Goal: Contribute content: Contribute content

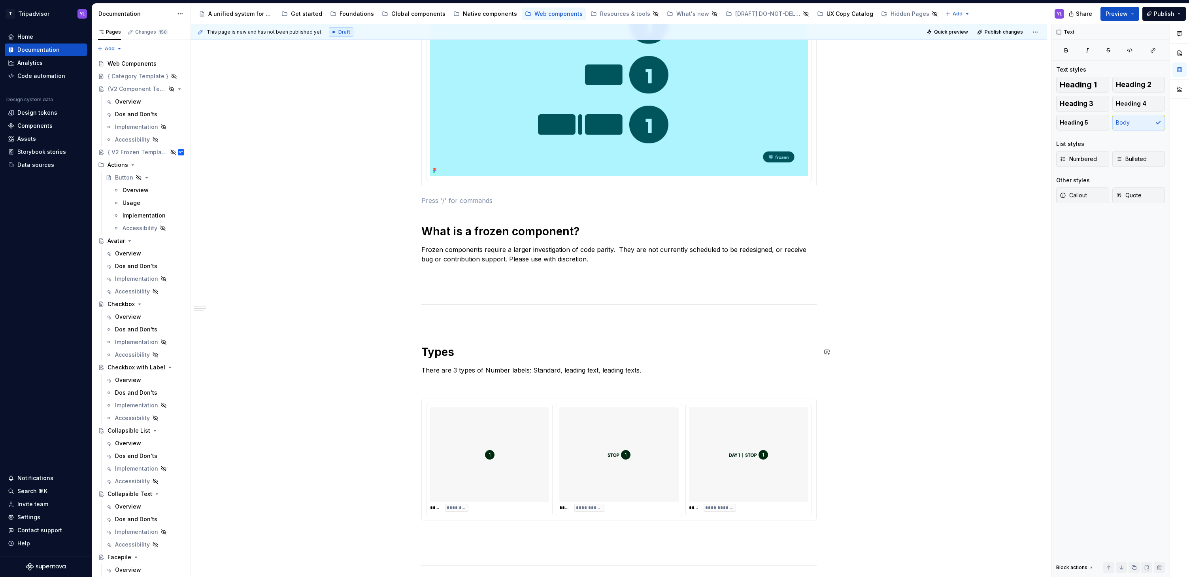
scroll to position [290, 0]
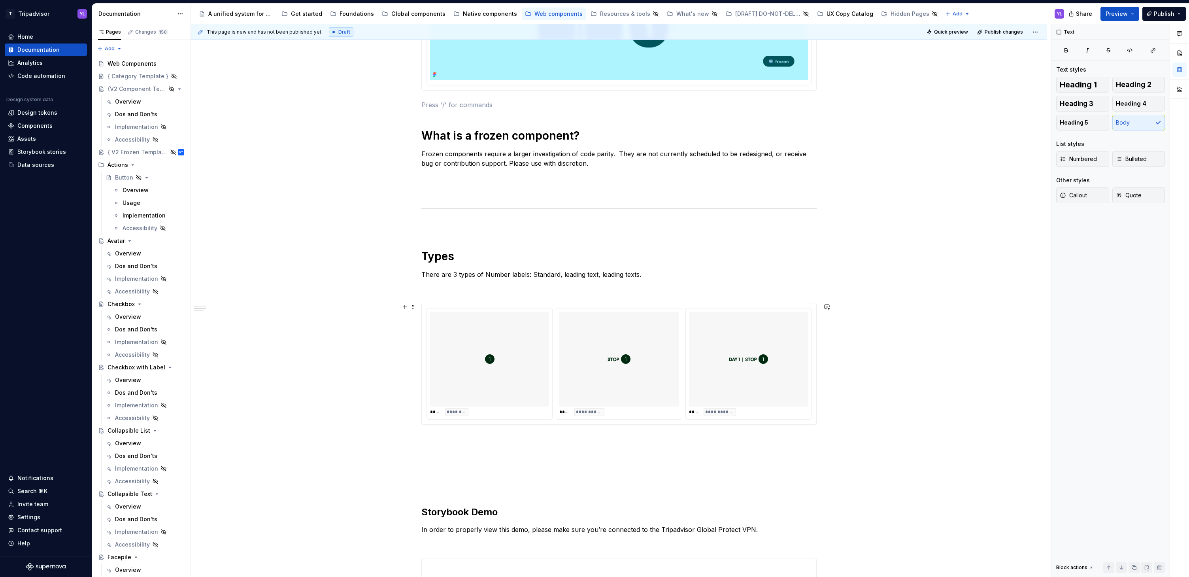
click at [513, 210] on div "**********" at bounding box center [618, 379] width 395 height 1011
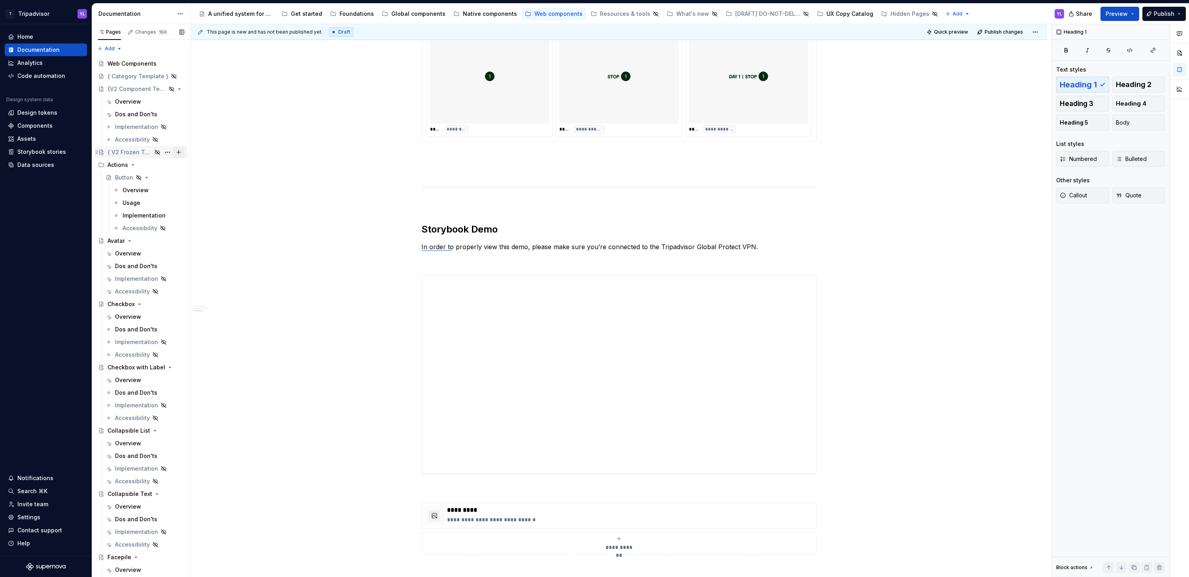
scroll to position [572, 0]
click at [314, 310] on div "**********" at bounding box center [619, 178] width 856 height 1212
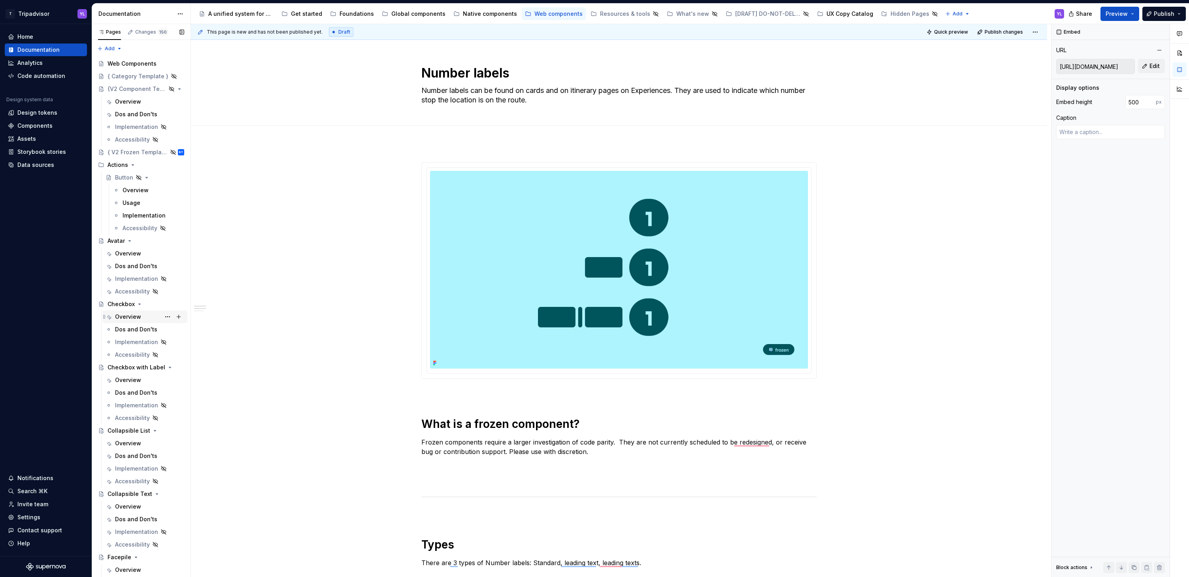
scroll to position [100, 0]
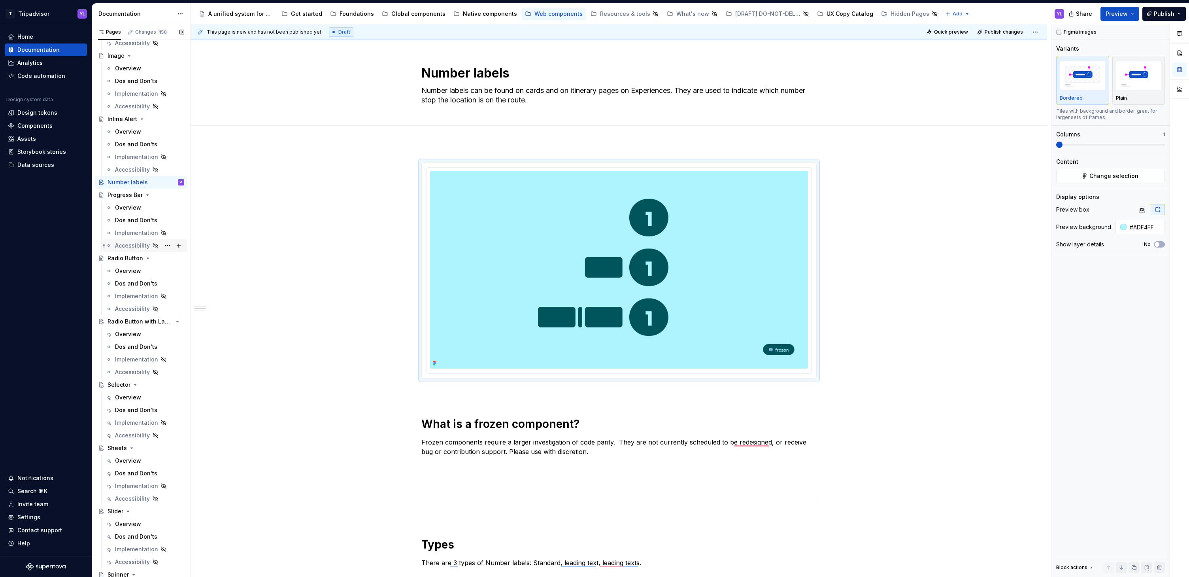
scroll to position [559, 0]
click at [164, 187] on button "Page tree" at bounding box center [167, 188] width 11 height 11
click at [197, 215] on div "Duplicate page" at bounding box center [210, 215] width 77 height 8
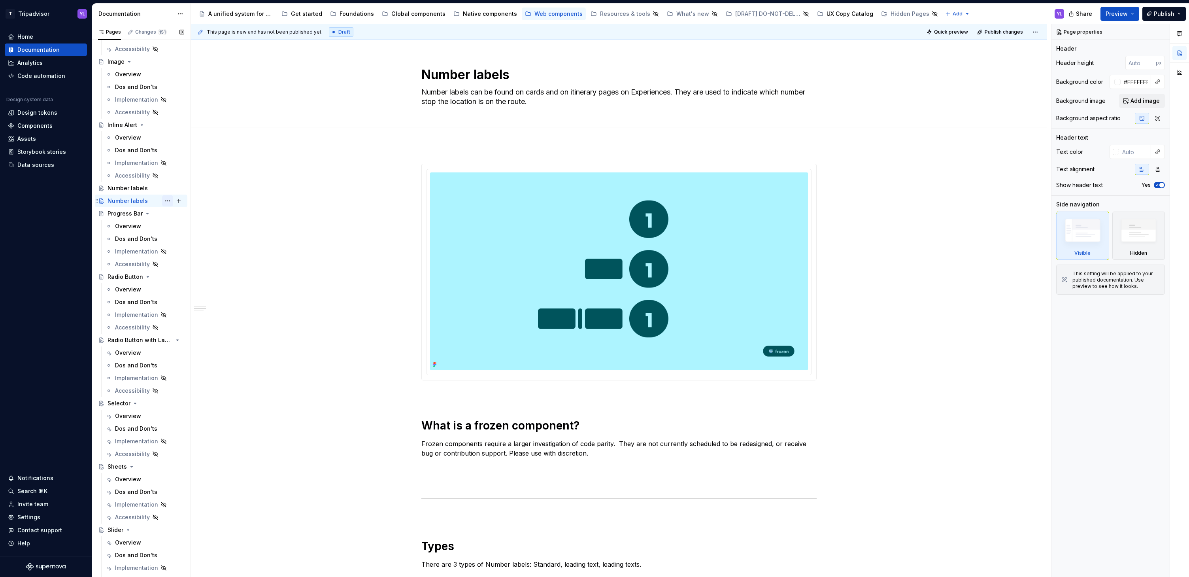
click at [164, 202] on button "Page tree" at bounding box center [167, 200] width 11 height 11
type textarea "*"
click at [193, 216] on div "Rename page" at bounding box center [210, 215] width 77 height 8
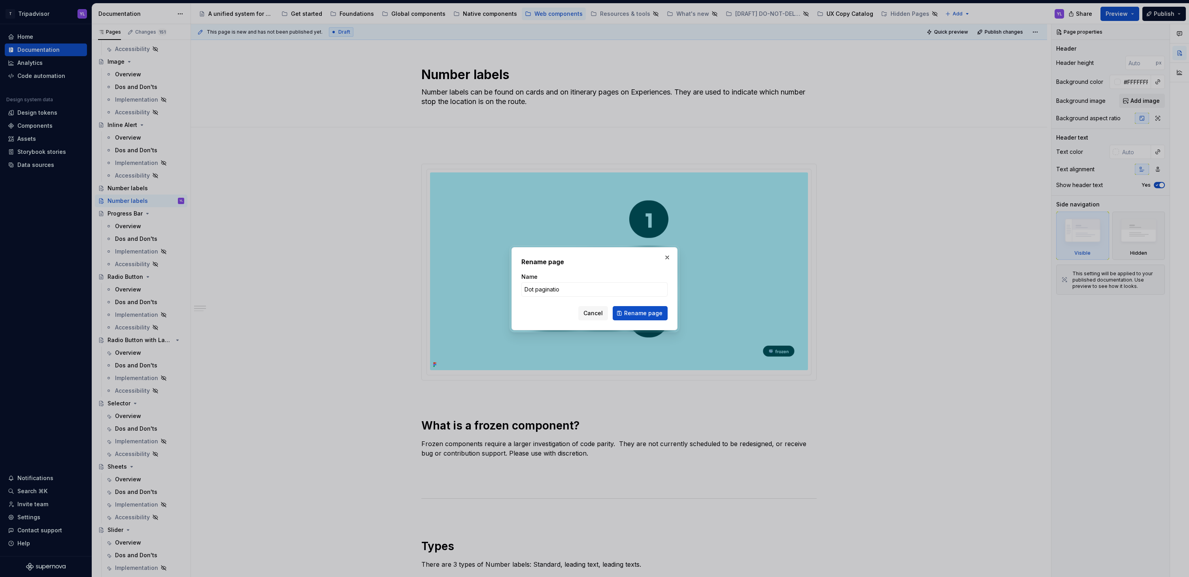
type input "Dot pagination"
click button "Rename page" at bounding box center [640, 313] width 55 height 14
type textarea "*"
type textarea "Dot pagination"
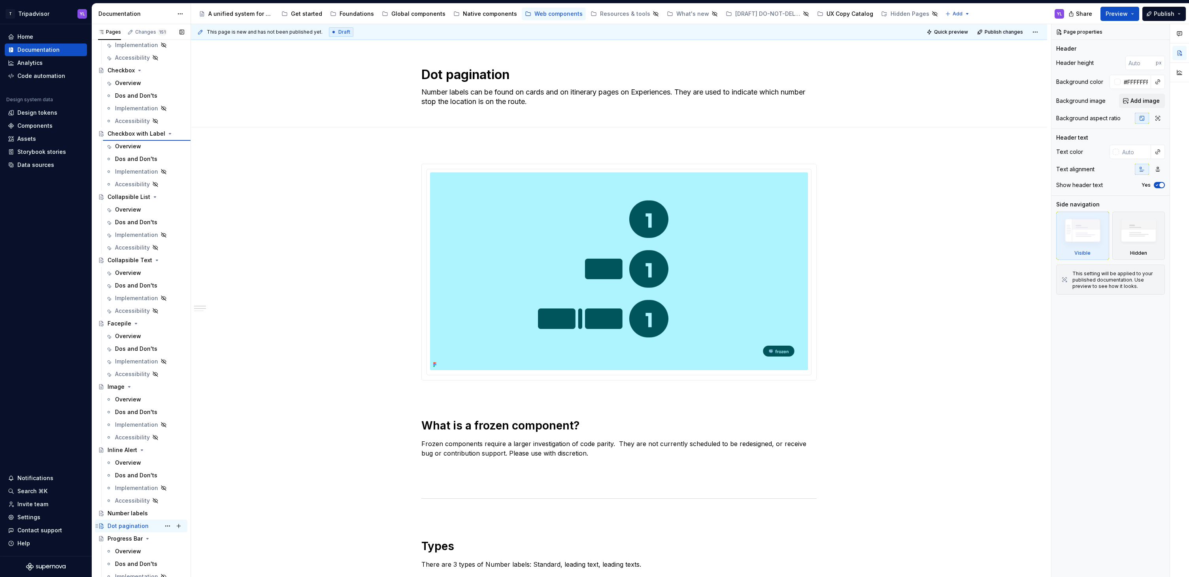
scroll to position [234, 0]
click at [508, 91] on textarea "Number labels can be found on cards and on itinerary pages on Experiences. They…" at bounding box center [617, 97] width 395 height 22
click at [515, 94] on textarea "Number labels can be found on cards and on itinerary pages on Experiences. They…" at bounding box center [617, 97] width 395 height 22
paste textarea "Pagination is used for splitting up content in a series or collection into seve…"
type textarea "*"
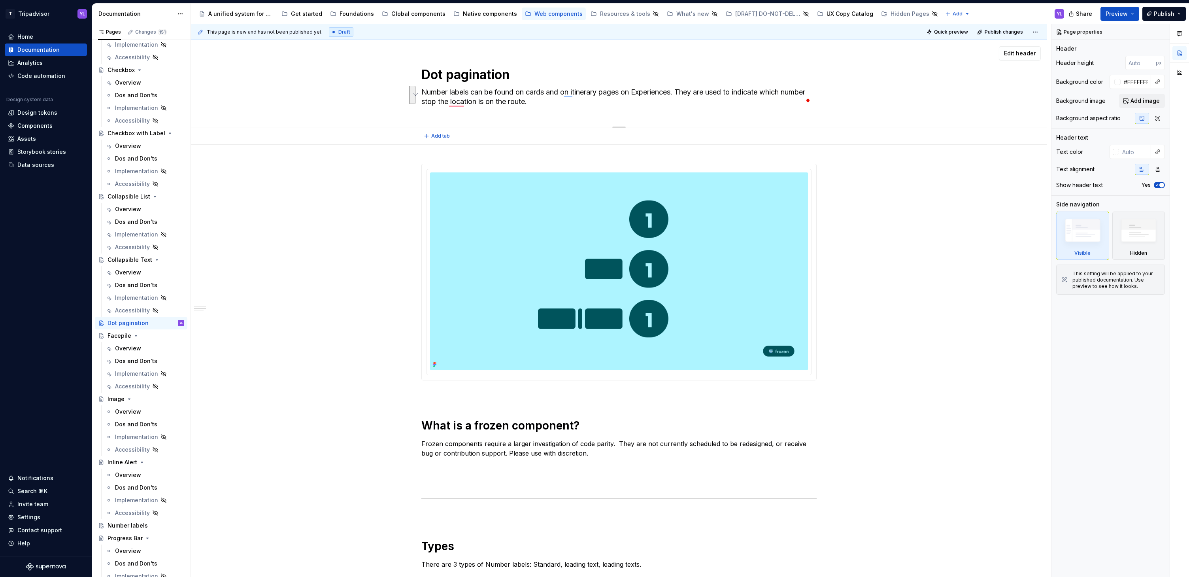
type textarea "Pagination is used for splitting up content in a series or collection into seve…"
type textarea "*"
type textarea "Pagination is used for splitting up content in a series or collection into seve…"
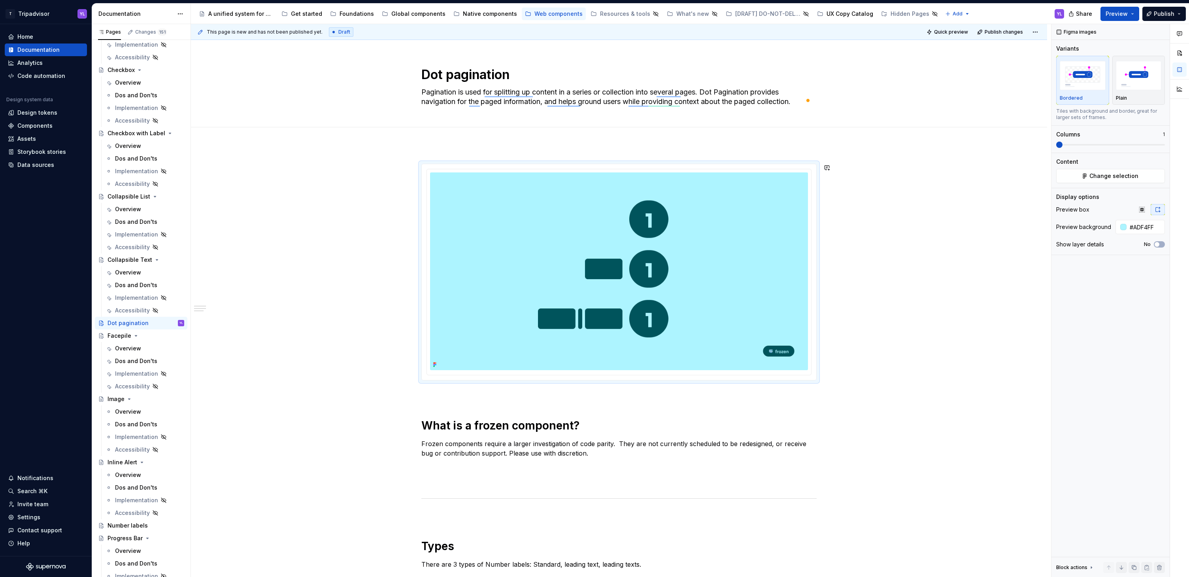
scroll to position [240, 0]
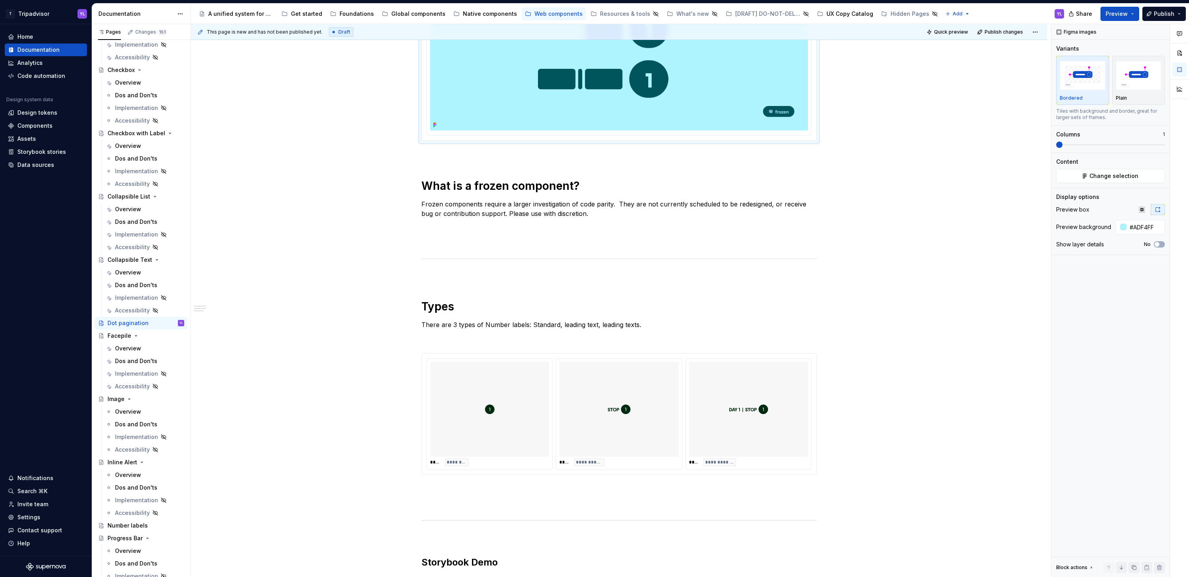
click at [599, 392] on div "To enrich screen reader interactions, please activate Accessibility in Grammarl…" at bounding box center [618, 409] width 119 height 95
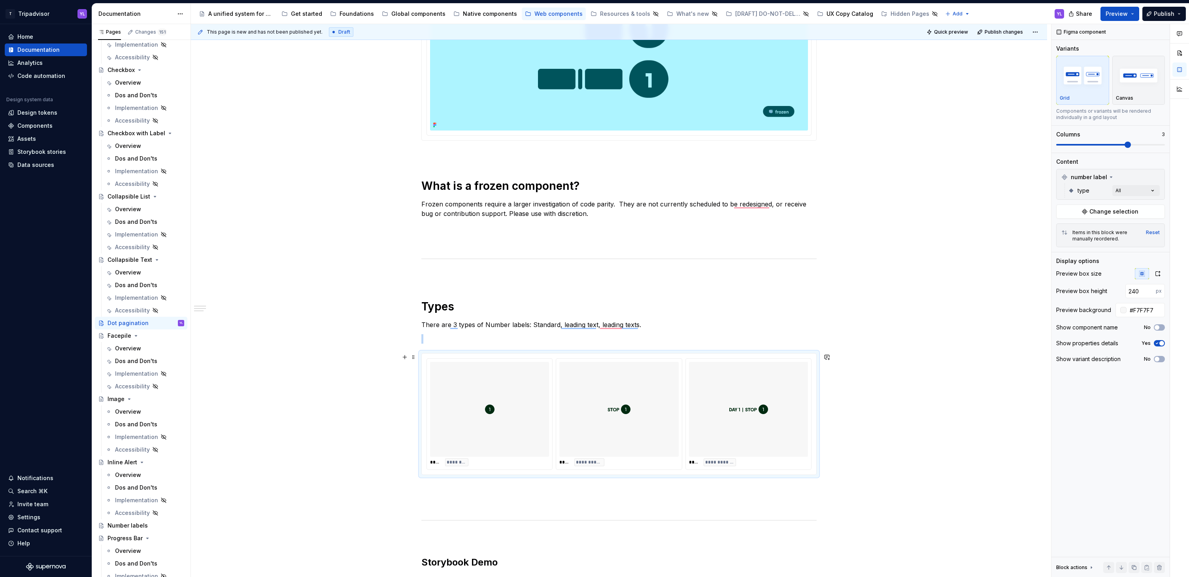
click at [613, 389] on img "To enrich screen reader interactions, please activate Accessibility in Grammarl…" at bounding box center [619, 409] width 23 height 89
click at [630, 387] on div "To enrich screen reader interactions, please activate Accessibility in Grammarl…" at bounding box center [618, 409] width 119 height 95
click at [1111, 211] on span "Change selection" at bounding box center [1113, 212] width 49 height 8
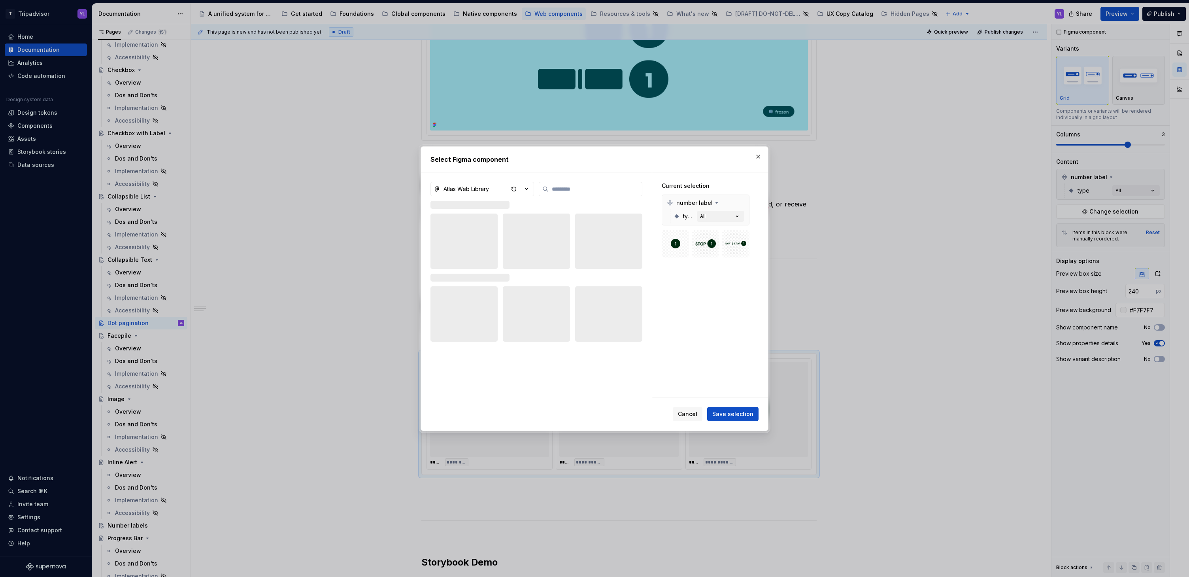
type textarea "*"
click at [598, 190] on input "search" at bounding box center [595, 189] width 93 height 8
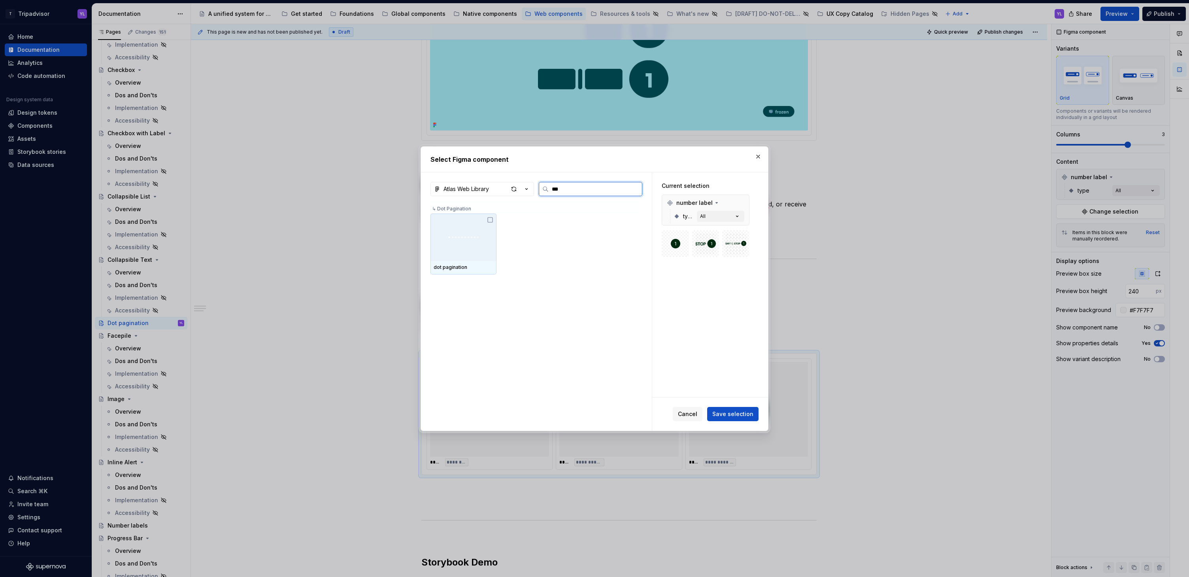
type input "***"
click at [489, 220] on icon at bounding box center [490, 220] width 6 height 6
click at [741, 203] on button "button" at bounding box center [741, 202] width 11 height 11
click at [739, 217] on icon "button" at bounding box center [737, 216] width 8 height 8
click at [737, 413] on span "Save selection" at bounding box center [732, 414] width 41 height 8
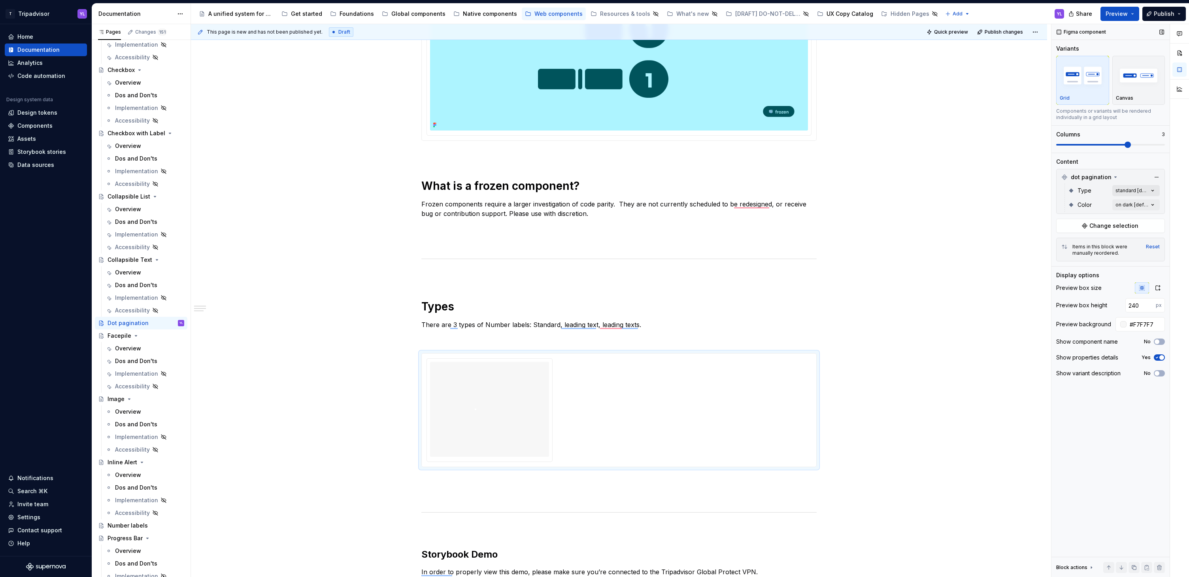
click at [1151, 190] on div "Comments Open comments No comments yet Select ‘Comment’ from the block context …" at bounding box center [1120, 300] width 138 height 553
click at [1149, 205] on icon "button" at bounding box center [1147, 204] width 6 height 5
click at [1141, 179] on div "Comments Open comments No comments yet Select ‘Comment’ from the block context …" at bounding box center [1120, 300] width 138 height 553
click at [1142, 205] on div "Comments Open comments No comments yet Select ‘Comment’ from the block context …" at bounding box center [1120, 300] width 138 height 553
click at [1152, 219] on button "button" at bounding box center [1149, 218] width 11 height 6
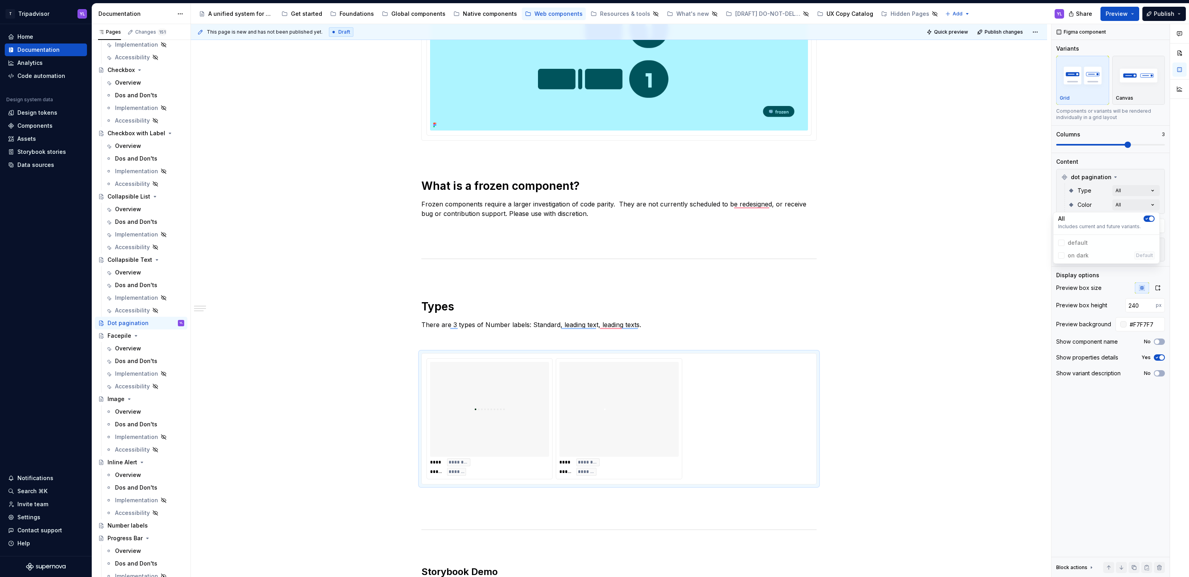
click at [1151, 219] on span "button" at bounding box center [1151, 218] width 5 height 5
click at [1141, 189] on div "Comments Open comments No comments yet Select ‘Comment’ from the block context …" at bounding box center [1120, 300] width 138 height 553
click at [1144, 190] on div "Comments Open comments No comments yet Select ‘Comment’ from the block context …" at bounding box center [1120, 300] width 138 height 553
click at [1152, 203] on span "button" at bounding box center [1151, 204] width 5 height 5
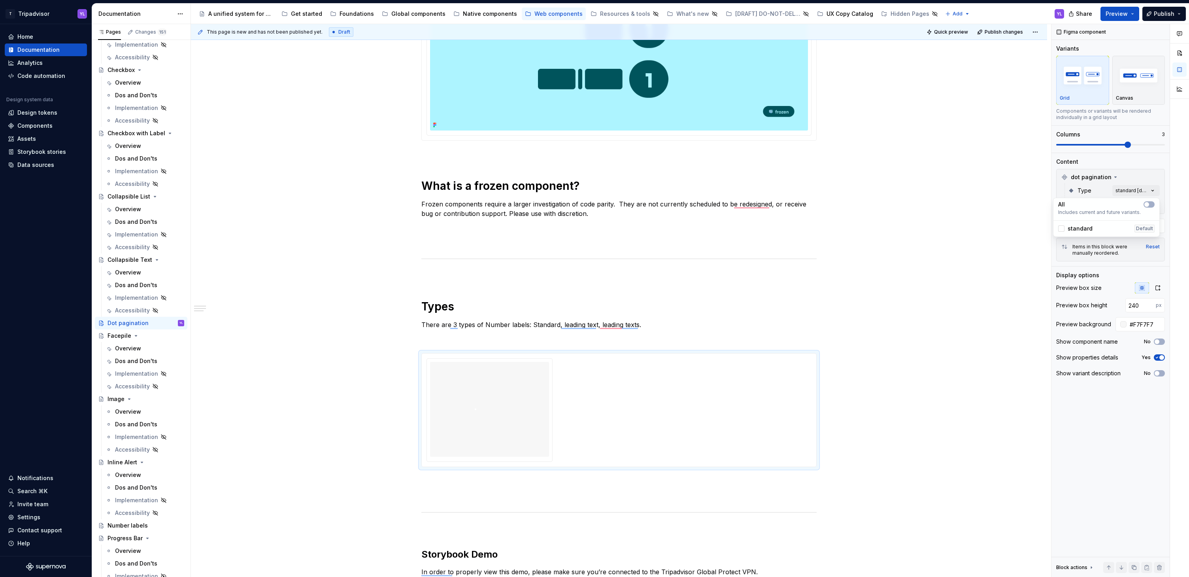
click at [1139, 169] on div "Comments Open comments No comments yet Select ‘Comment’ from the block context …" at bounding box center [1120, 300] width 138 height 553
click at [520, 398] on div "To enrich screen reader interactions, please activate Accessibility in Grammarl…" at bounding box center [489, 409] width 119 height 95
click at [1056, 148] on span at bounding box center [1059, 145] width 6 height 6
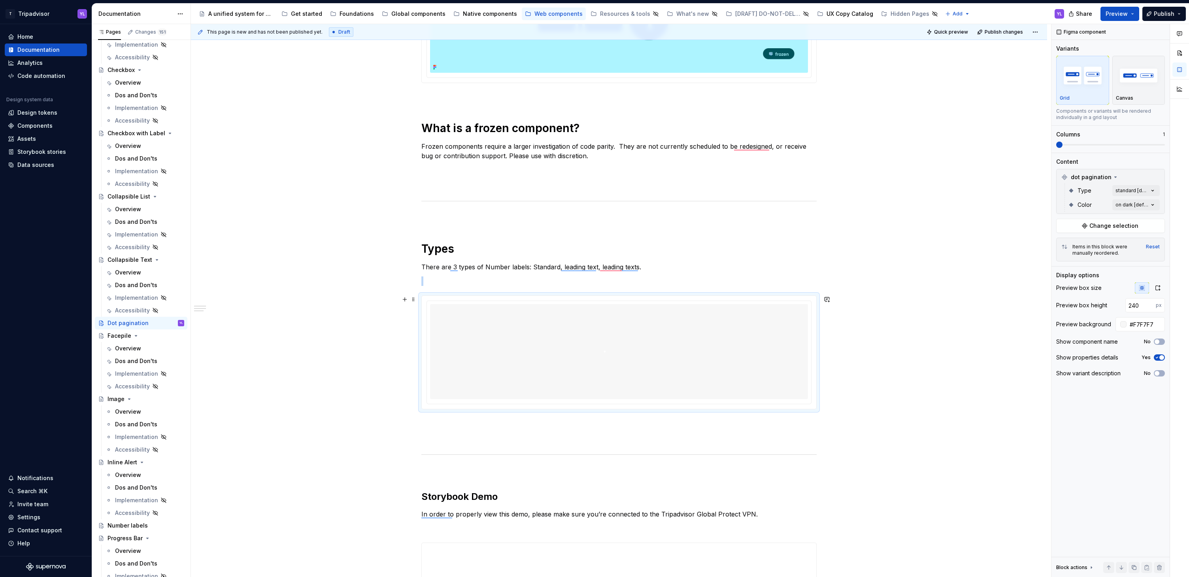
scroll to position [306, 0]
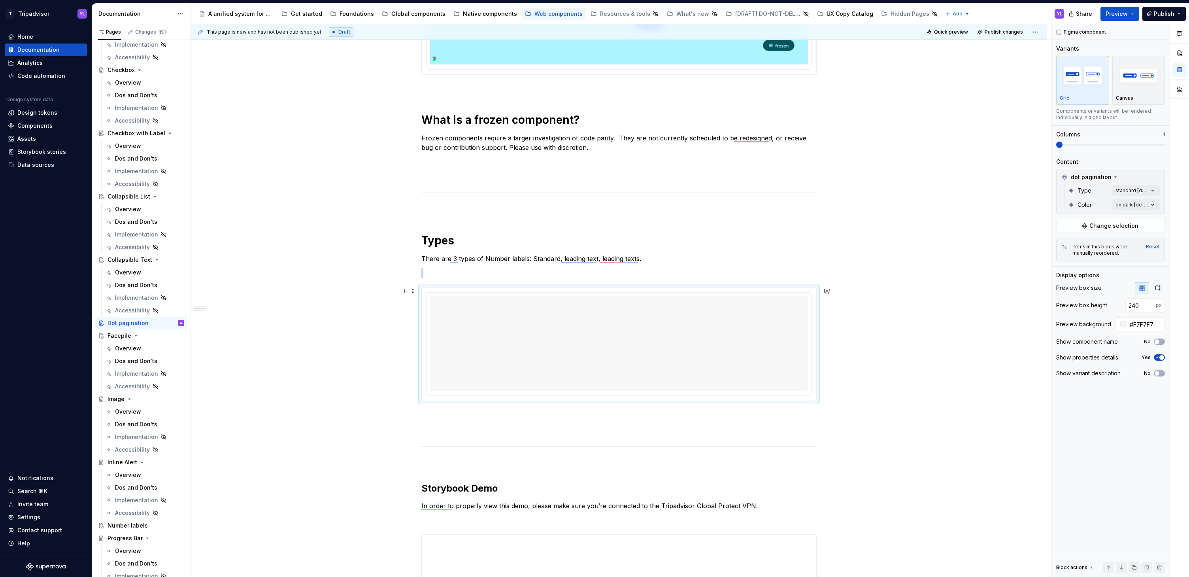
type textarea "*"
click at [940, 327] on div "**********" at bounding box center [619, 441] width 856 height 1204
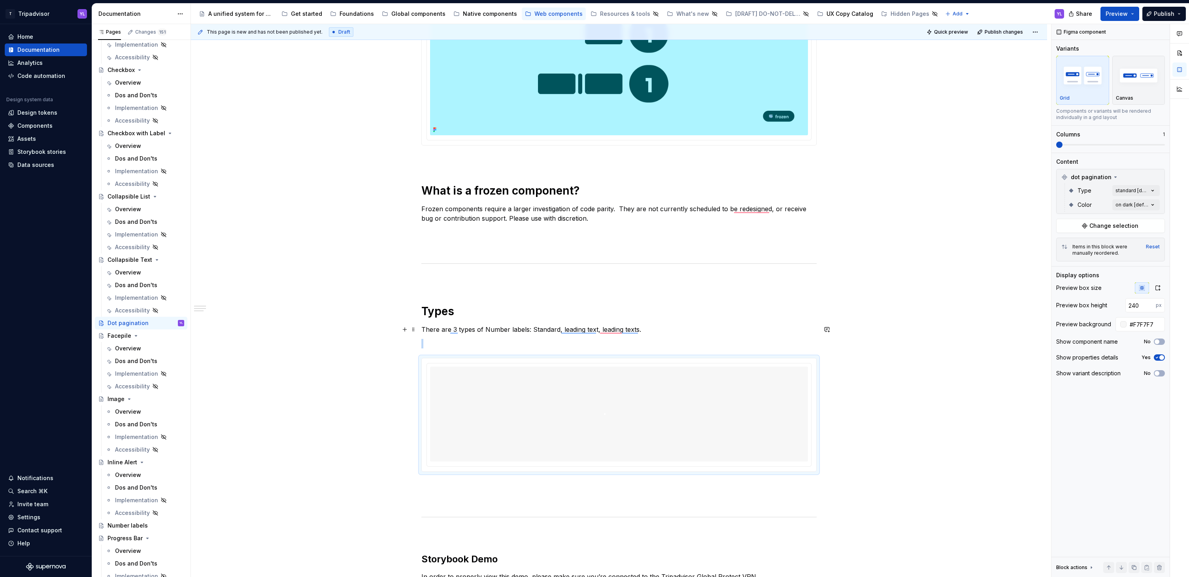
scroll to position [234, 0]
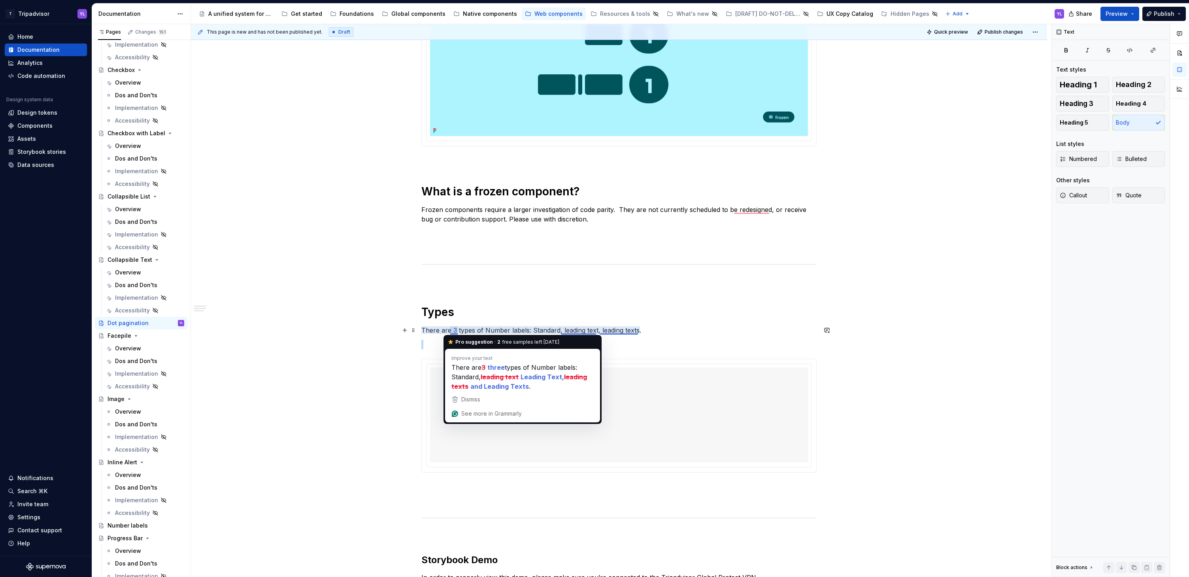
click at [453, 328] on p "There are 3 types of Number labels: Standard, leading text, leading texts." at bounding box center [618, 329] width 395 height 9
click at [445, 330] on p "There are 3 types of Number labels: Standard, leading text, leading texts." at bounding box center [618, 329] width 395 height 9
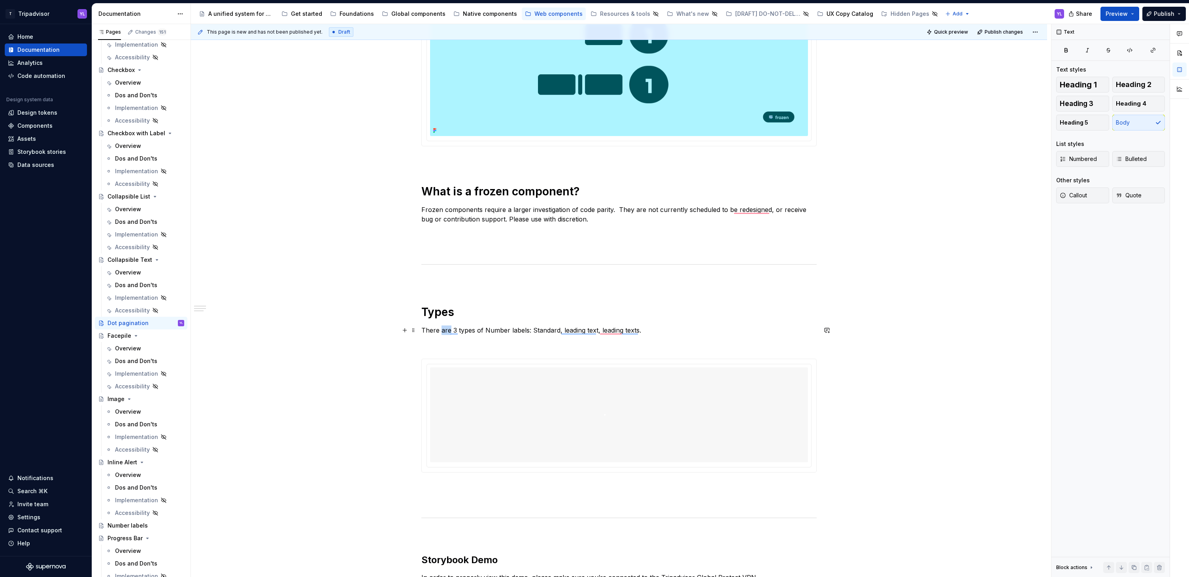
click at [445, 330] on p "There are 3 types of Number labels: Standard, leading text, leading texts." at bounding box center [618, 329] width 395 height 9
drag, startPoint x: 474, startPoint y: 329, endPoint x: 518, endPoint y: 326, distance: 43.6
click at [518, 326] on p "There is 1 type of Number labels: Standard, leading text, leading texts." at bounding box center [618, 329] width 395 height 9
drag, startPoint x: 518, startPoint y: 331, endPoint x: 629, endPoint y: 326, distance: 110.8
click at [629, 326] on p "There is 1 type of Dot pagination: Standard, leading text, leading texts." at bounding box center [618, 329] width 395 height 9
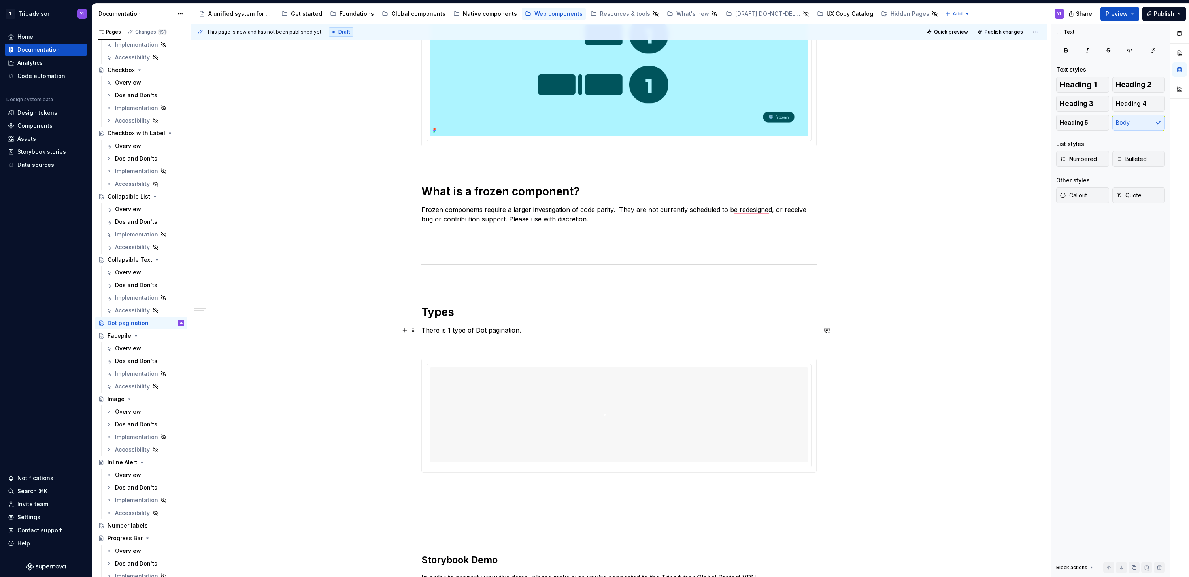
click at [574, 328] on p "There is 1 type of Dot pagination." at bounding box center [618, 329] width 395 height 9
click at [978, 349] on div "**********" at bounding box center [619, 513] width 856 height 1204
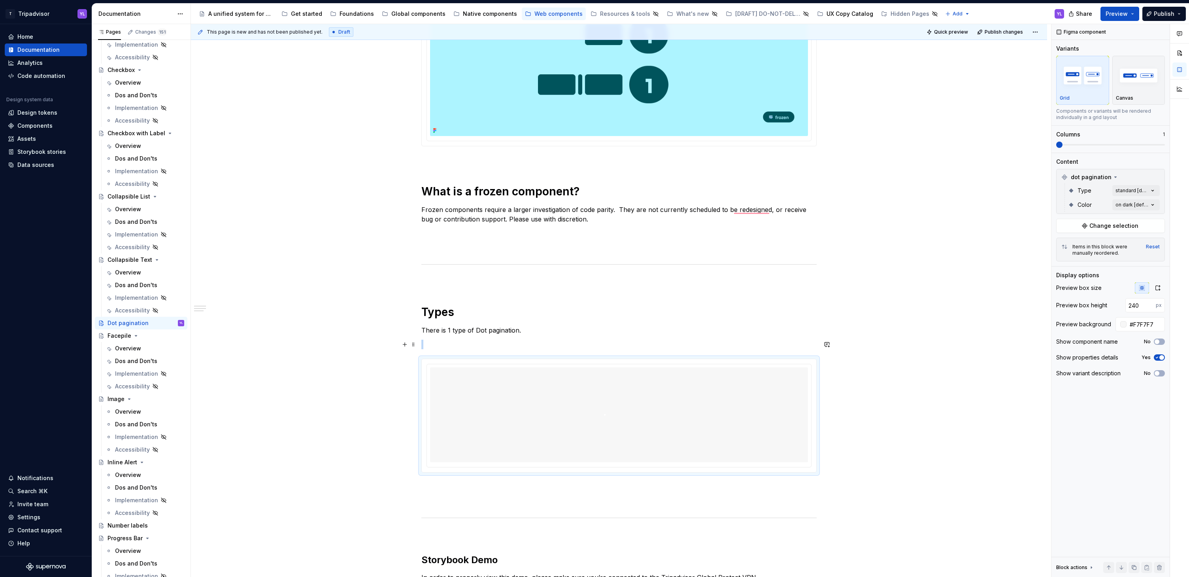
click at [971, 345] on div "**********" at bounding box center [619, 513] width 856 height 1204
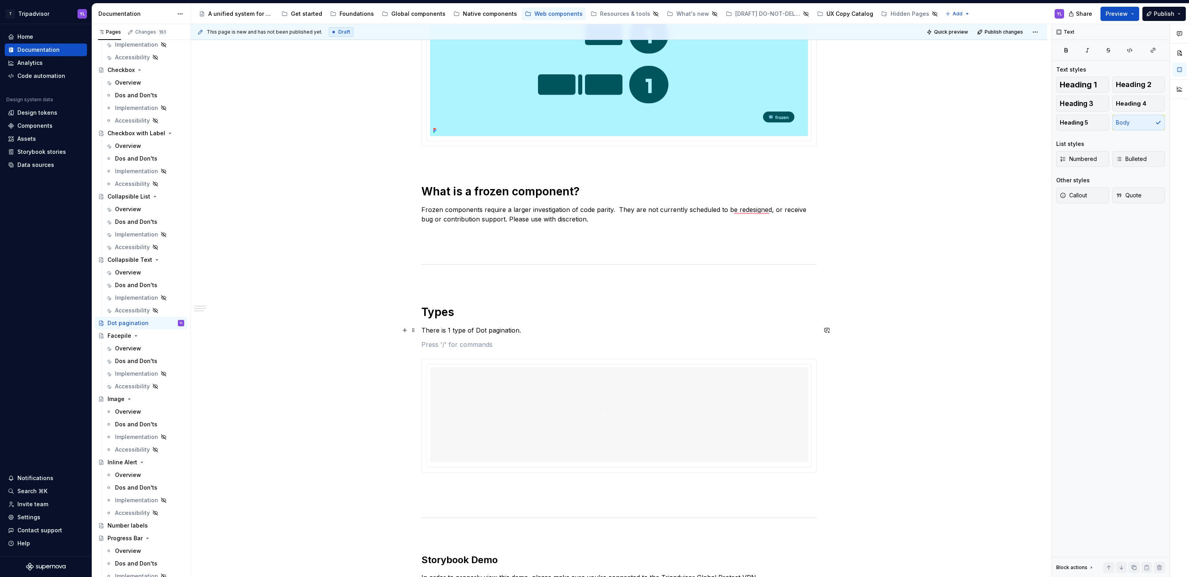
click at [528, 330] on p "There is 1 type of Dot pagination." at bounding box center [618, 329] width 395 height 9
click at [593, 401] on div "To enrich screen reader interactions, please activate Accessibility in Grammarl…" at bounding box center [619, 414] width 378 height 95
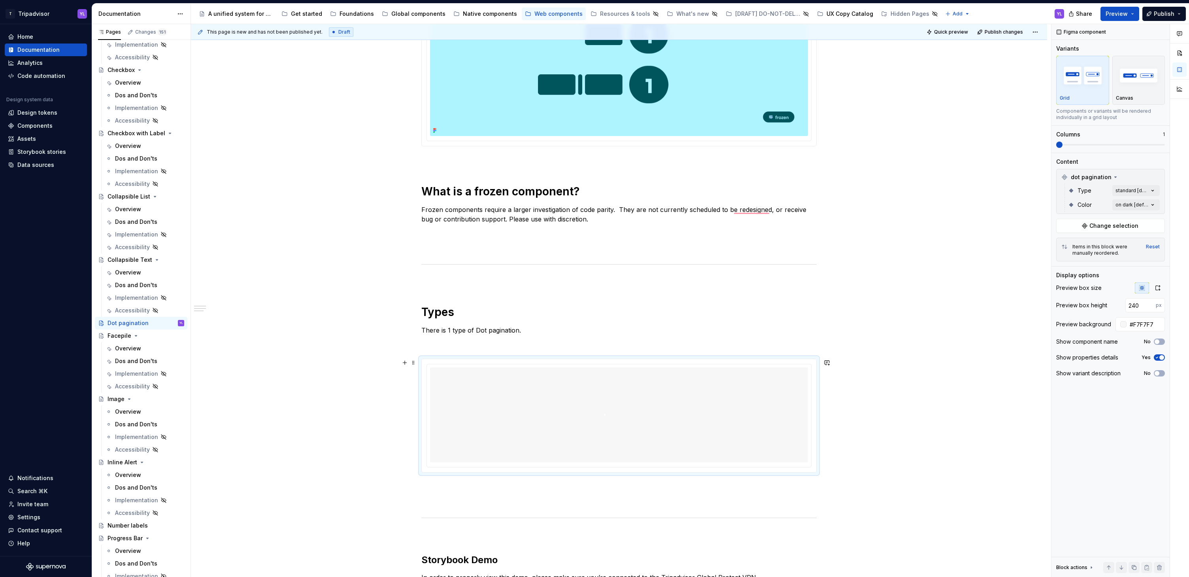
click at [914, 366] on div "**********" at bounding box center [619, 513] width 856 height 1204
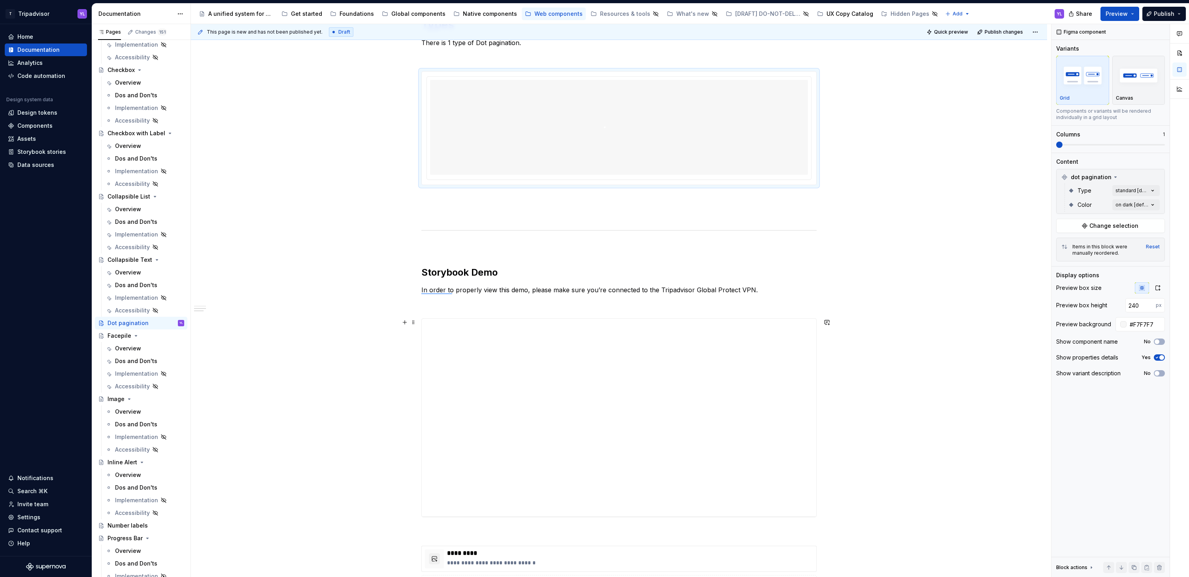
scroll to position [509, 0]
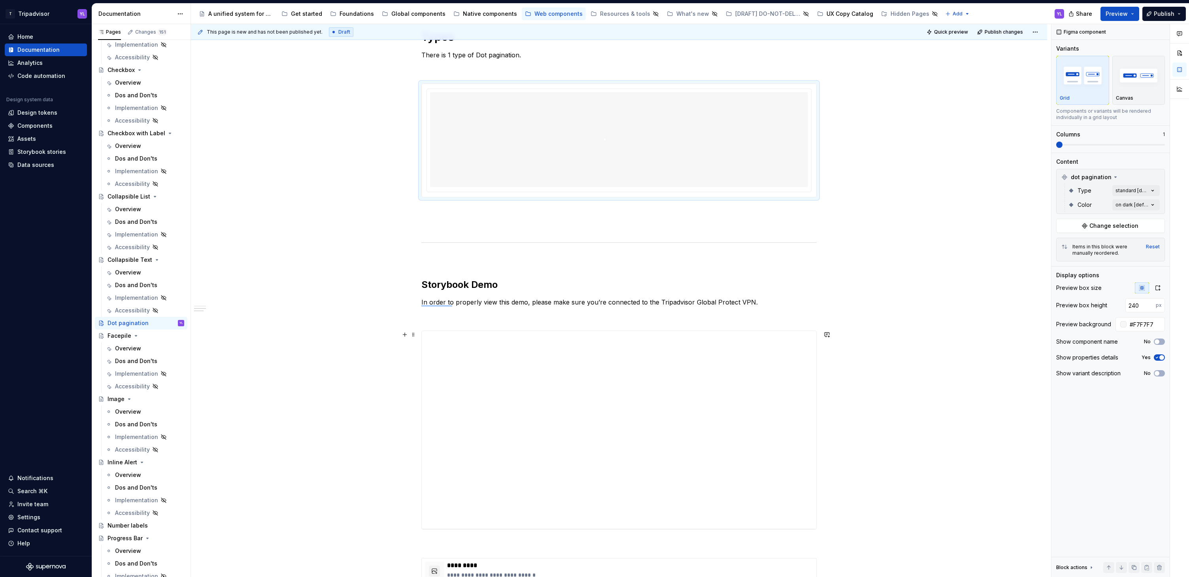
click at [942, 331] on div "**********" at bounding box center [619, 238] width 856 height 1204
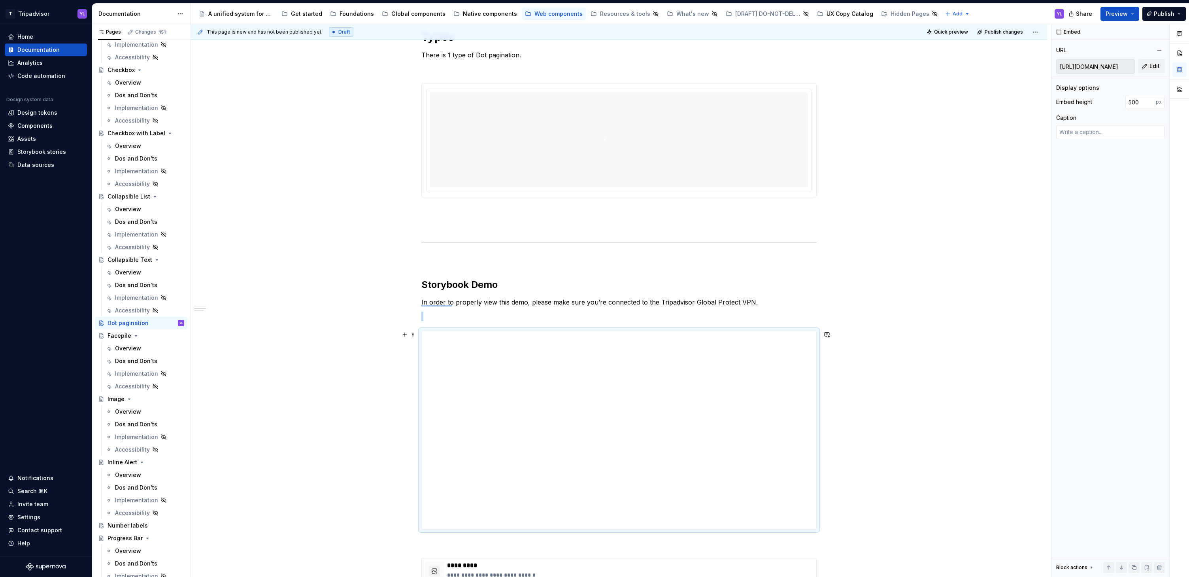
click at [944, 365] on div "**********" at bounding box center [619, 238] width 856 height 1204
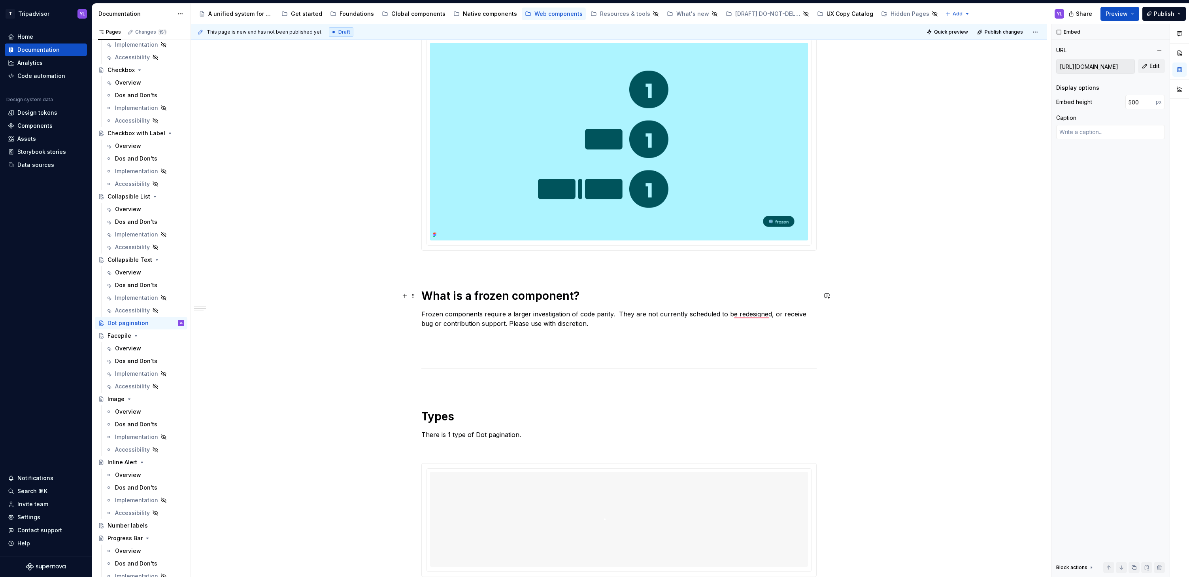
scroll to position [161, 0]
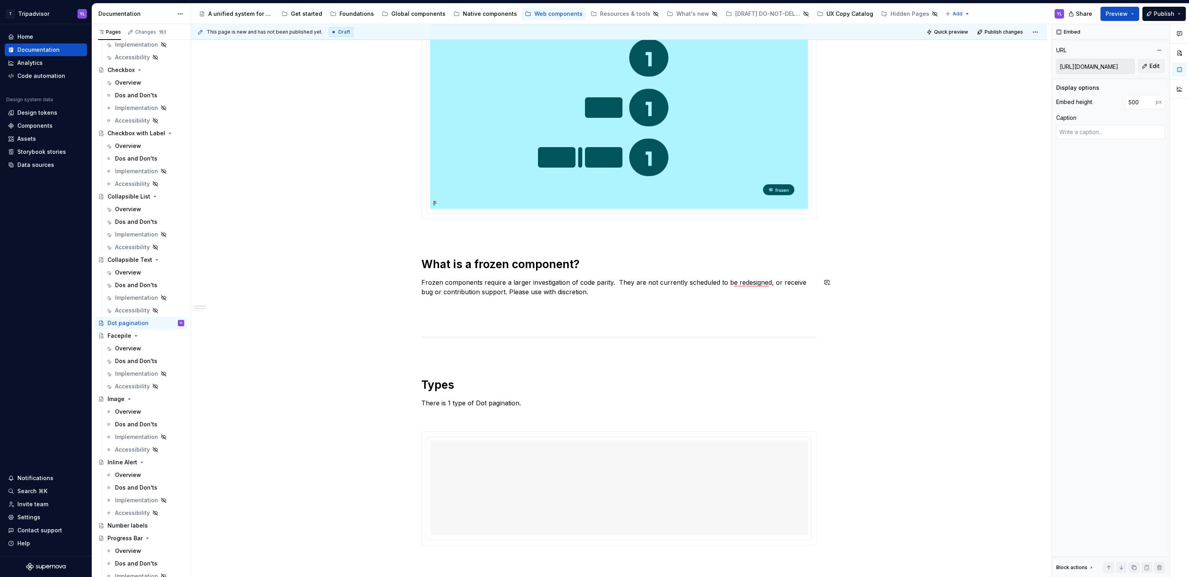
click at [306, 298] on div "**********" at bounding box center [619, 585] width 856 height 1204
click at [280, 308] on div "**********" at bounding box center [619, 585] width 856 height 1204
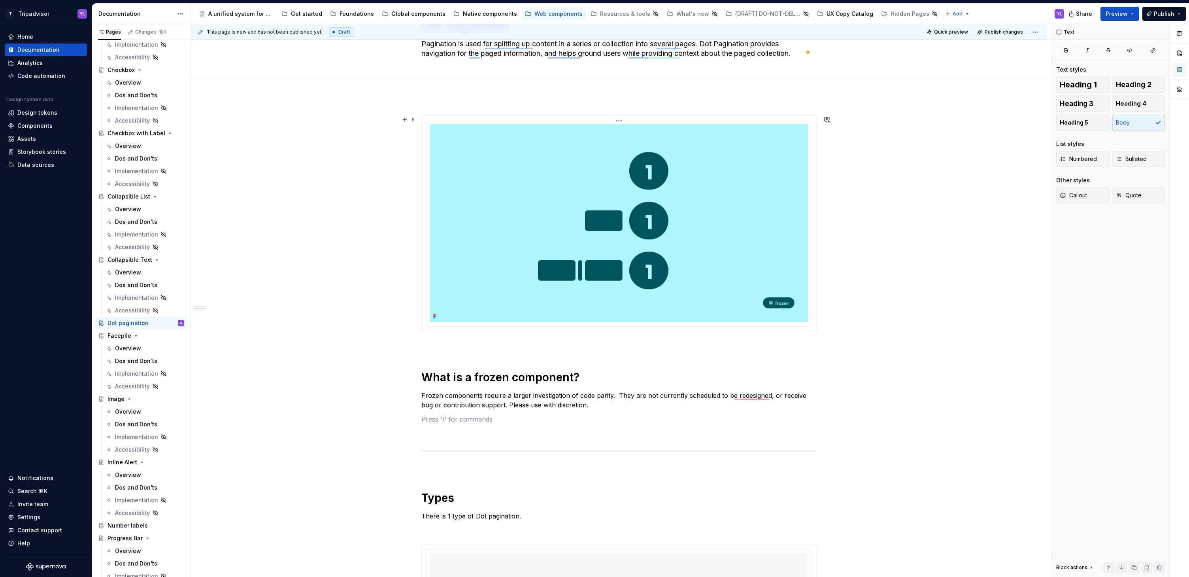
scroll to position [39, 0]
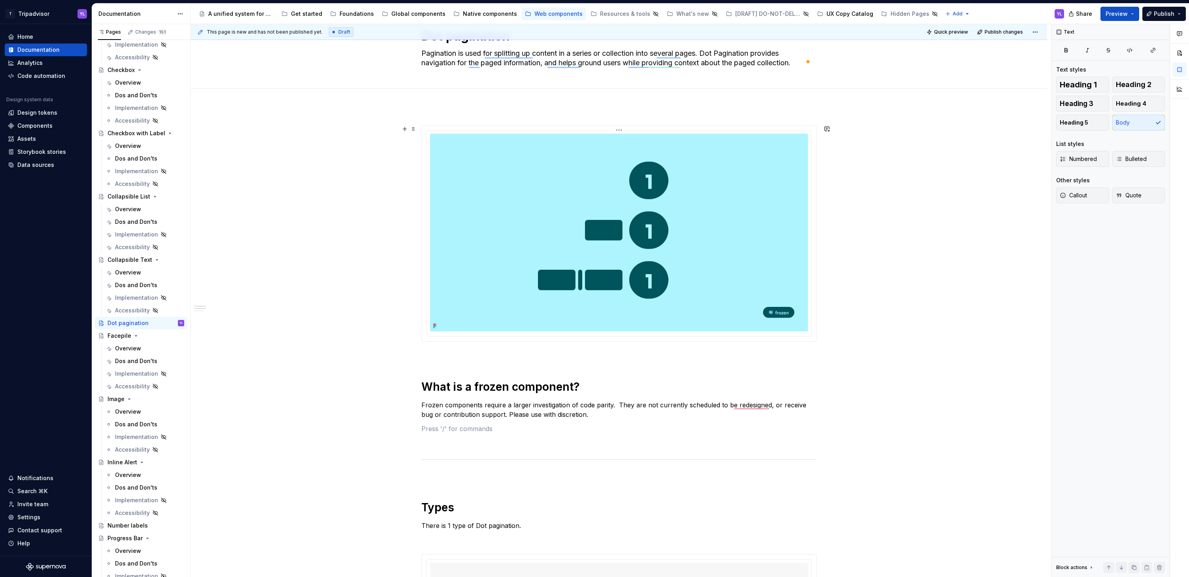
click at [677, 208] on img "To enrich screen reader interactions, please activate Accessibility in Grammarl…" at bounding box center [619, 233] width 378 height 198
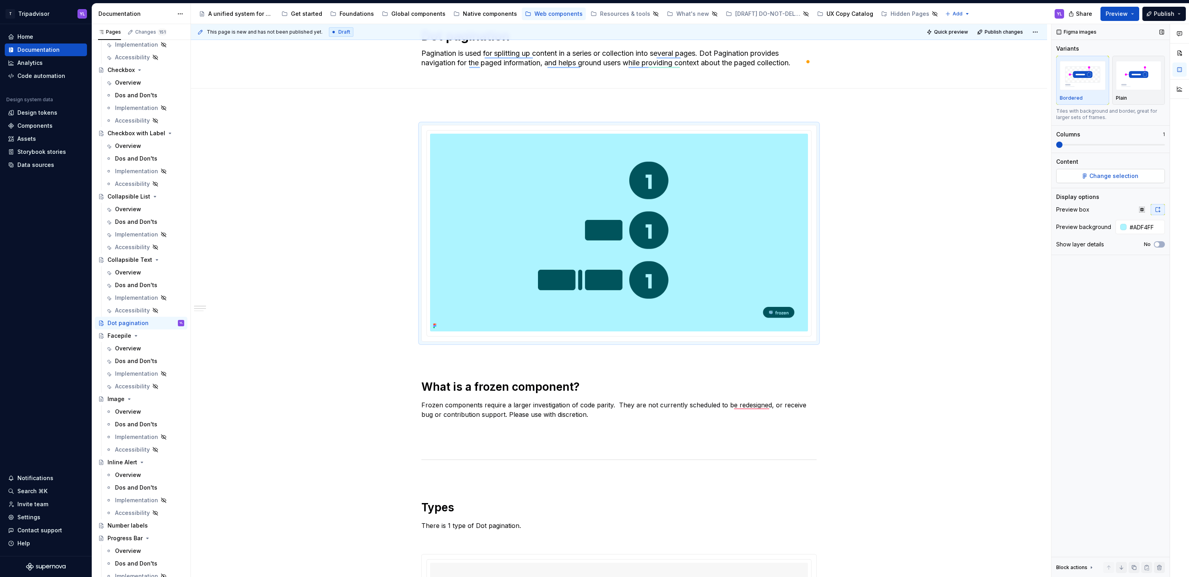
click at [1120, 181] on button "Change selection" at bounding box center [1110, 176] width 109 height 14
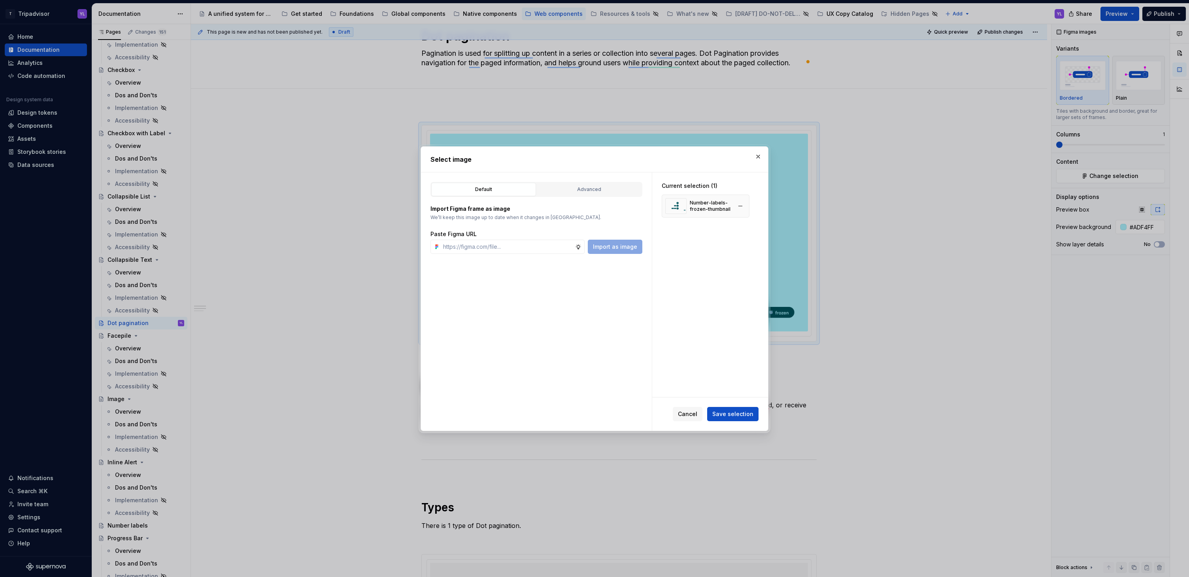
type textarea "*"
click at [598, 189] on div "Advanced" at bounding box center [589, 189] width 99 height 8
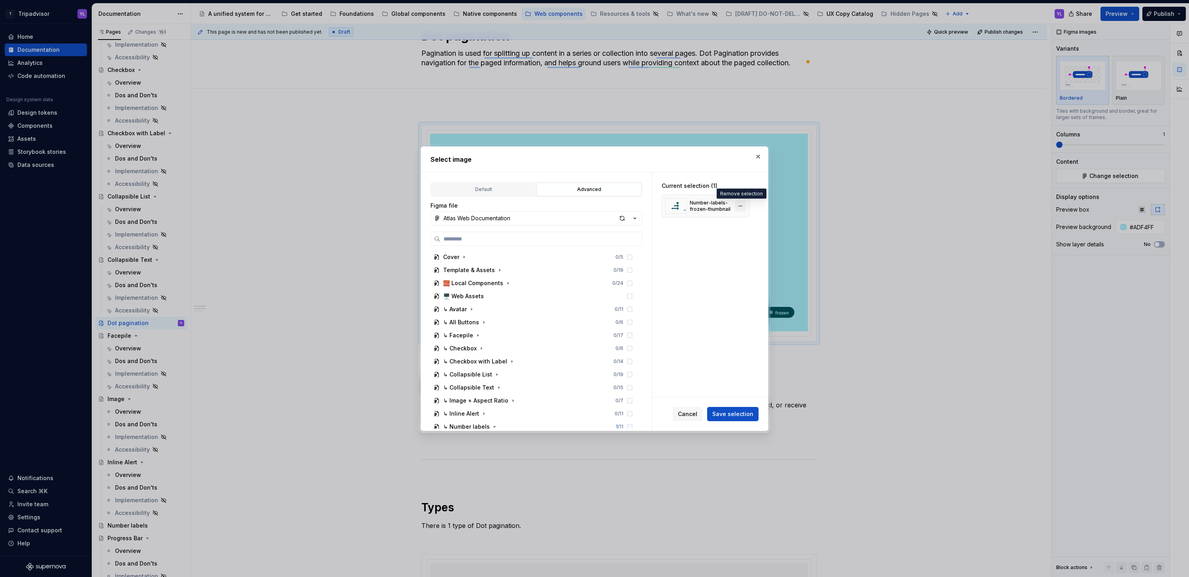
click at [740, 207] on button "button" at bounding box center [740, 205] width 11 height 11
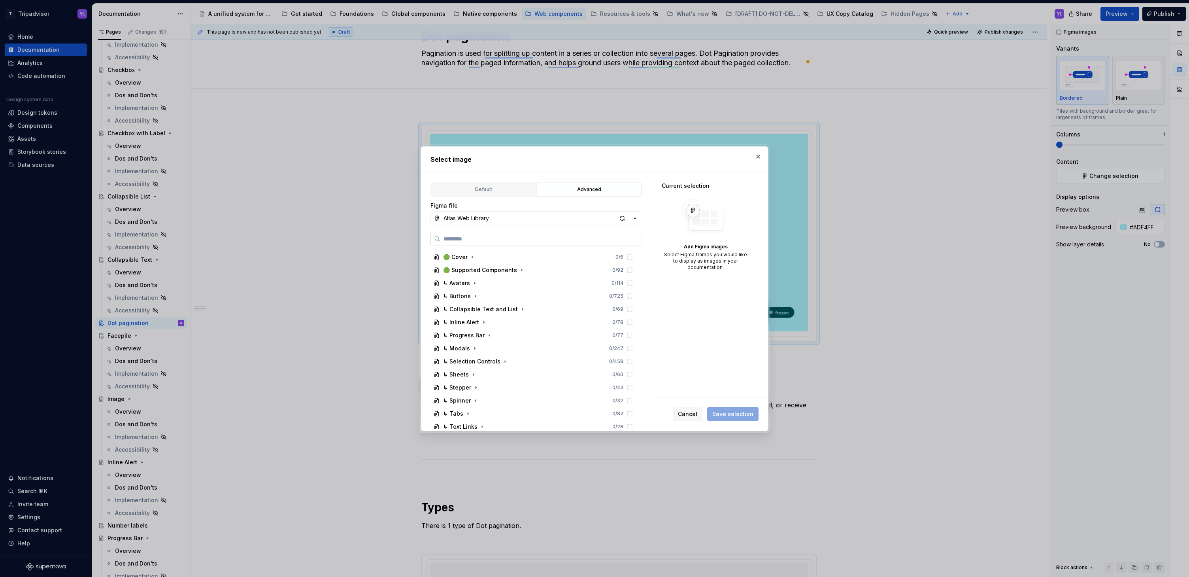
click at [494, 239] on input "search" at bounding box center [541, 239] width 202 height 8
type input "***"
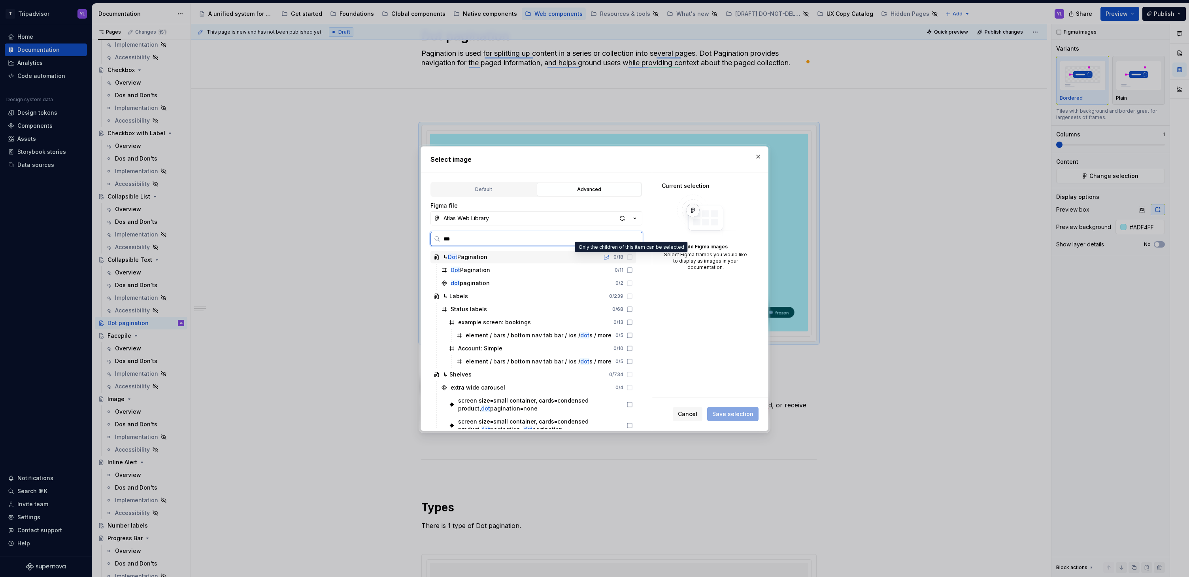
click at [628, 257] on icon at bounding box center [629, 257] width 6 height 6
click at [628, 269] on icon at bounding box center [629, 270] width 6 height 6
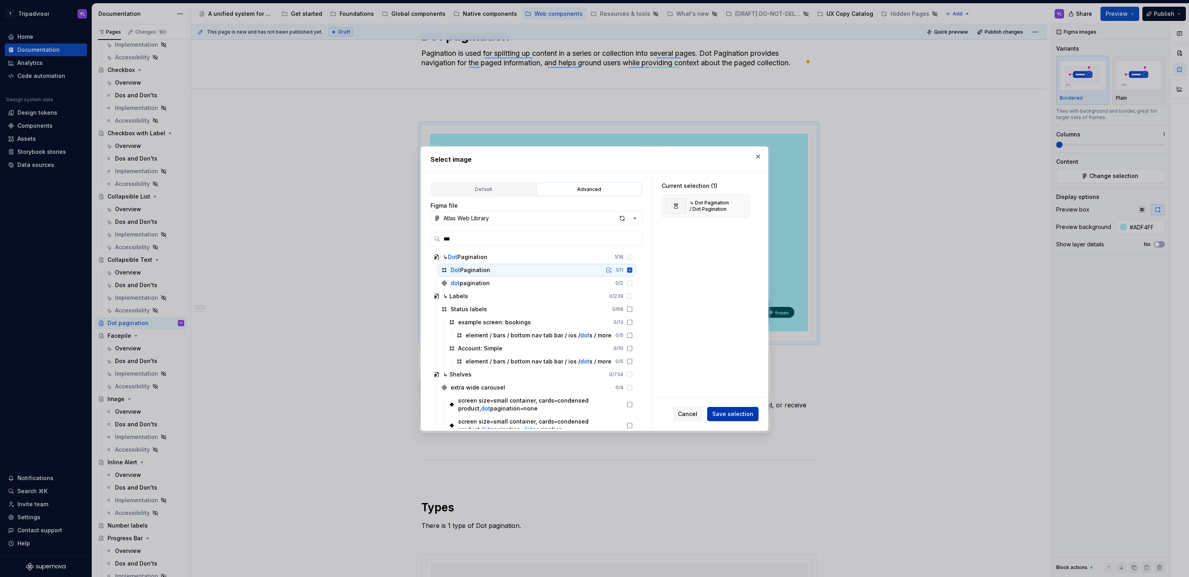
click at [752, 414] on span "Save selection" at bounding box center [732, 414] width 41 height 8
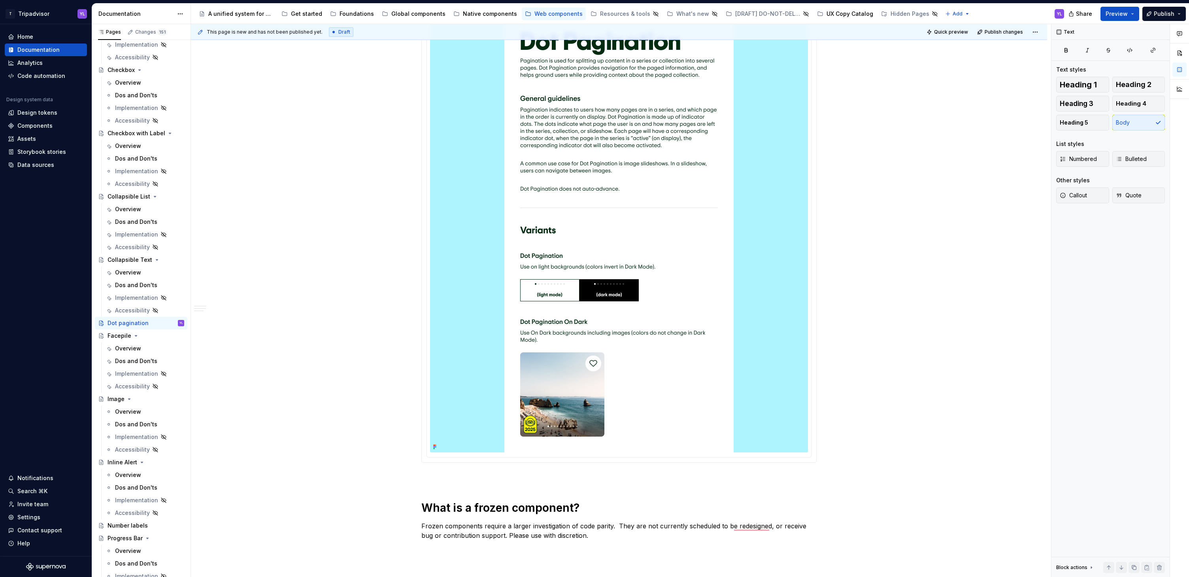
scroll to position [48, 0]
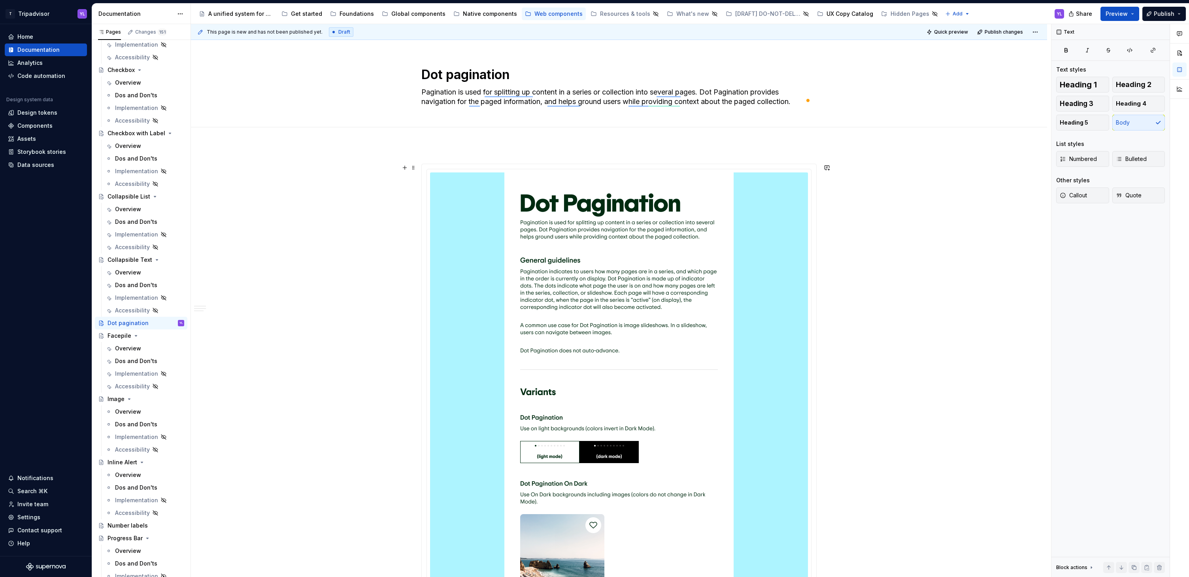
scroll to position [0, 0]
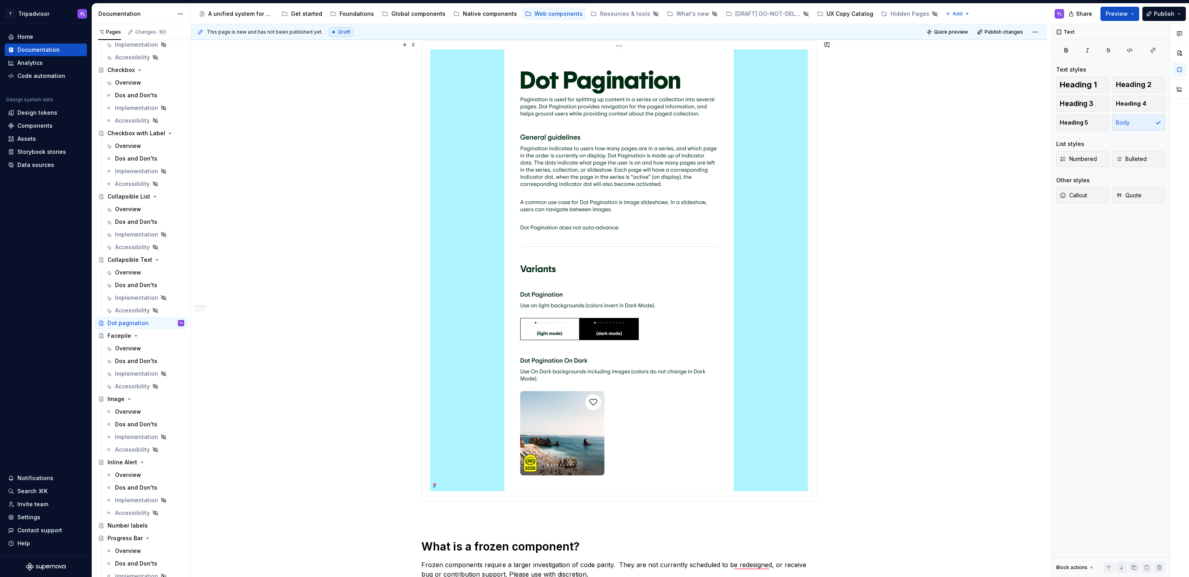
click at [786, 270] on div "To enrich screen reader interactions, please activate Accessibility in Grammarl…" at bounding box center [619, 270] width 378 height 442
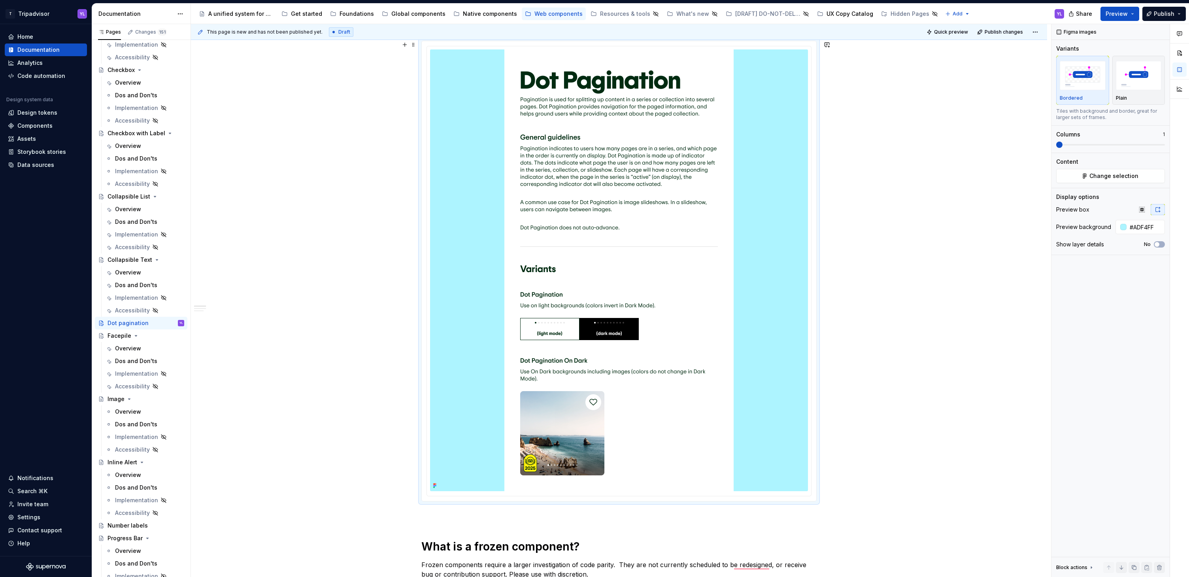
click at [683, 253] on img "To enrich screen reader interactions, please activate Accessibility in Grammarl…" at bounding box center [618, 270] width 229 height 442
click at [1106, 179] on span "Change selection" at bounding box center [1113, 176] width 49 height 8
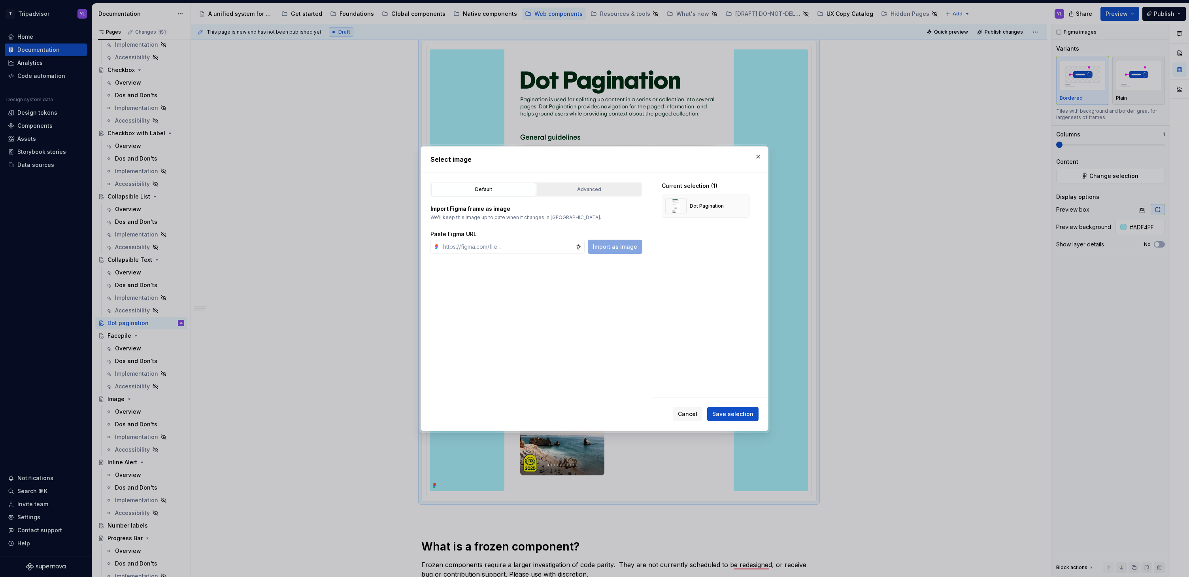
click at [589, 189] on div "Advanced" at bounding box center [589, 189] width 99 height 8
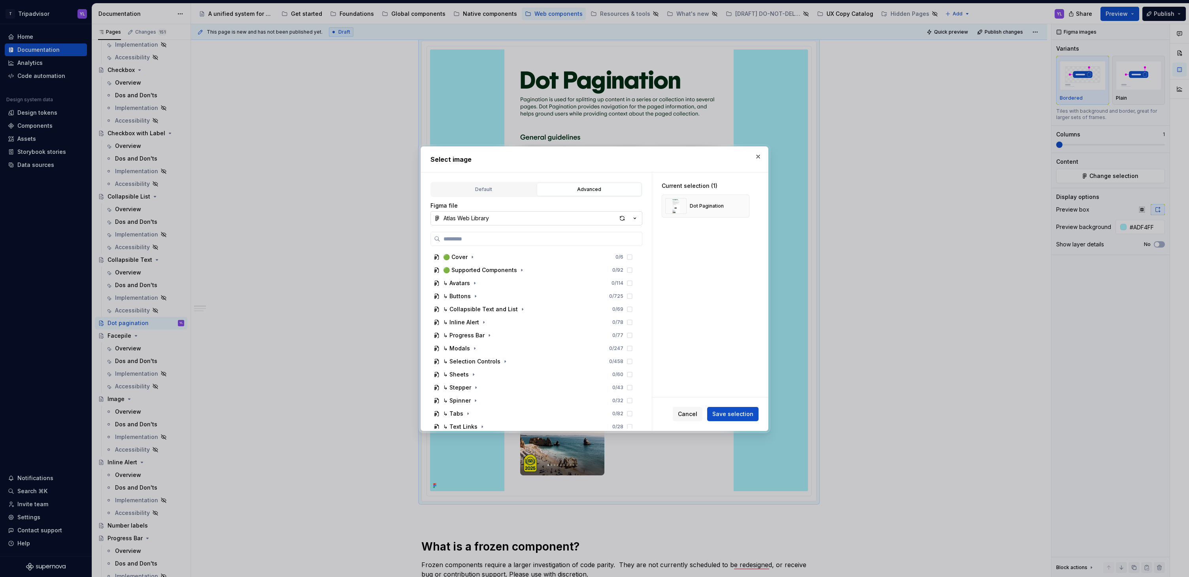
click at [530, 220] on button "Atlas Web Library" at bounding box center [536, 218] width 212 height 14
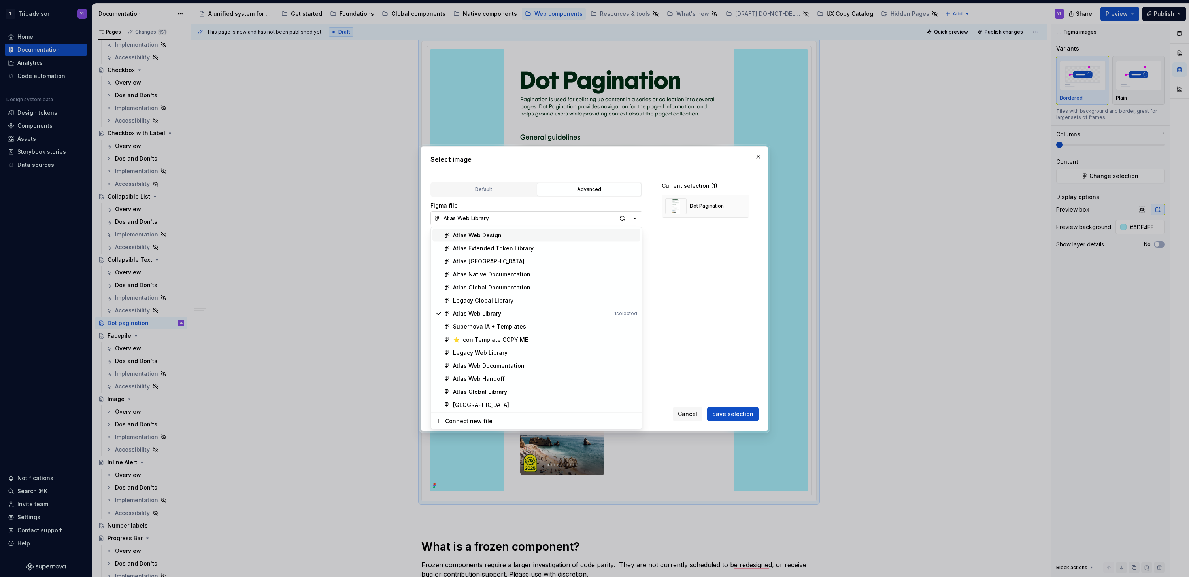
click at [530, 220] on div "Select image Default Advanced Import Figma frame as image We’ll keep this image…" at bounding box center [594, 288] width 1189 height 577
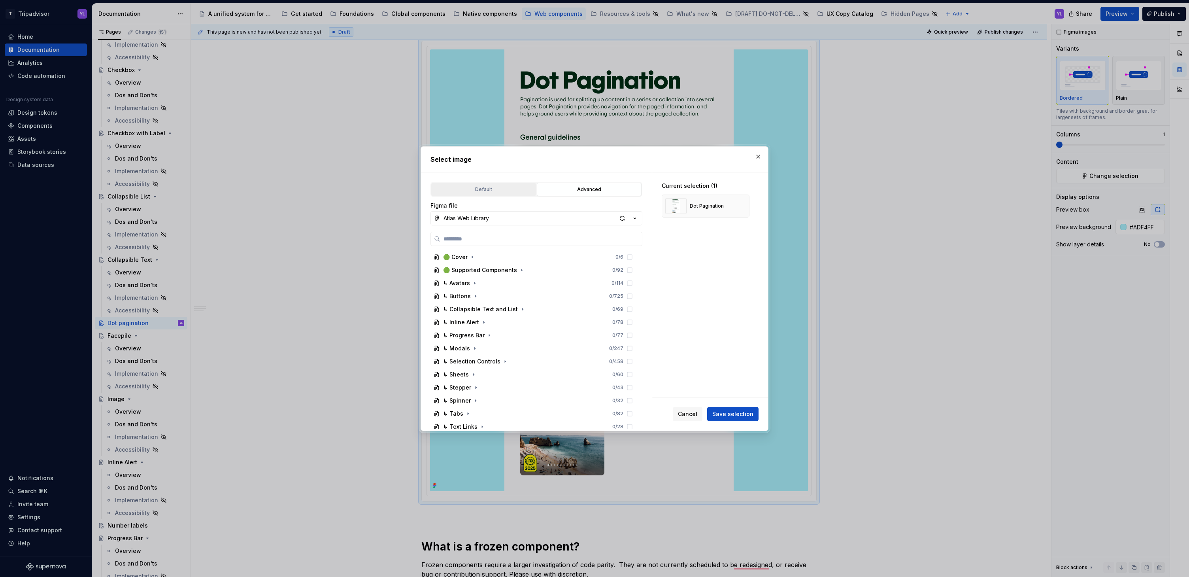
click at [476, 187] on div "Default" at bounding box center [483, 189] width 99 height 8
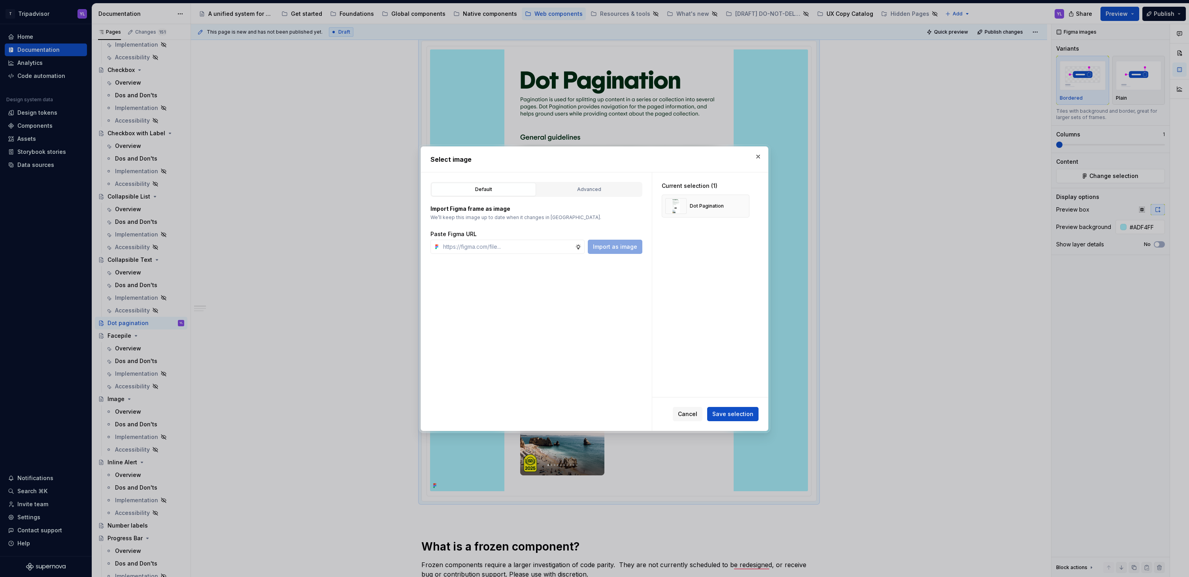
type textarea "*"
click at [526, 245] on input "text" at bounding box center [507, 247] width 135 height 14
paste input "https://www.figma.com/design/Rk3eGC5124Z7punn8EFUkb/Atlas-Web-Documentation?nod…"
type input "https://www.figma.com/design/Rk3eGC5124Z7punn8EFUkb/Atlas-Web-Documentation?nod…"
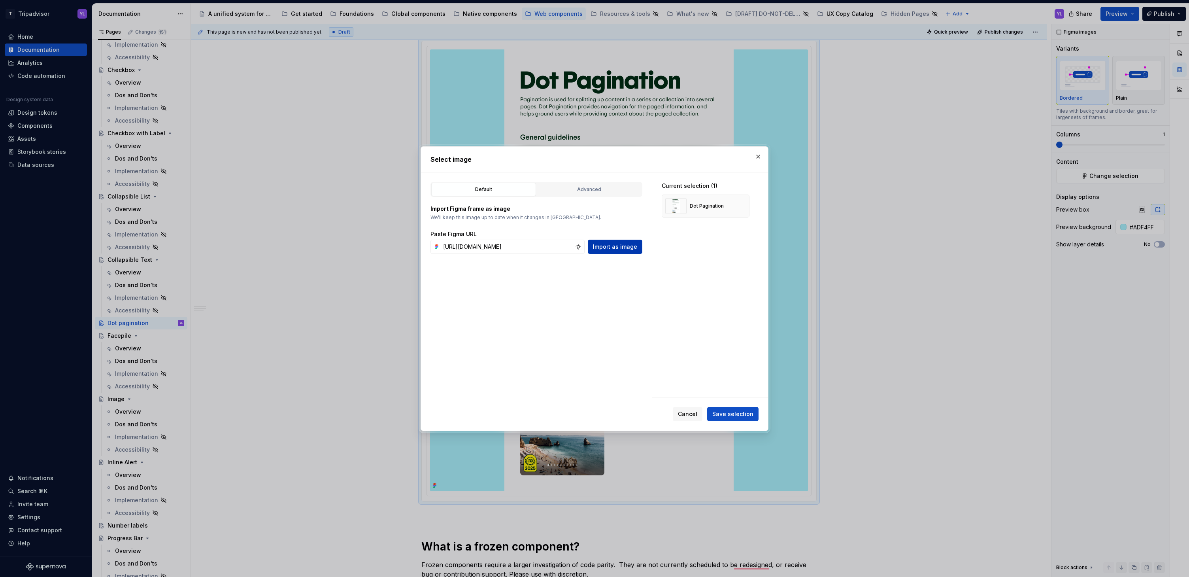
click at [603, 249] on span "Import as image" at bounding box center [615, 247] width 44 height 8
click at [743, 207] on button "button" at bounding box center [740, 205] width 11 height 11
click at [745, 415] on span "Save selection" at bounding box center [732, 414] width 41 height 8
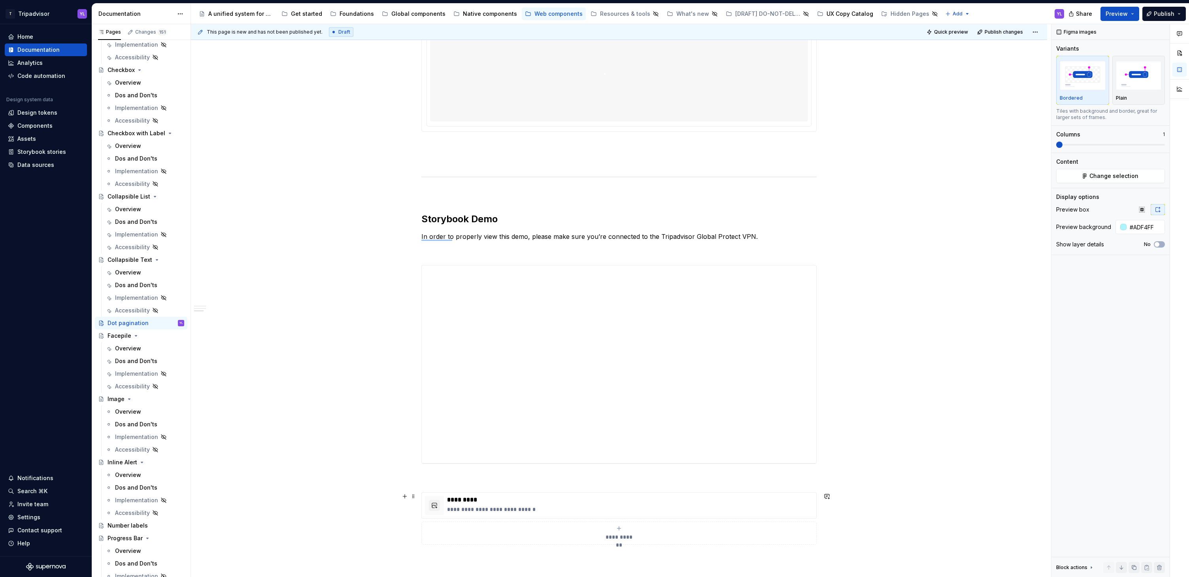
scroll to position [613, 0]
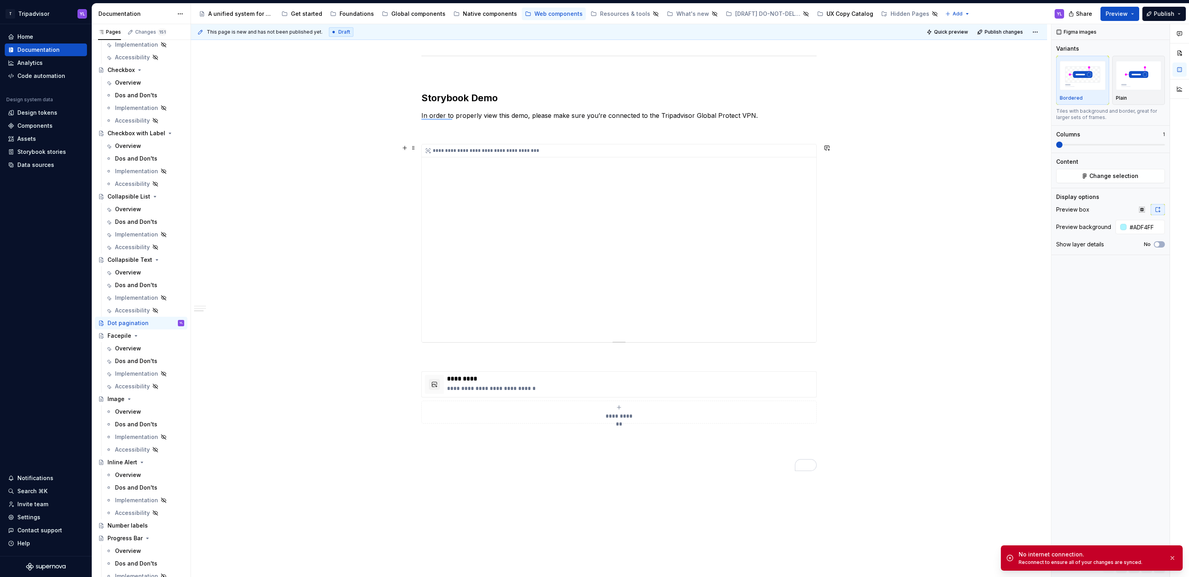
click at [601, 305] on div "**********" at bounding box center [619, 243] width 394 height 198
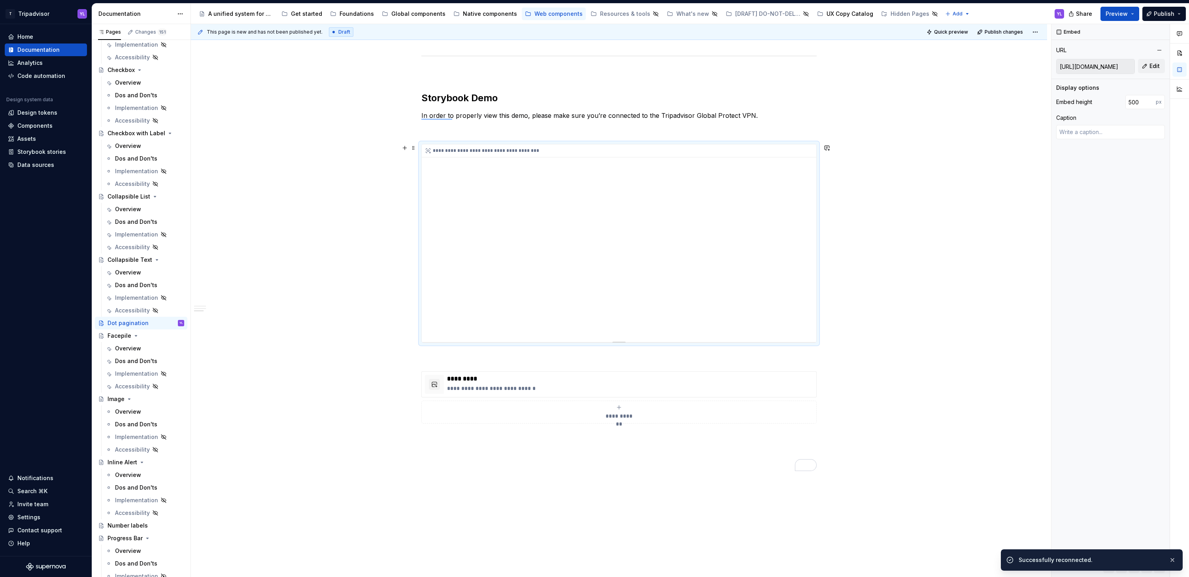
click at [692, 240] on div "**********" at bounding box center [619, 243] width 394 height 198
click at [701, 232] on div "**********" at bounding box center [619, 243] width 394 height 198
click at [1156, 65] on span "Edit" at bounding box center [1154, 66] width 10 height 8
type textarea "*"
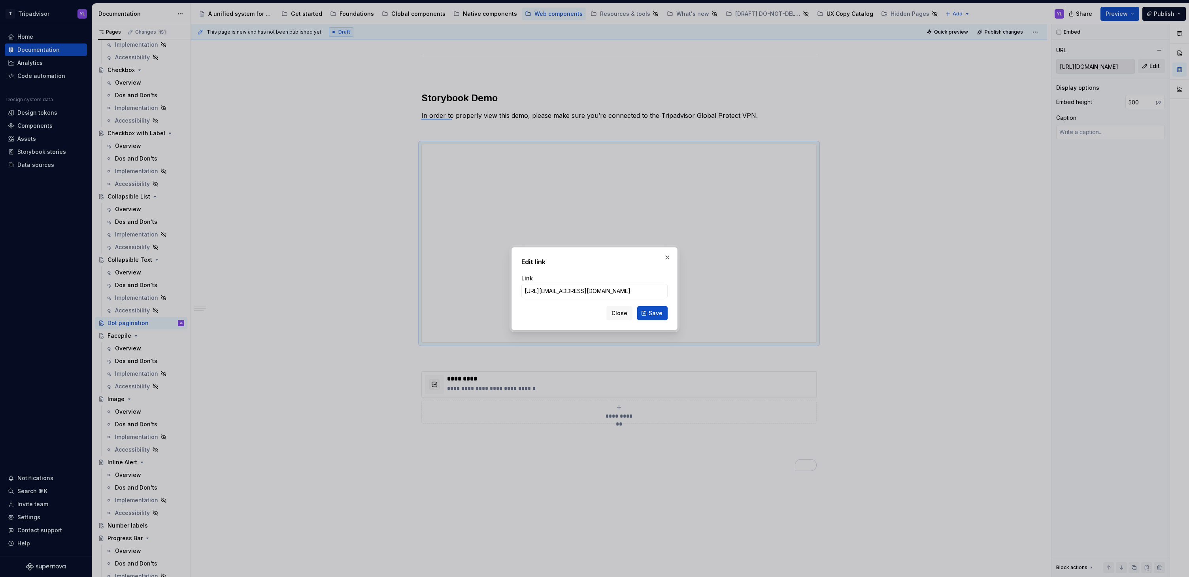
scroll to position [0, 263]
type input "[URL][EMAIL_ADDRESS][DOMAIN_NAME]"
click at [659, 313] on span "Save" at bounding box center [656, 313] width 14 height 8
type textarea "*"
type input "[URL][EMAIL_ADDRESS][DOMAIN_NAME]"
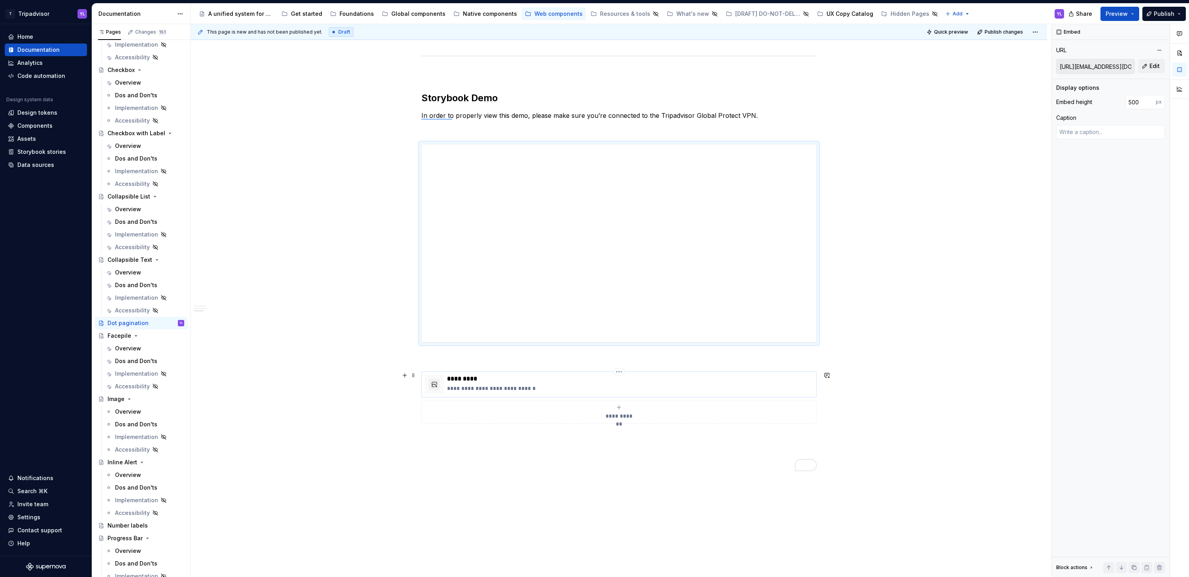
click at [571, 385] on p "**********" at bounding box center [630, 388] width 366 height 8
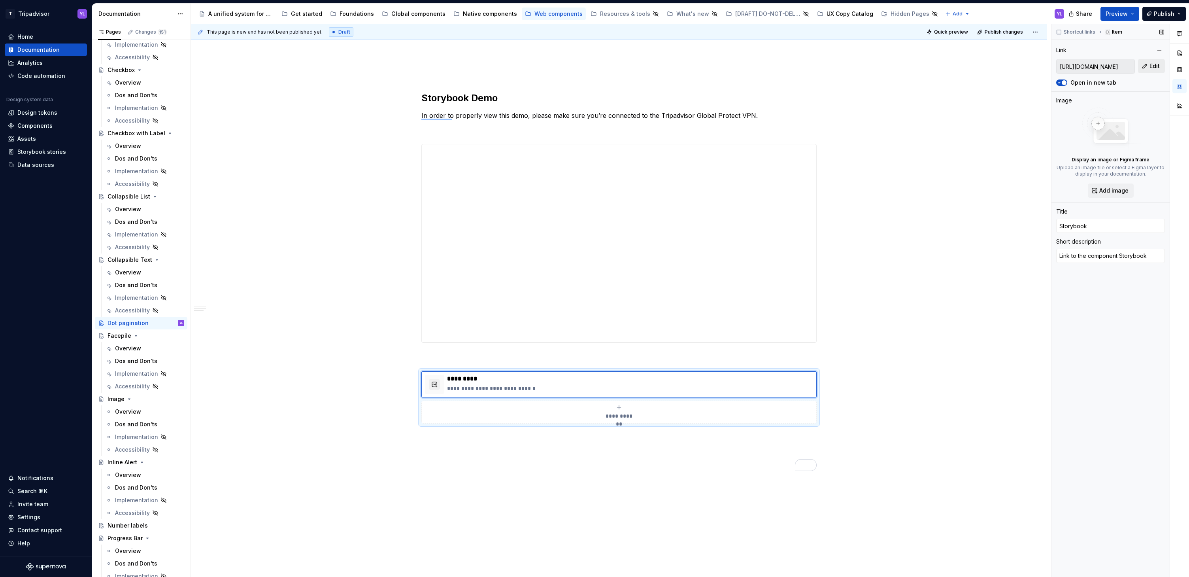
click at [1152, 62] on span "Edit" at bounding box center [1154, 66] width 10 height 8
type textarea "*"
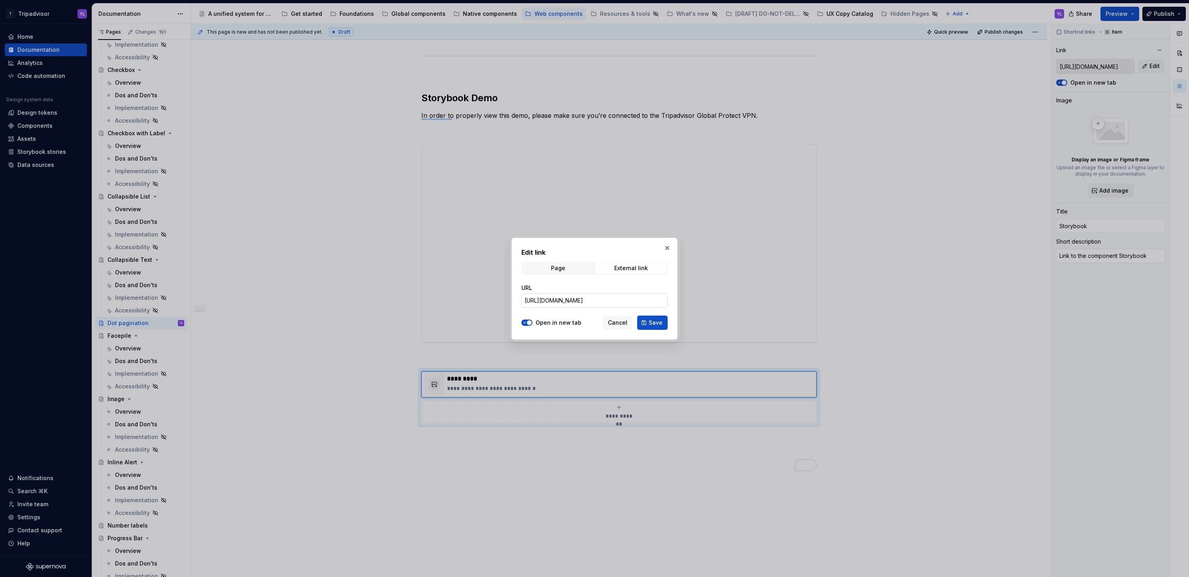
click at [637, 295] on input "https://webml.dev.tripadvisor.com/Storybook#@ta-design-system.tag_packages_desi…" at bounding box center [594, 300] width 146 height 14
paste input "-frozen.dot-pagination_packages_design-system-frozen_dot-pagination_DotPaginati…"
type input "[URL][EMAIL_ADDRESS][DOMAIN_NAME]"
click at [659, 324] on span "Save" at bounding box center [656, 323] width 14 height 8
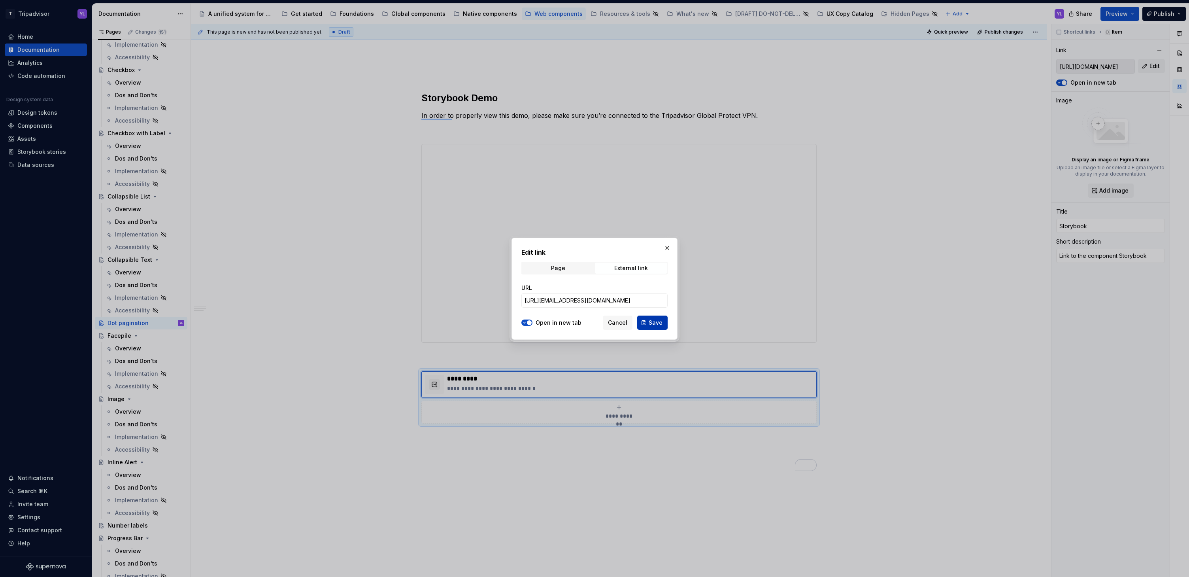
type textarea "*"
type input "[URL][EMAIL_ADDRESS][DOMAIN_NAME]"
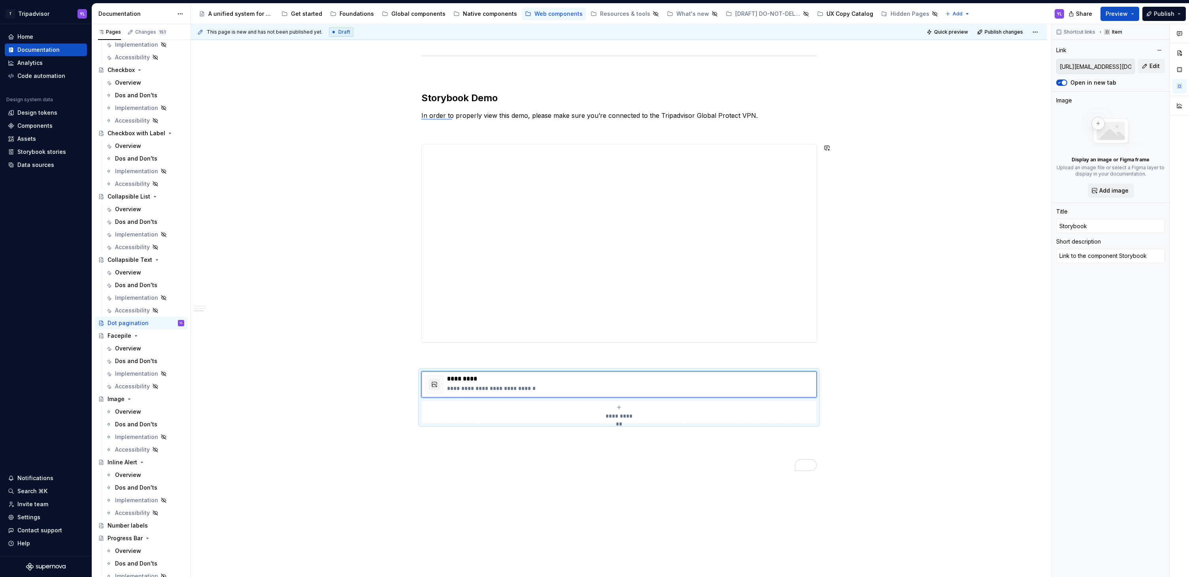
click at [926, 350] on div "**********" at bounding box center [619, 51] width 856 height 1204
click at [946, 30] on span "Quick preview" at bounding box center [951, 32] width 34 height 6
click at [1117, 11] on span "Preview" at bounding box center [1117, 14] width 22 height 8
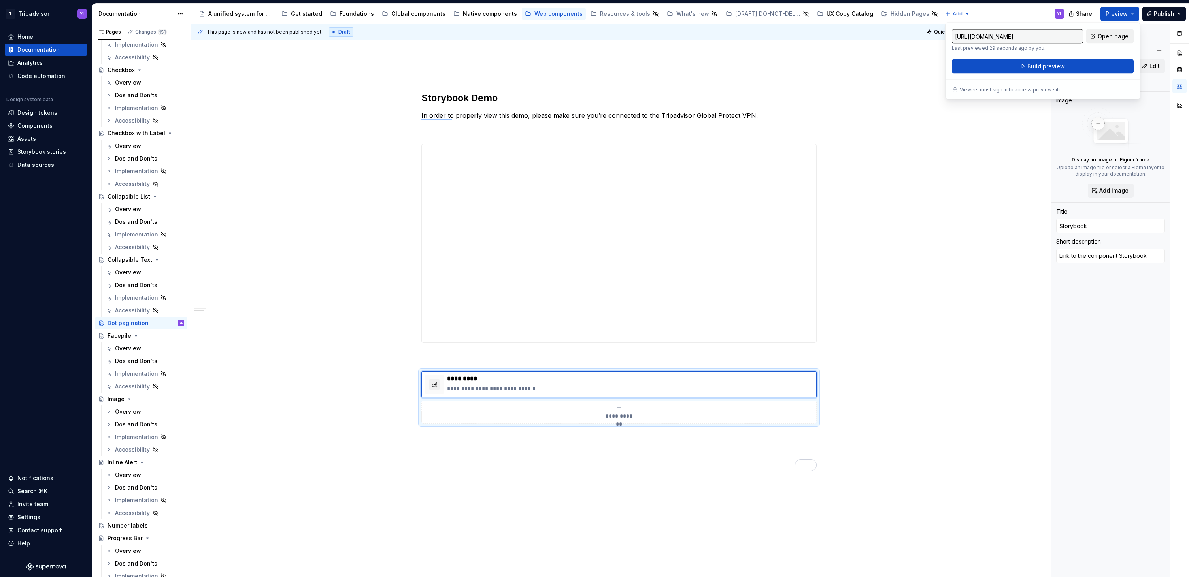
click at [1109, 36] on span "Open page" at bounding box center [1113, 36] width 31 height 8
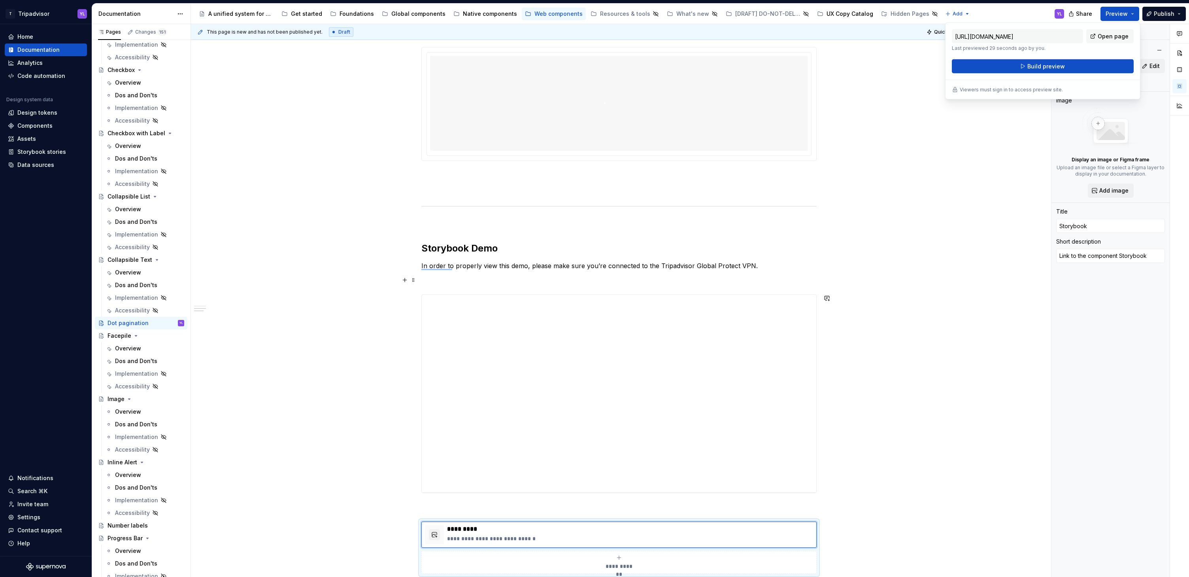
scroll to position [457, 0]
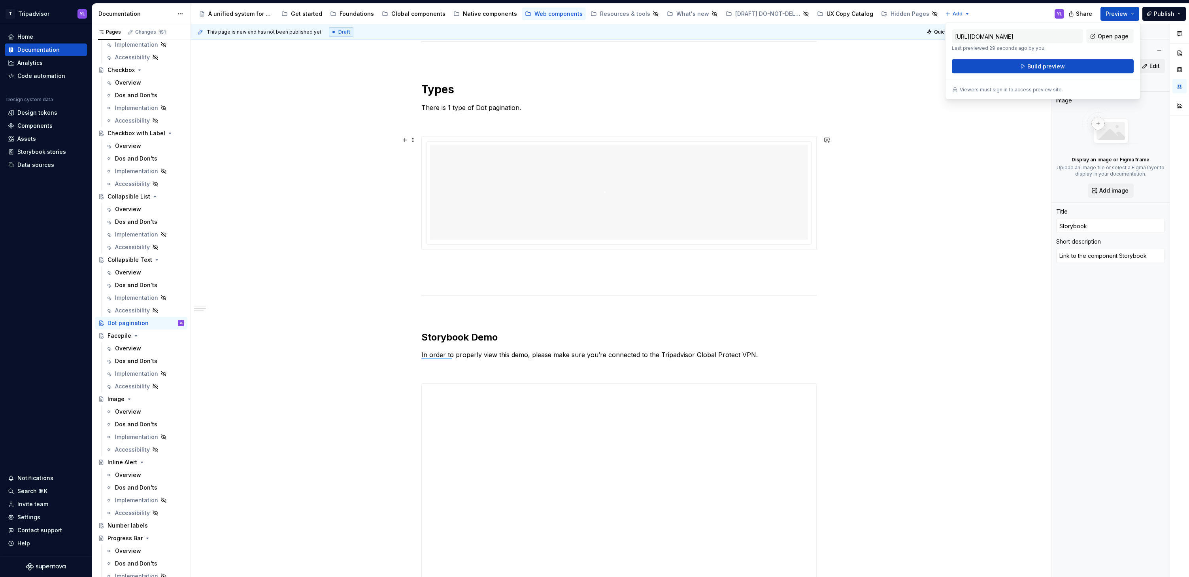
click at [617, 200] on img "To enrich screen reader interactions, please activate Accessibility in Grammarl…" at bounding box center [619, 192] width 30 height 89
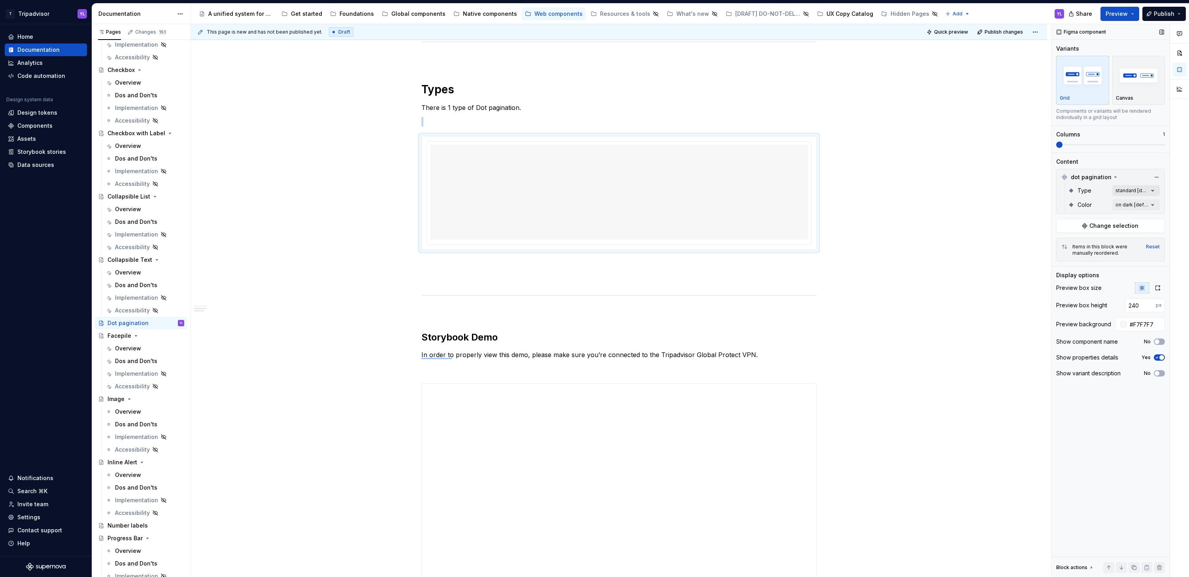
click at [1150, 190] on div "Comments Open comments No comments yet Select ‘Comment’ from the block context …" at bounding box center [1120, 300] width 138 height 553
click at [1063, 228] on div at bounding box center [1061, 228] width 6 height 6
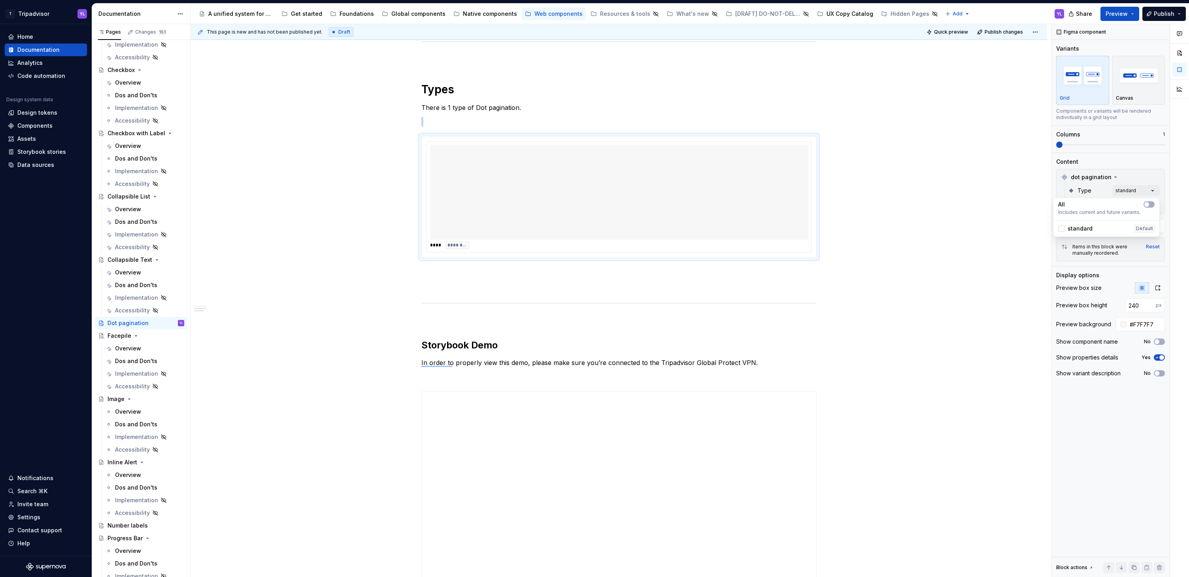
click at [1138, 164] on div "Comments Open comments No comments yet Select ‘Comment’ from the block context …" at bounding box center [1120, 300] width 138 height 553
click at [1136, 204] on div "Comments Open comments No comments yet Select ‘Comment’ from the block context …" at bounding box center [1120, 300] width 138 height 553
click at [1062, 242] on div at bounding box center [1061, 243] width 6 height 6
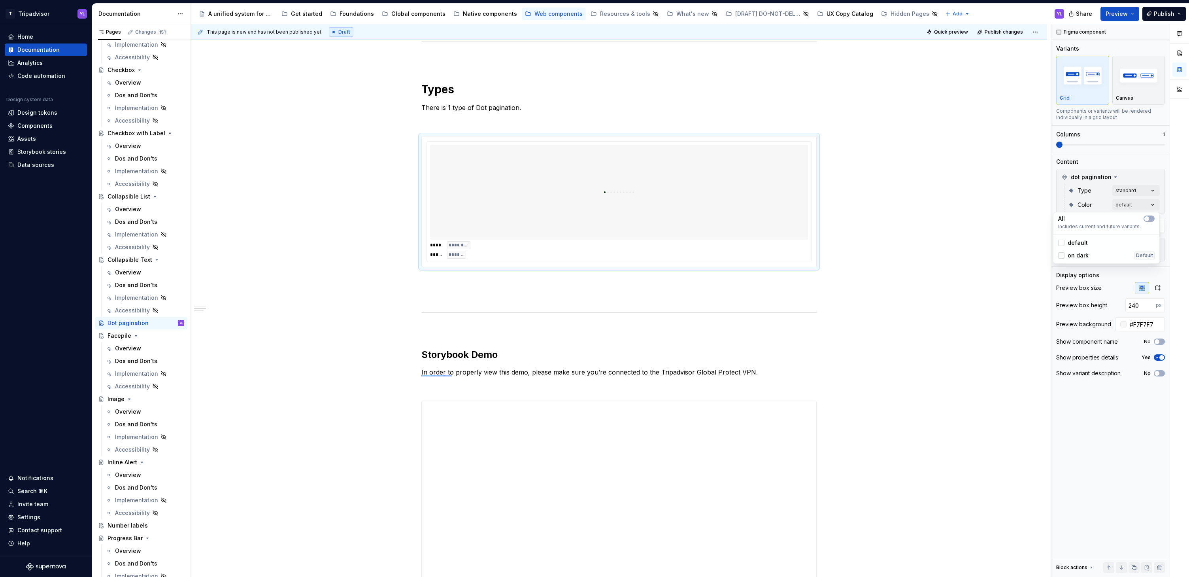
click at [1062, 254] on div at bounding box center [1061, 255] width 6 height 6
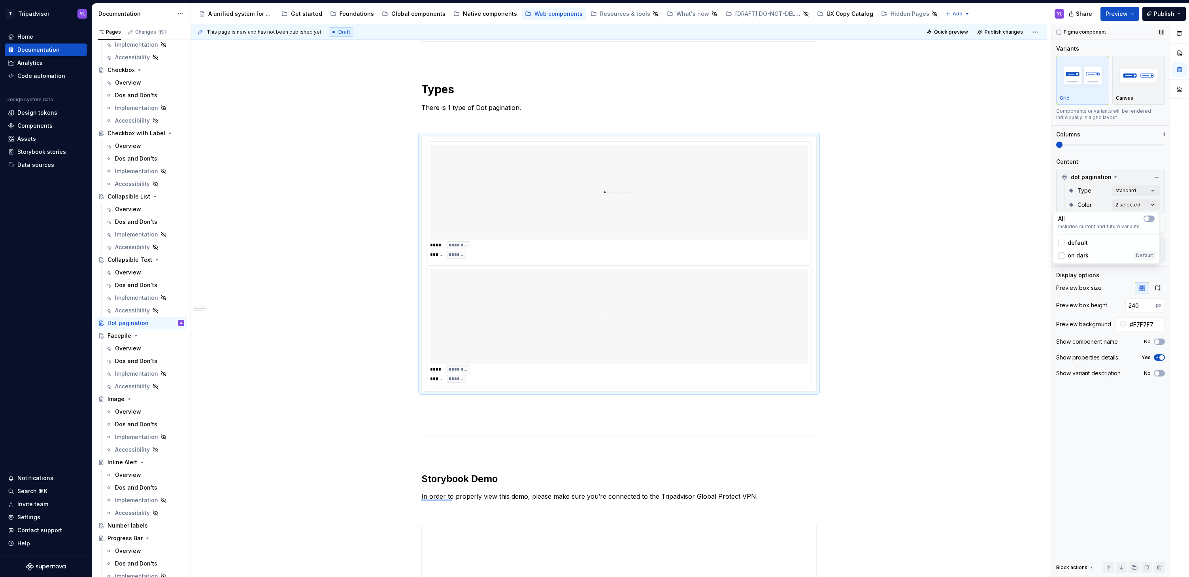
click at [1076, 145] on div "Comments Open comments No comments yet Select ‘Comment’ from the block context …" at bounding box center [1120, 300] width 138 height 553
click at [1083, 144] on span at bounding box center [1110, 145] width 109 height 2
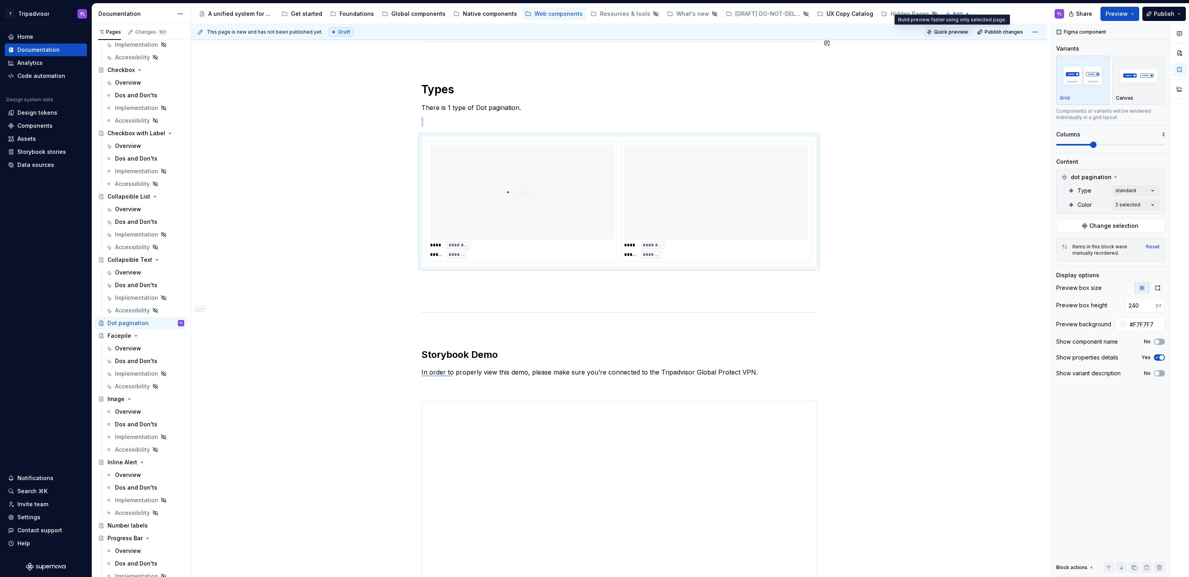
click at [944, 34] on span "Quick preview" at bounding box center [951, 32] width 34 height 6
click at [354, 249] on div "**********" at bounding box center [619, 298] width 856 height 1221
click at [162, 322] on button "Page tree" at bounding box center [167, 322] width 11 height 11
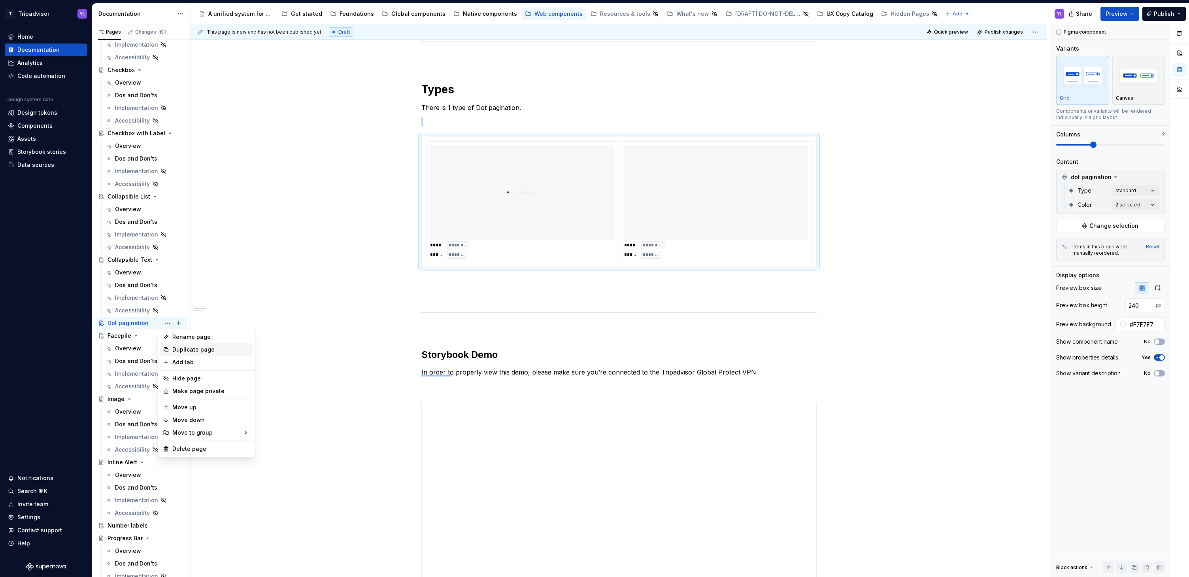
click at [197, 351] on div "Duplicate page" at bounding box center [210, 349] width 77 height 8
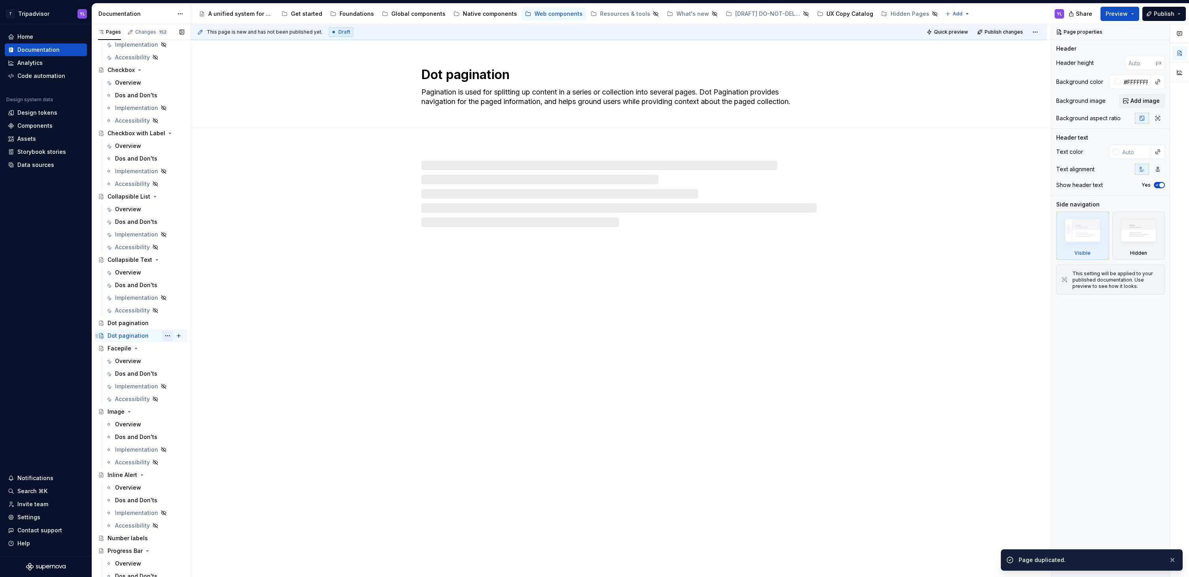
click at [163, 335] on button "Page tree" at bounding box center [167, 335] width 11 height 11
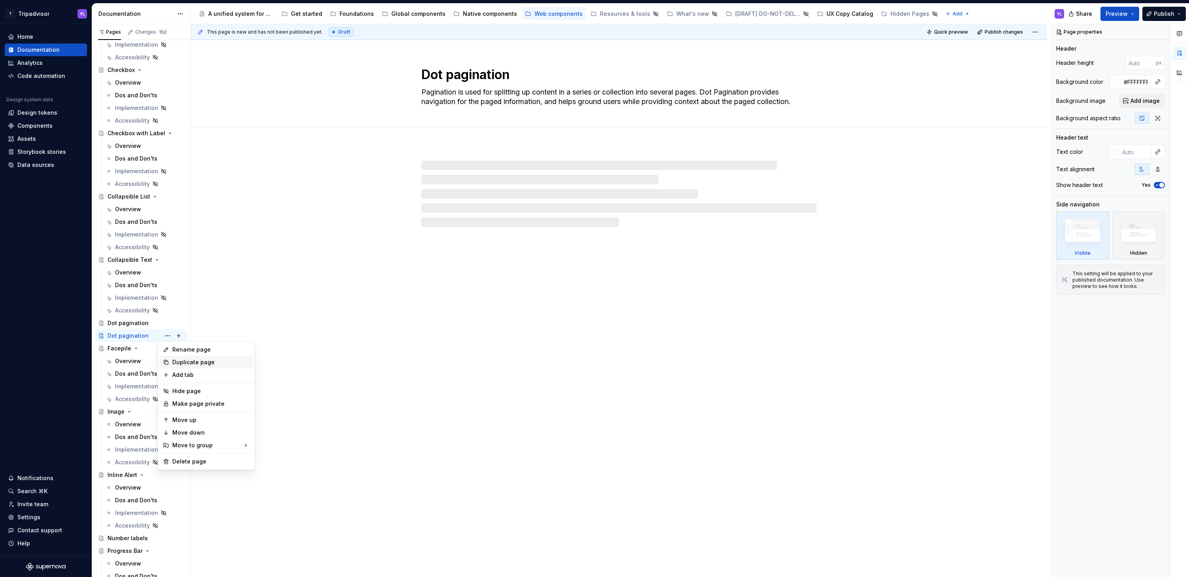
type textarea "*"
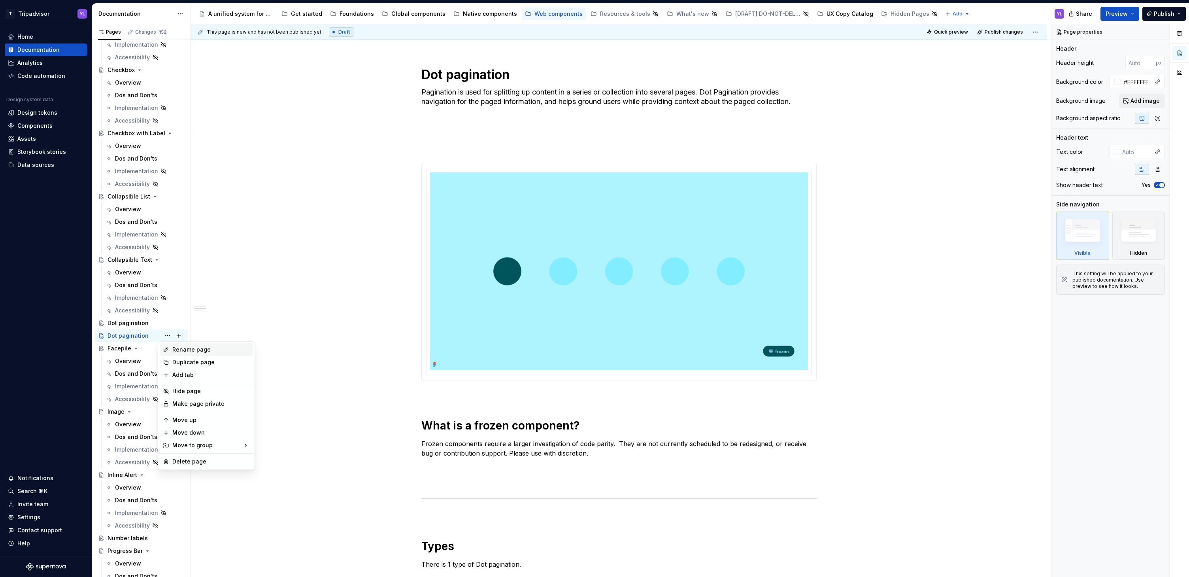
click at [196, 350] on div "Rename page" at bounding box center [210, 349] width 77 height 8
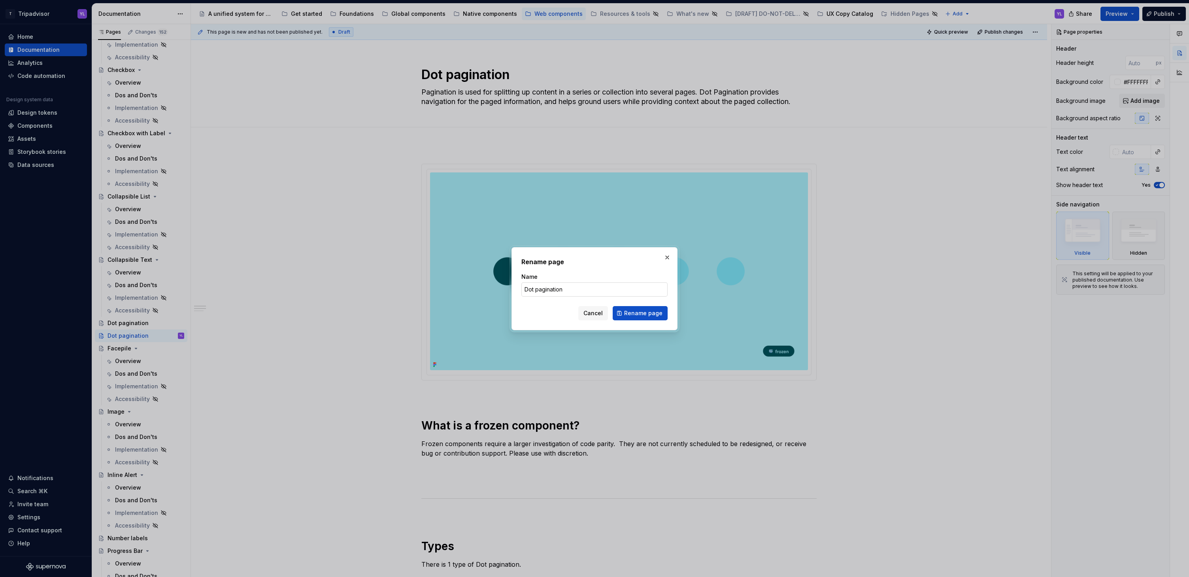
click at [525, 290] on input "Dot pagination" at bounding box center [594, 289] width 146 height 14
click at [528, 289] on input "Dot pagination" at bounding box center [594, 289] width 146 height 14
type input "Numbered pagination"
click at [642, 312] on span "Rename page" at bounding box center [643, 313] width 38 height 8
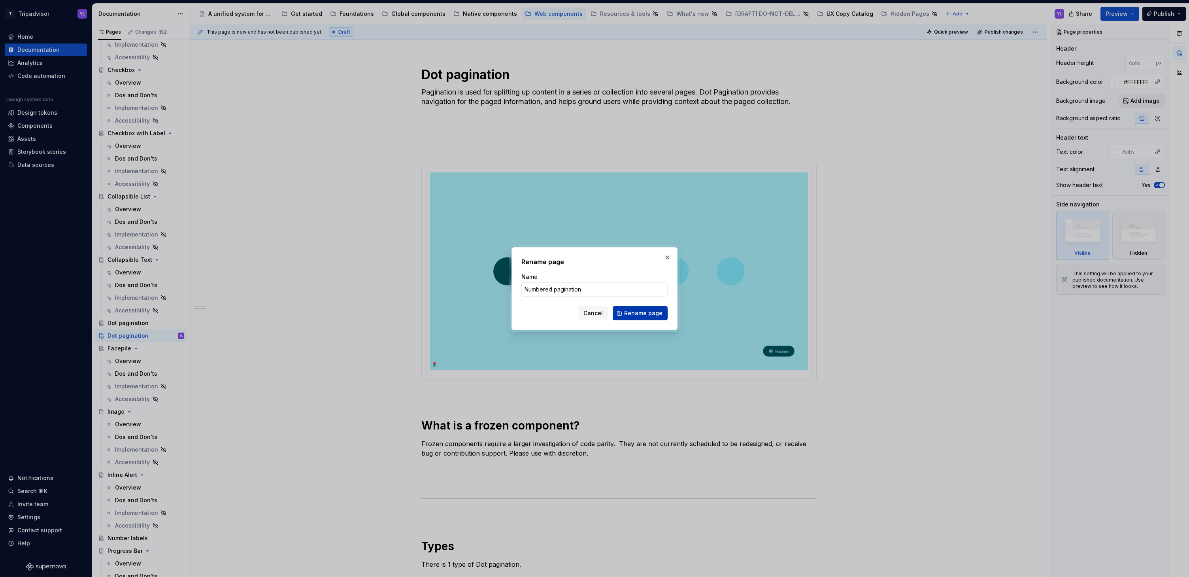
type textarea "*"
type textarea "Numbered pagination"
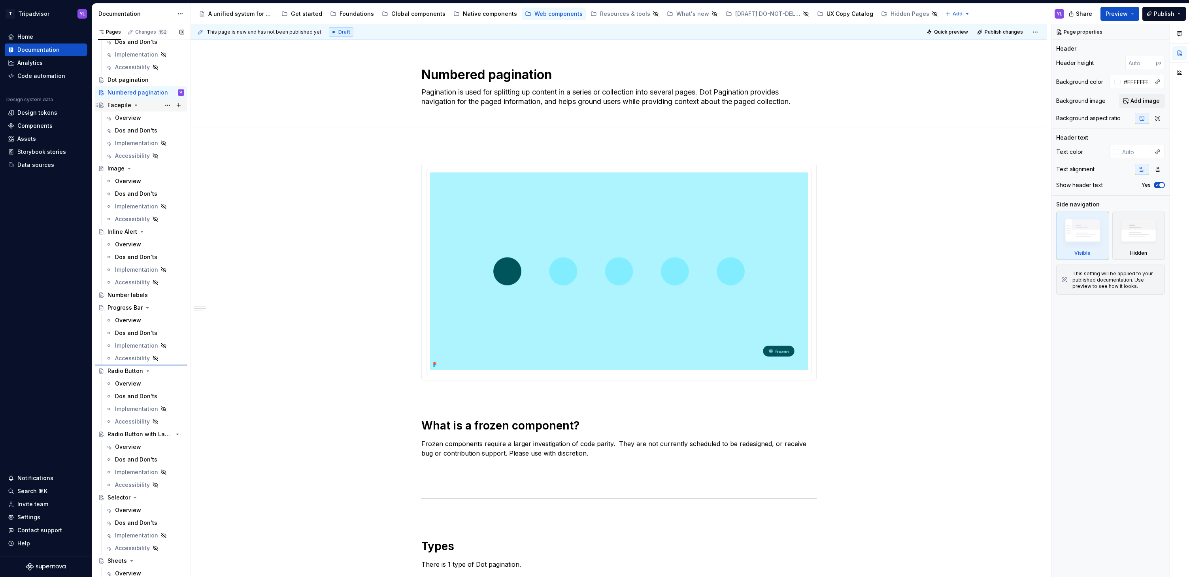
scroll to position [480, 0]
click at [500, 94] on textarea "Pagination is used for splitting up content in a series or collection into seve…" at bounding box center [617, 97] width 395 height 22
click at [597, 102] on textarea "Pagination is used for splitting up content in a series or collection into seve…" at bounding box center [617, 97] width 395 height 22
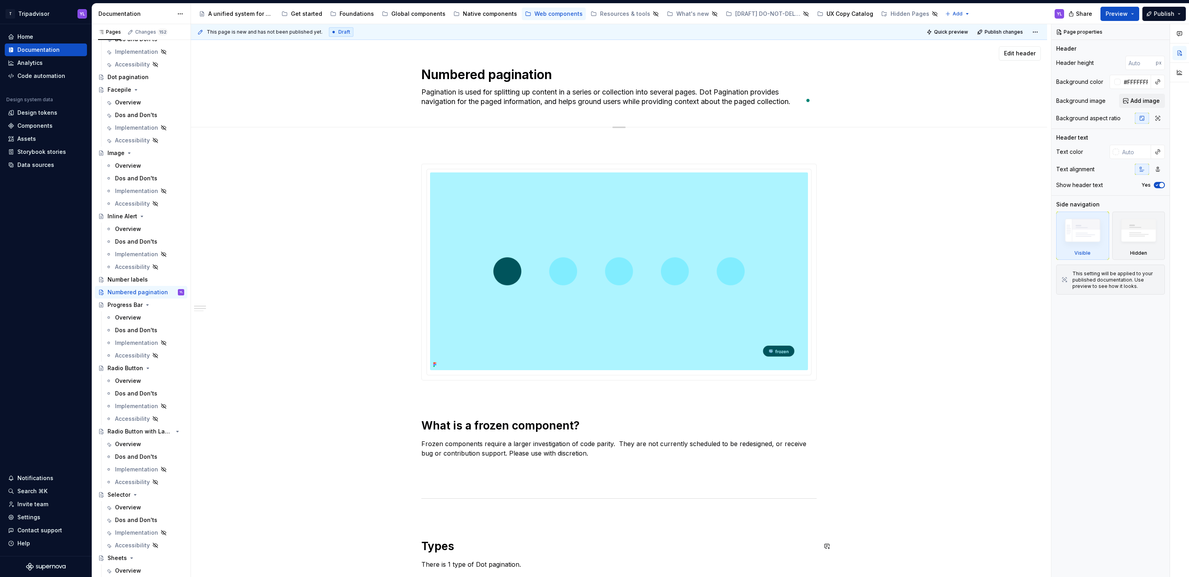
click at [642, 99] on textarea "Pagination is used for splitting up content in a series or collection into seve…" at bounding box center [617, 97] width 395 height 22
paste textarea "provides navigation for paged information."
type textarea "*"
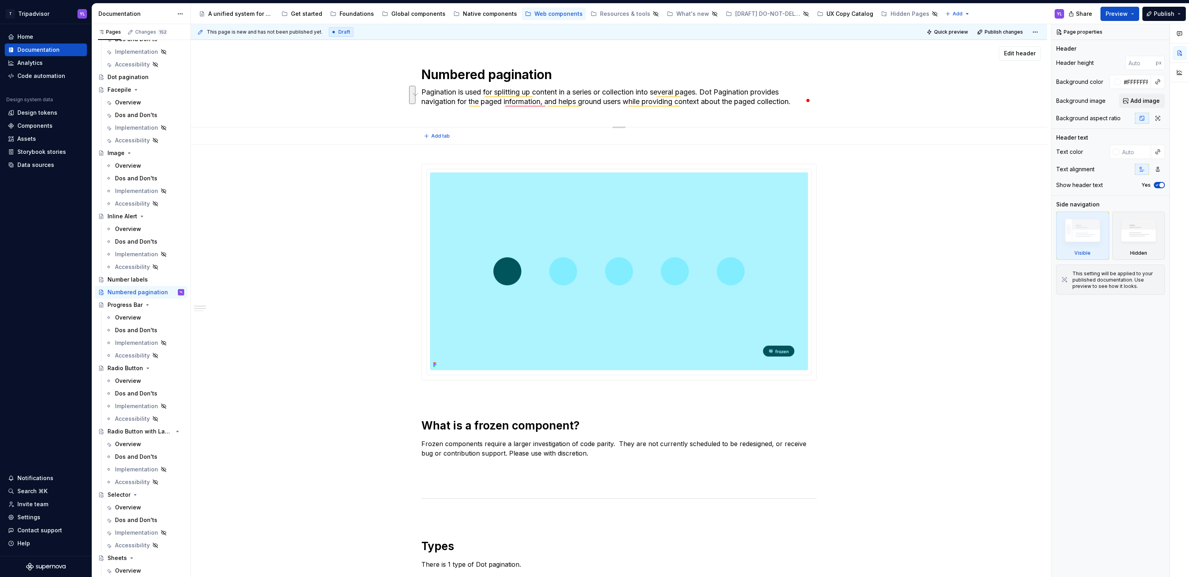
type textarea "Pagination provides navigation for paged information."
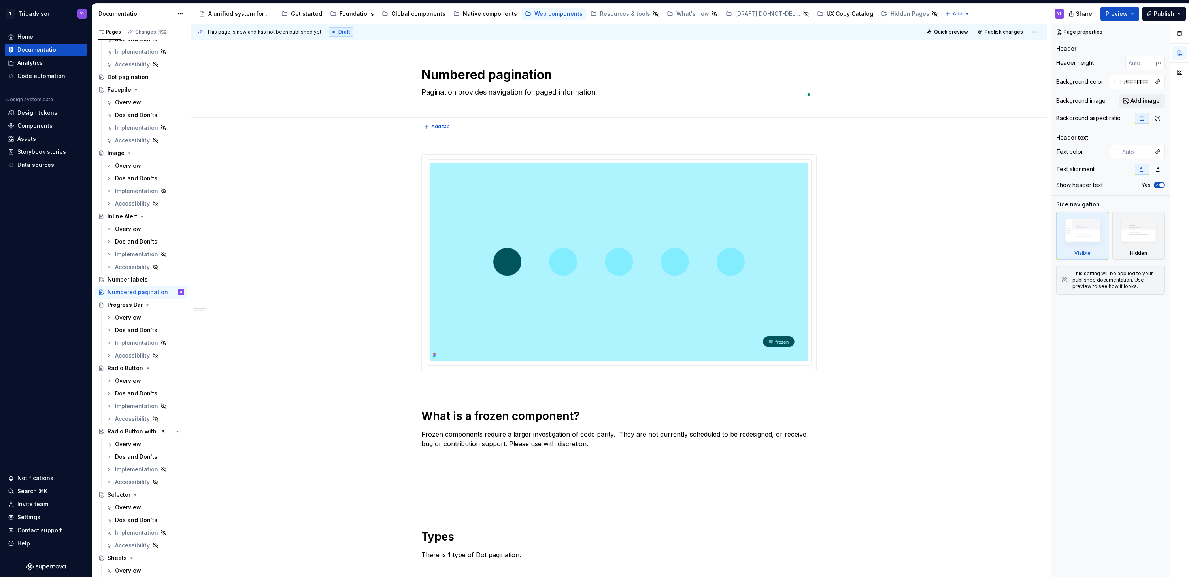
type textarea "*"
type textarea "Pagination provides navigation for paged information."
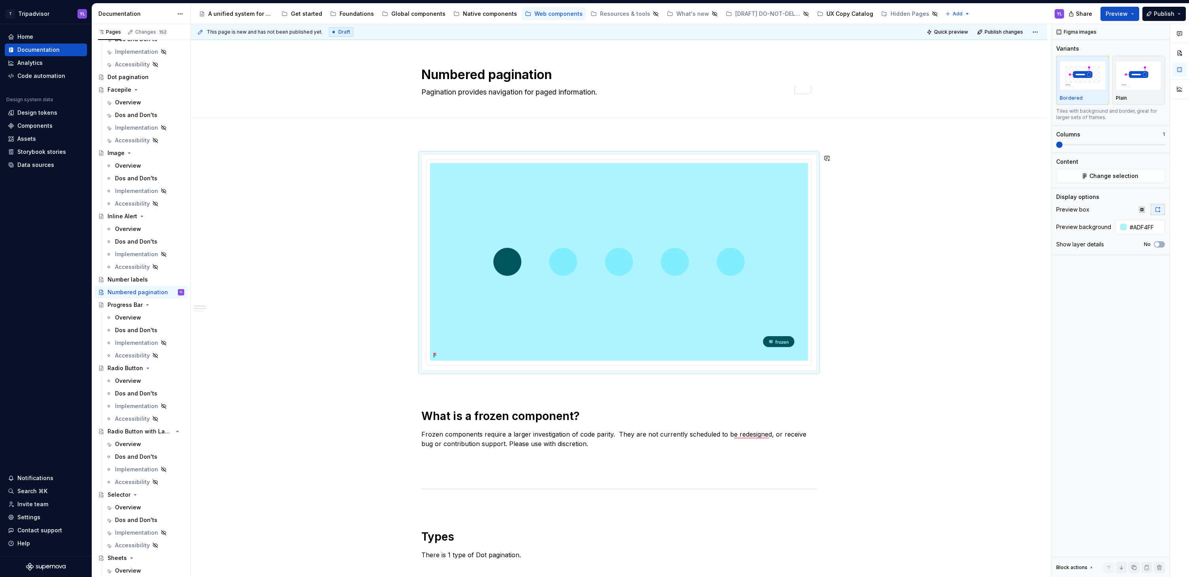
type textarea "*"
click at [670, 194] on img "To enrich screen reader interactions, please activate Accessibility in Grammarl…" at bounding box center [619, 262] width 378 height 198
click at [1118, 175] on span "Change selection" at bounding box center [1113, 176] width 49 height 8
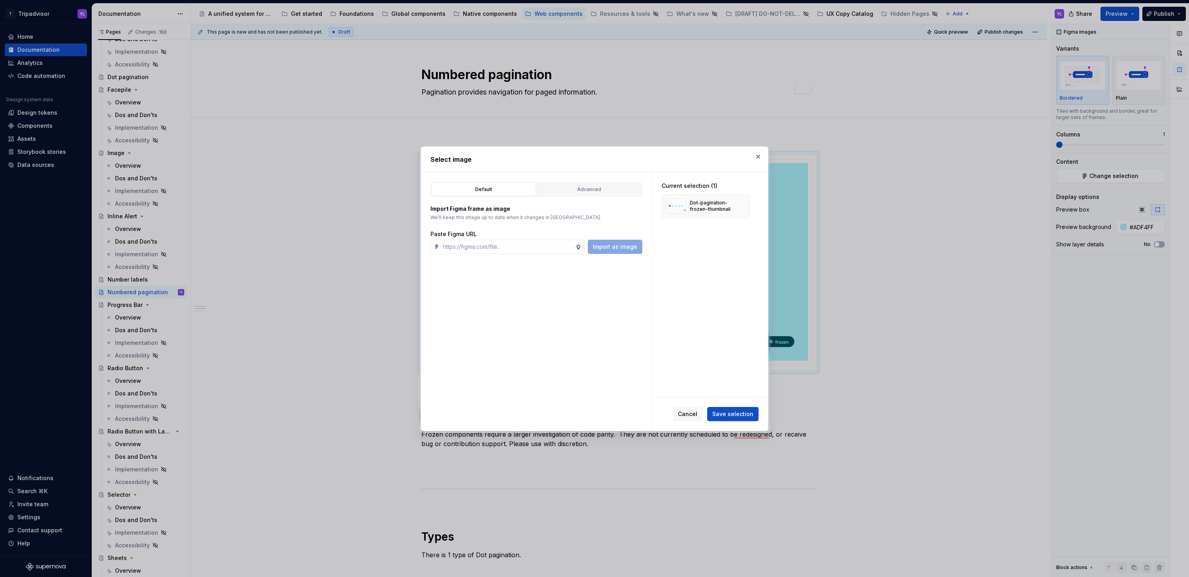
type textarea "*"
click at [547, 243] on input "text" at bounding box center [507, 247] width 135 height 14
type input "[URL][DOMAIN_NAME]"
click at [623, 243] on span "Import as image" at bounding box center [615, 247] width 44 height 8
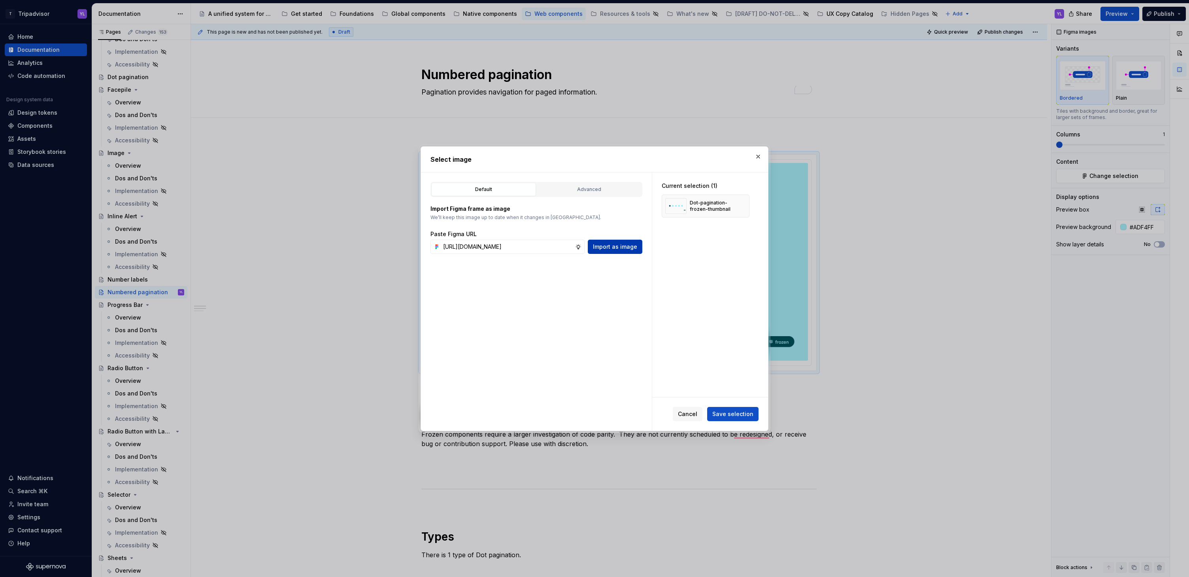
scroll to position [0, 0]
click at [741, 205] on button "button" at bounding box center [740, 205] width 11 height 11
click at [747, 415] on span "Save selection" at bounding box center [732, 414] width 41 height 8
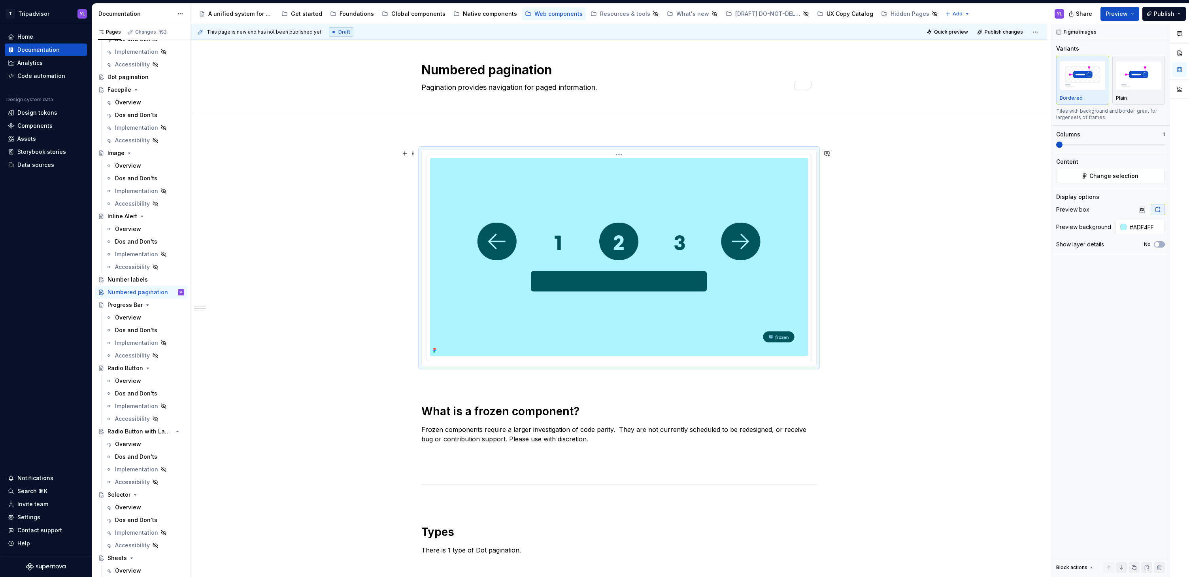
scroll to position [6, 0]
type textarea "*"
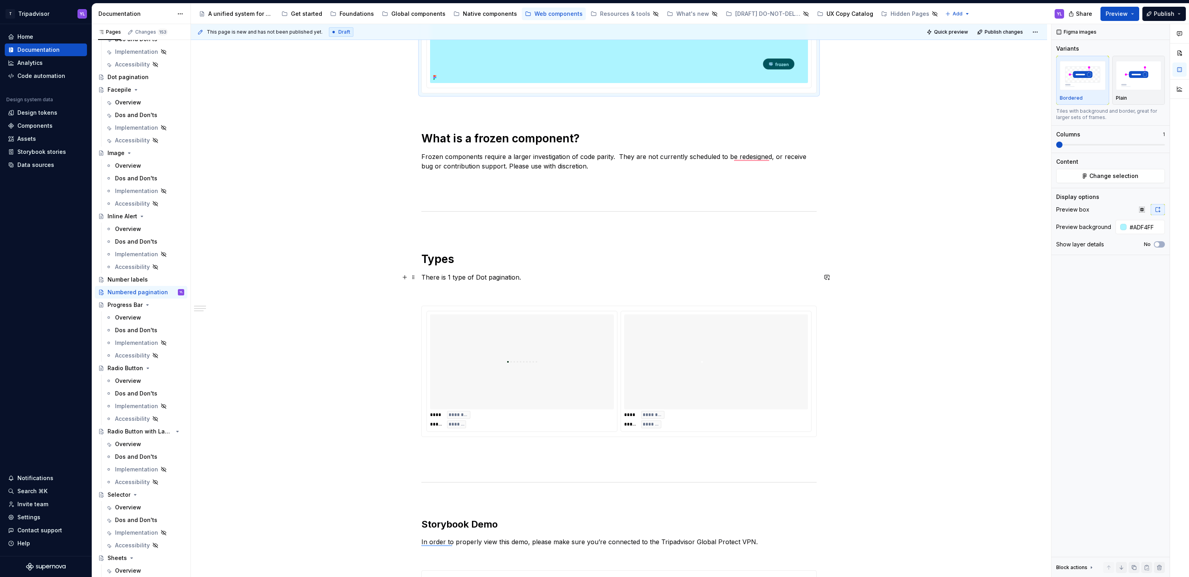
click at [447, 279] on p "There is 1 type of Dot pagination." at bounding box center [618, 276] width 395 height 9
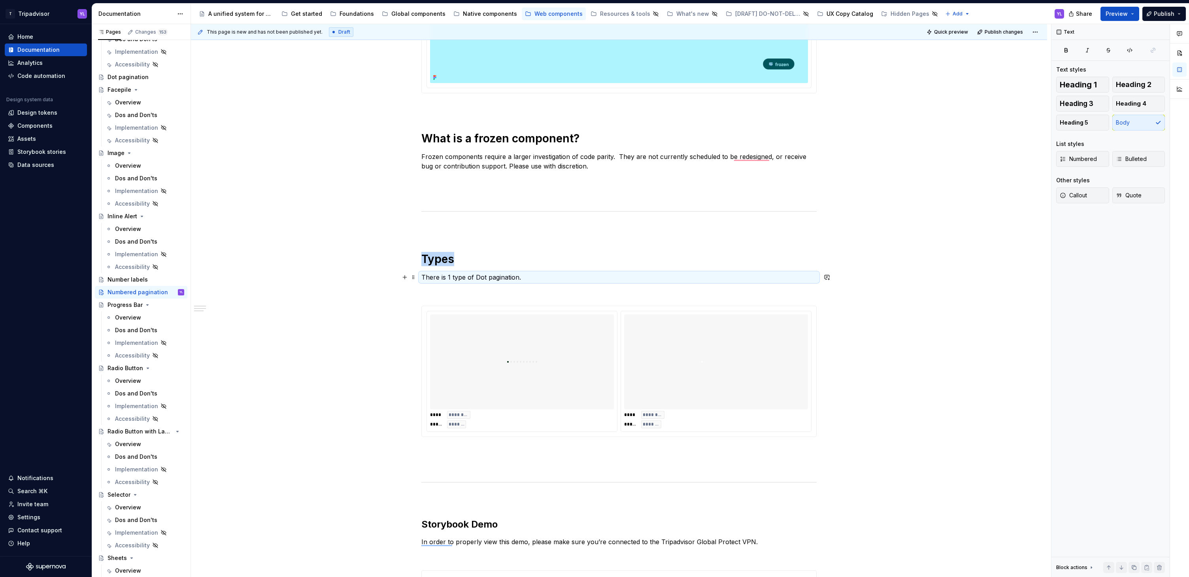
click at [447, 279] on p "There is 1 type of Dot pagination." at bounding box center [618, 276] width 395 height 9
click at [445, 277] on p "There is 1 type of Dot pagination." at bounding box center [618, 276] width 395 height 9
click at [547, 277] on p "There are 2 types of Numbered pagination." at bounding box center [618, 276] width 395 height 9
click at [487, 278] on p "There are 2 types of numbered pagination: Desktop and Mobile." at bounding box center [618, 276] width 395 height 9
click at [903, 323] on div "**********" at bounding box center [619, 468] width 856 height 1221
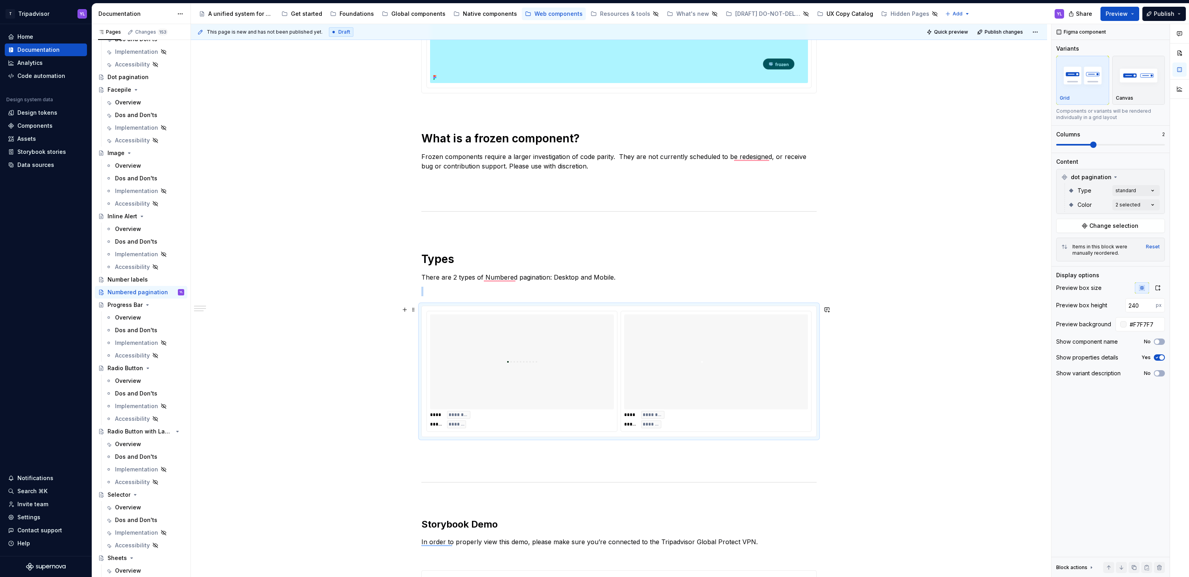
click at [669, 378] on div "To enrich screen reader interactions, please activate Accessibility in Grammarl…" at bounding box center [716, 361] width 184 height 95
click at [1119, 227] on span "Change selection" at bounding box center [1113, 226] width 49 height 8
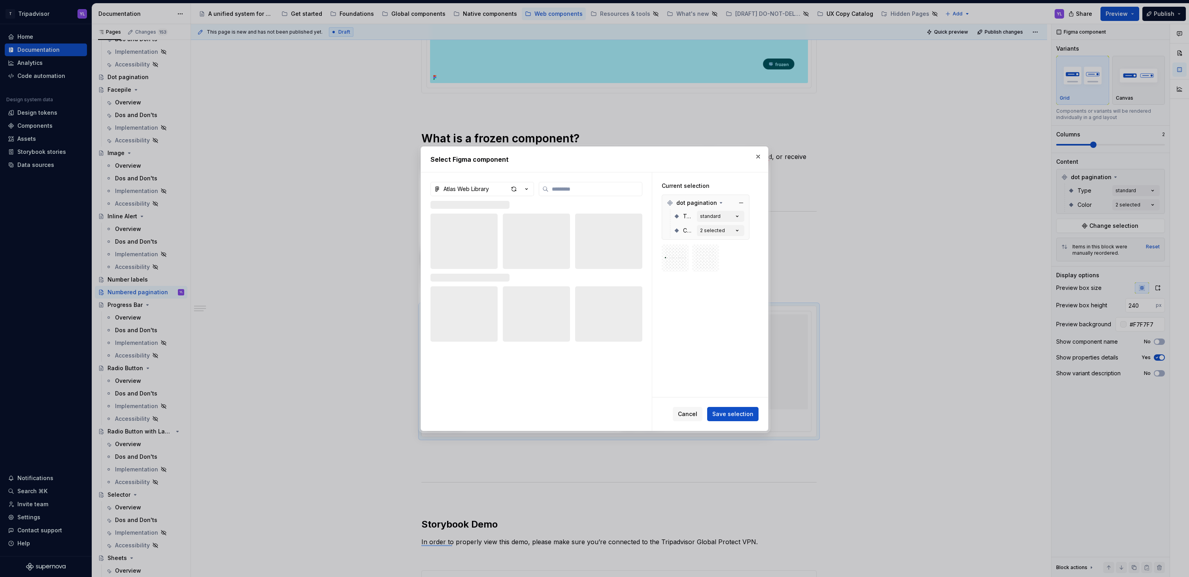
type textarea "*"
click at [614, 189] on input "search" at bounding box center [595, 189] width 93 height 8
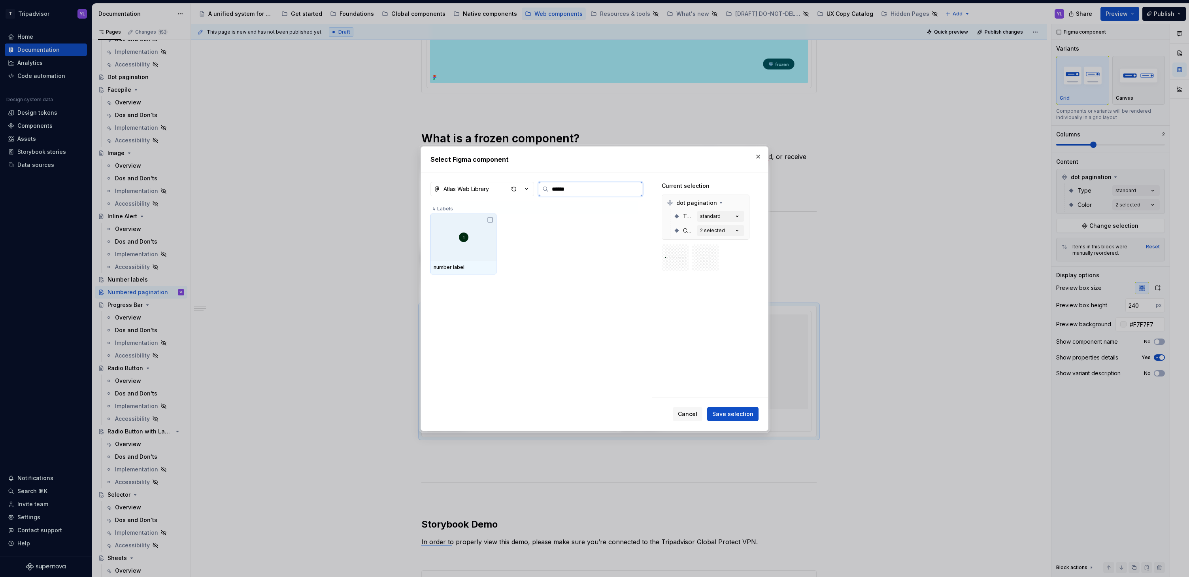
click at [614, 189] on input "******" at bounding box center [595, 189] width 93 height 8
type input "**********"
click at [490, 298] on icon at bounding box center [490, 298] width 6 height 6
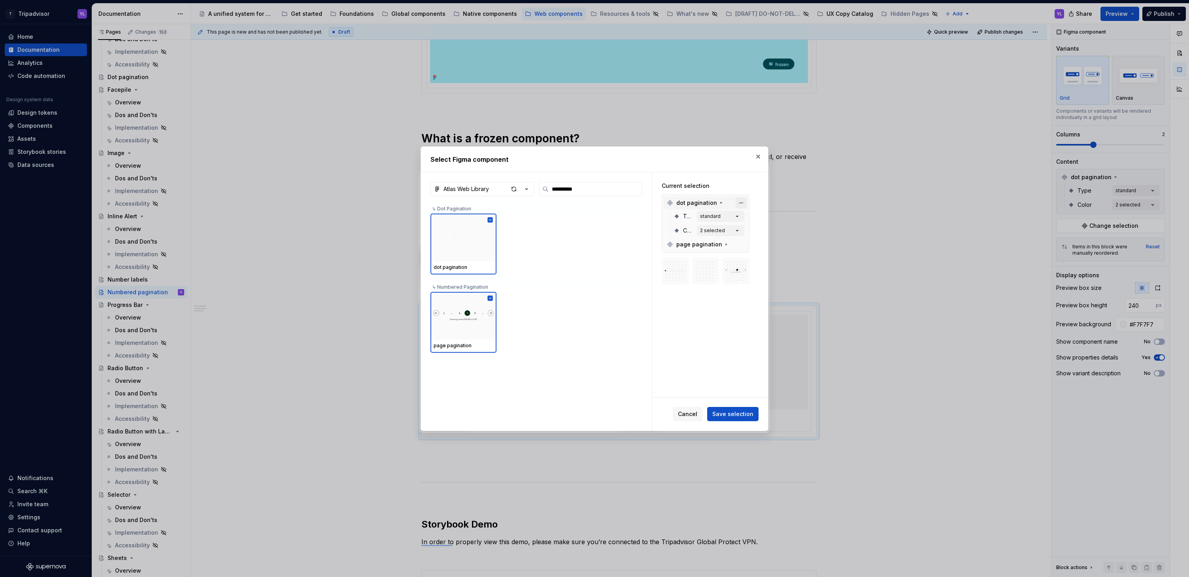
click at [741, 202] on button "button" at bounding box center [741, 202] width 11 height 11
click at [729, 415] on span "Save selection" at bounding box center [732, 414] width 41 height 8
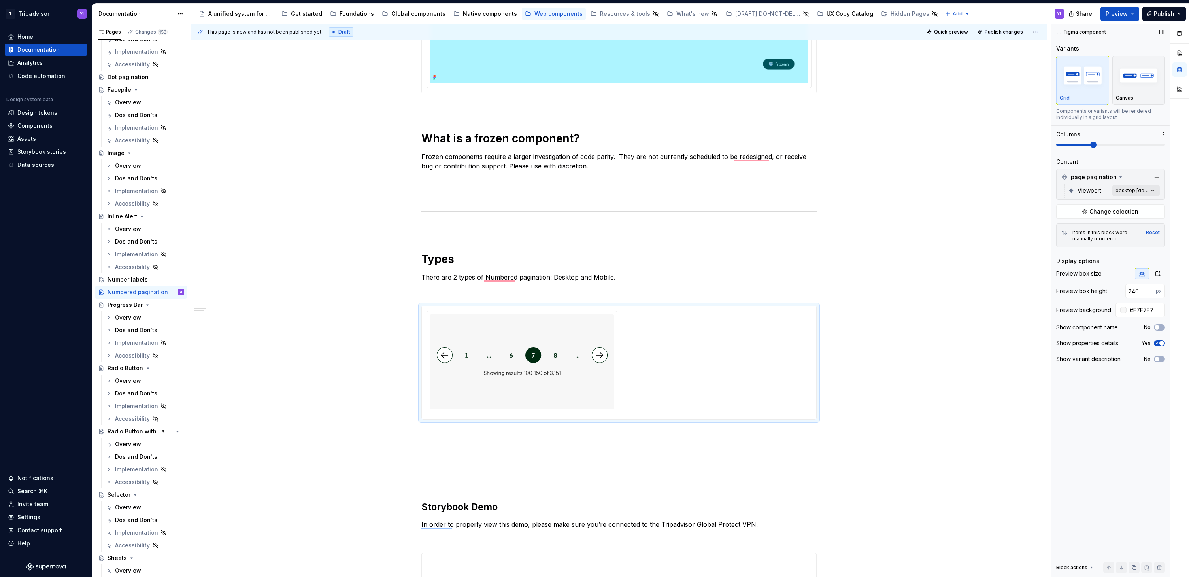
click at [1140, 190] on div "Comments Open comments No comments yet Select ‘Comment’ from the block context …" at bounding box center [1120, 300] width 138 height 553
click at [1062, 228] on div at bounding box center [1061, 228] width 6 height 6
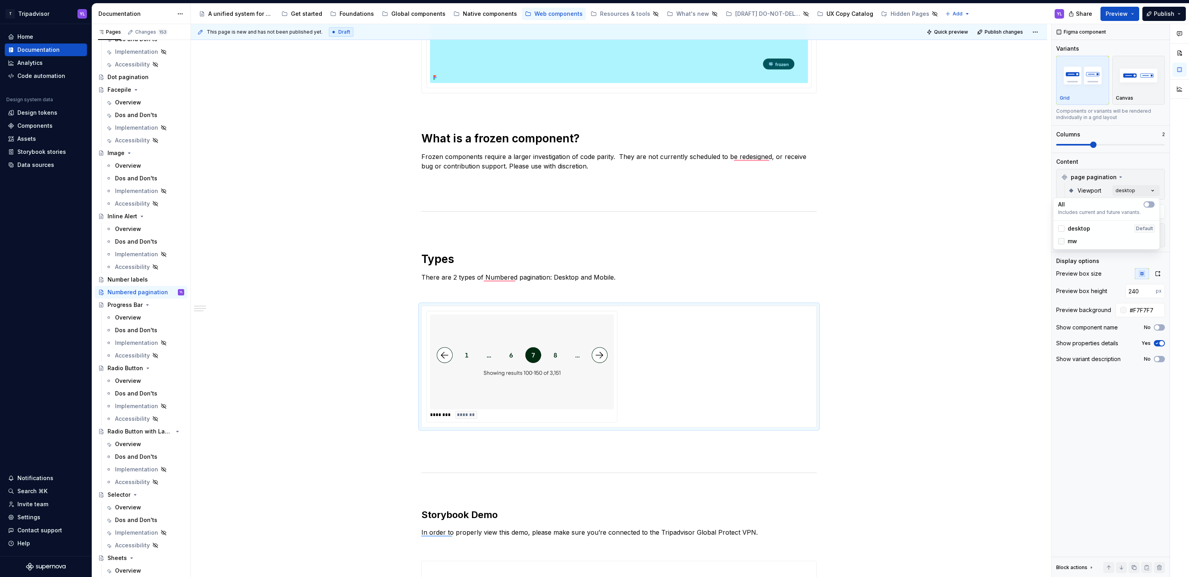
click at [1063, 242] on div at bounding box center [1061, 241] width 6 height 6
click at [1135, 174] on div "Comments Open comments No comments yet Select ‘Comment’ from the block context …" at bounding box center [1120, 300] width 138 height 553
click at [984, 312] on div "**********" at bounding box center [619, 464] width 856 height 1212
click at [611, 276] on p "There are 2 types of Numbered pagination: Desktop and Mobile." at bounding box center [618, 276] width 395 height 9
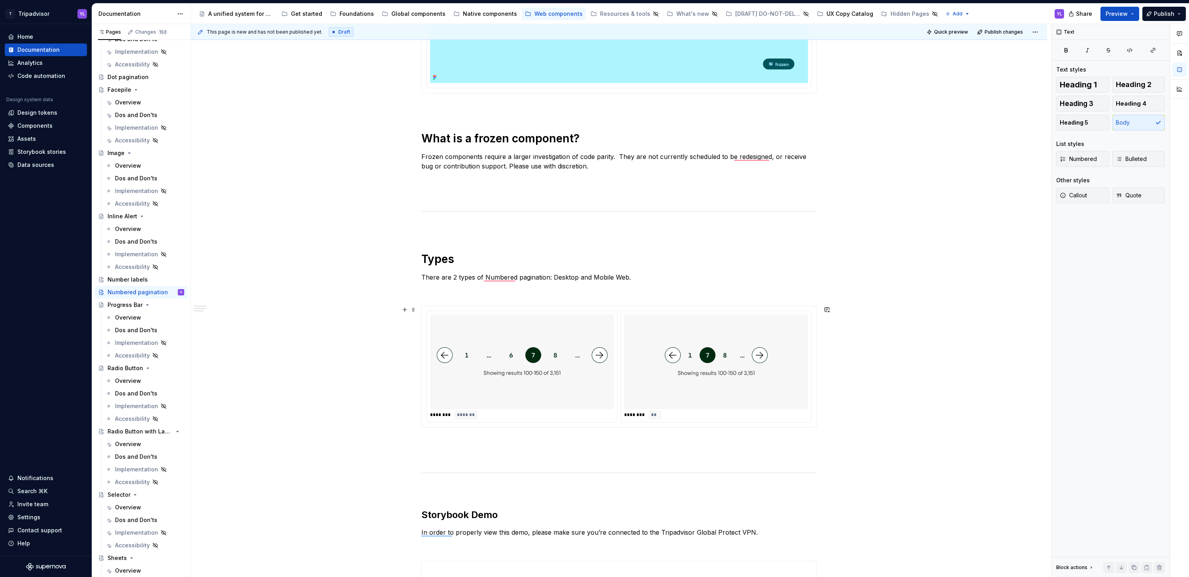
click at [923, 326] on div "**********" at bounding box center [619, 464] width 856 height 1212
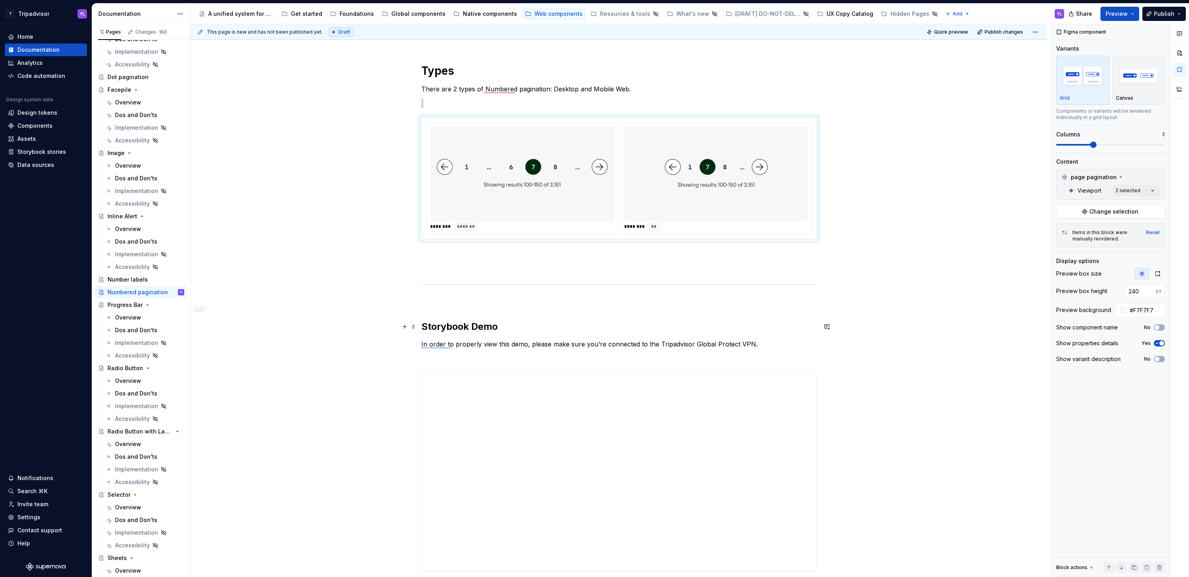
scroll to position [470, 0]
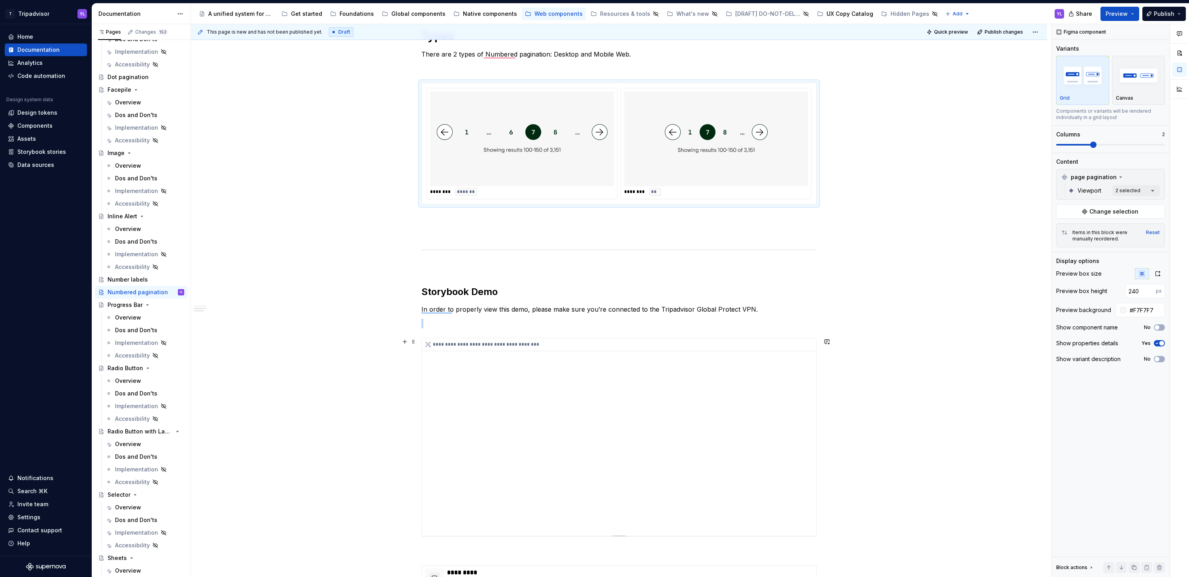
click at [719, 364] on div "**********" at bounding box center [619, 437] width 394 height 198
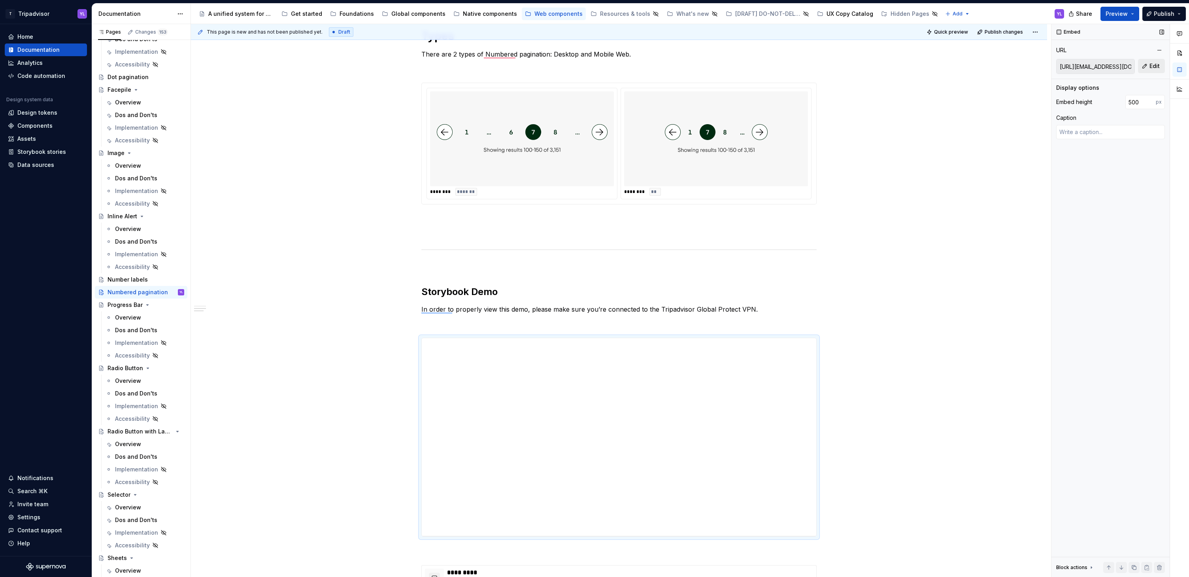
click at [1145, 67] on button "Edit" at bounding box center [1151, 66] width 27 height 14
type textarea "*"
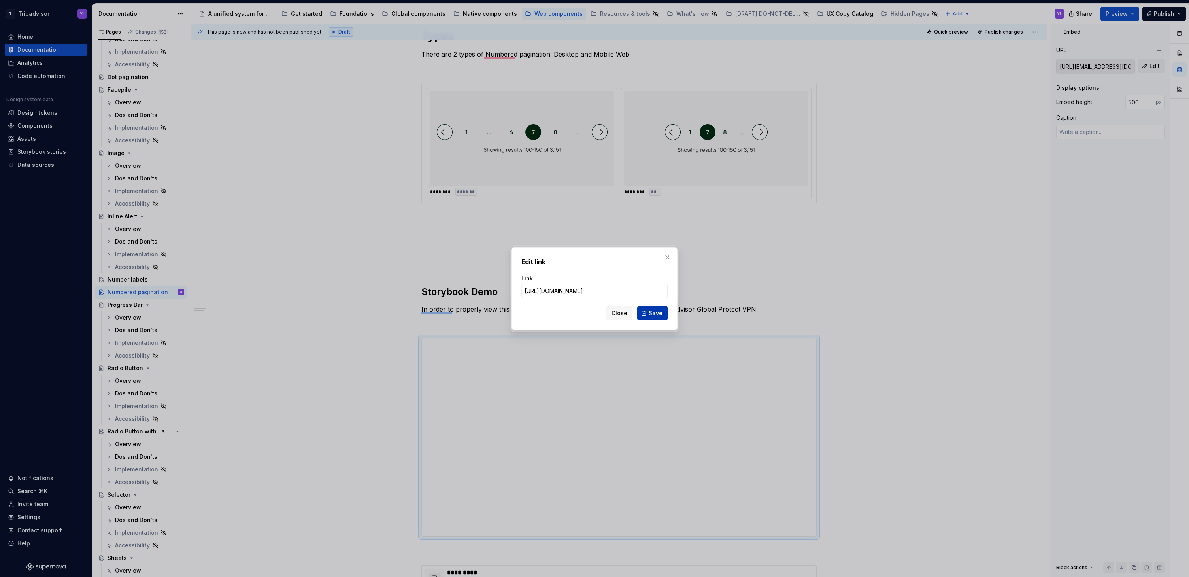
scroll to position [0, 232]
type input "[URL][DOMAIN_NAME]"
click at [652, 314] on span "Save" at bounding box center [656, 313] width 14 height 8
type textarea "*"
type input "[URL][DOMAIN_NAME]"
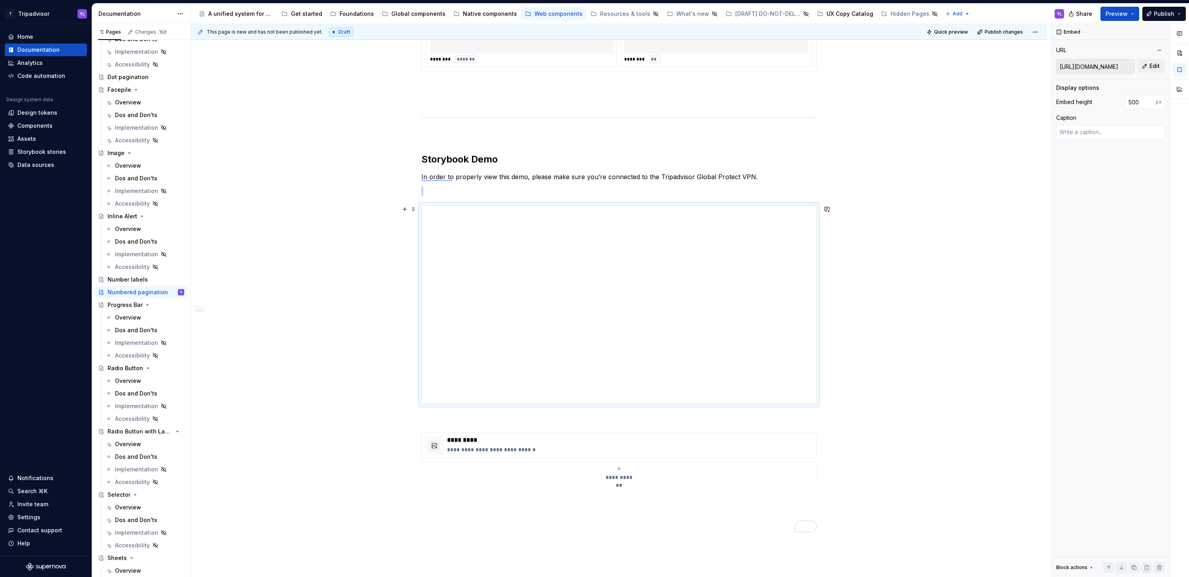
scroll to position [617, 0]
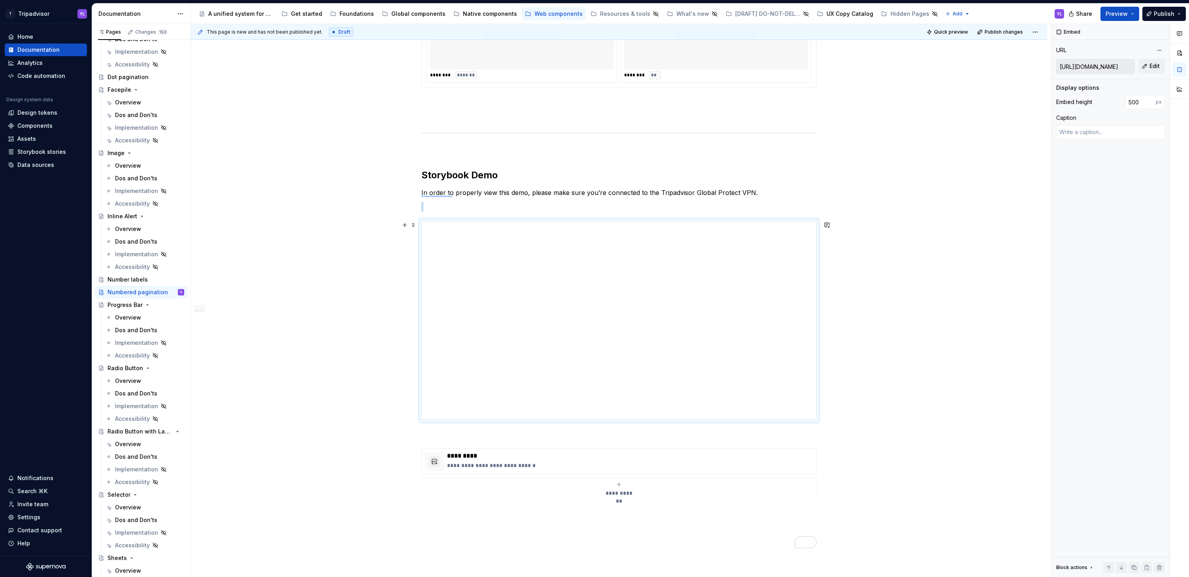
click at [938, 361] on div "**********" at bounding box center [619, 124] width 856 height 1212
click at [732, 347] on div "**********" at bounding box center [619, 320] width 394 height 198
click at [1150, 71] on button "Edit" at bounding box center [1151, 66] width 27 height 14
type textarea "*"
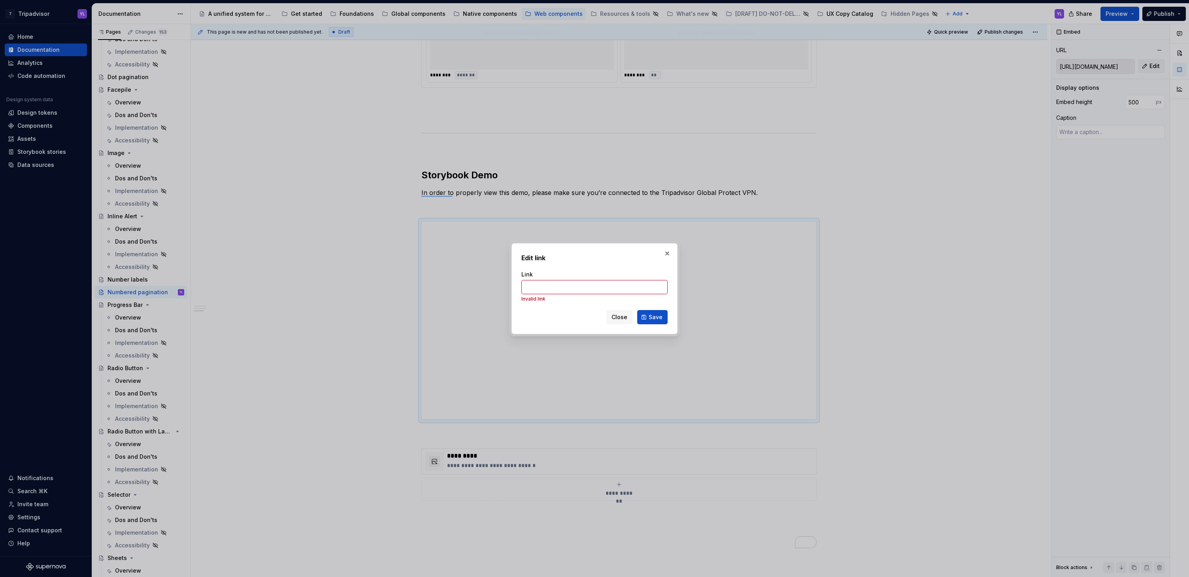
type input "[URL][DOMAIN_NAME]"
click at [655, 315] on span "Save" at bounding box center [656, 313] width 14 height 8
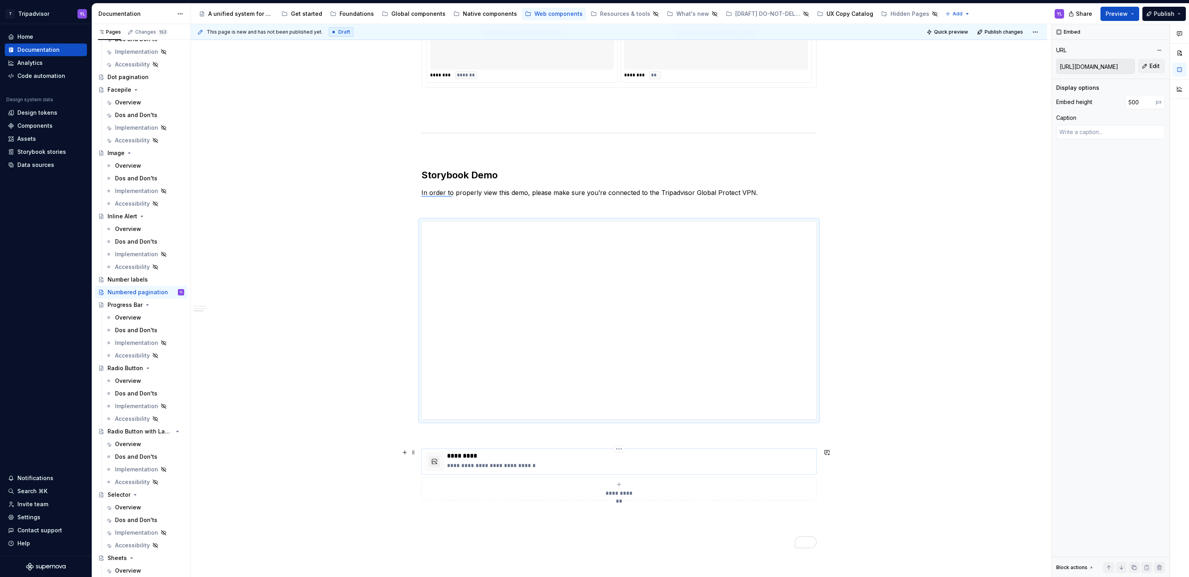
click at [621, 461] on p "**********" at bounding box center [630, 465] width 366 height 8
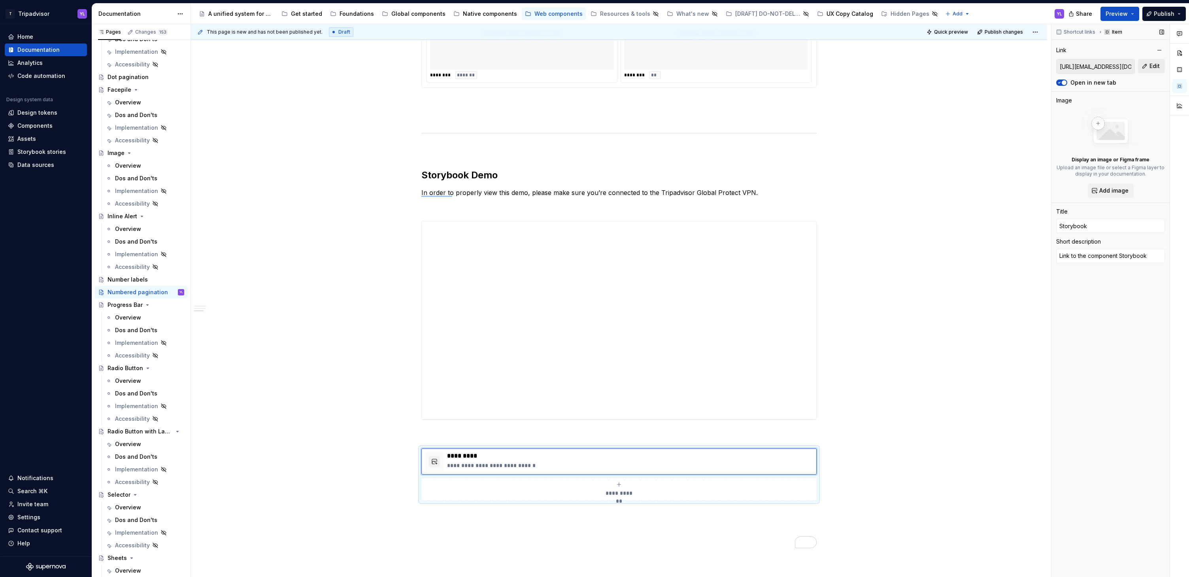
click at [1152, 65] on span "Edit" at bounding box center [1154, 66] width 10 height 8
type textarea "*"
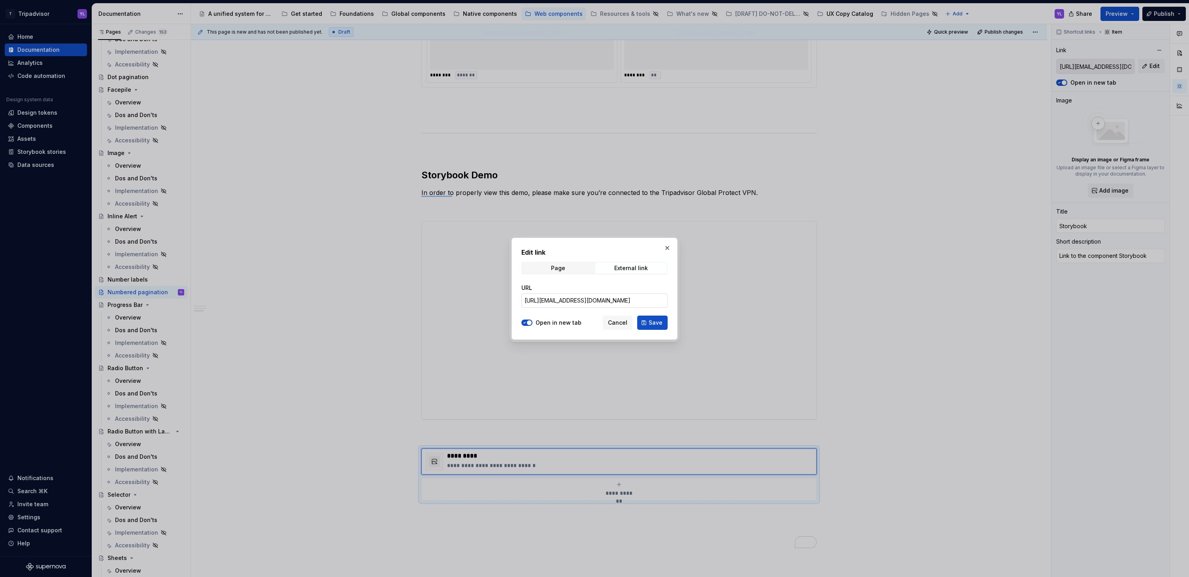
click at [587, 300] on input "[URL][EMAIL_ADDRESS][DOMAIN_NAME]" at bounding box center [594, 300] width 146 height 14
paste input "[URL][DOMAIN_NAME]"
type input "[URL][DOMAIN_NAME]"
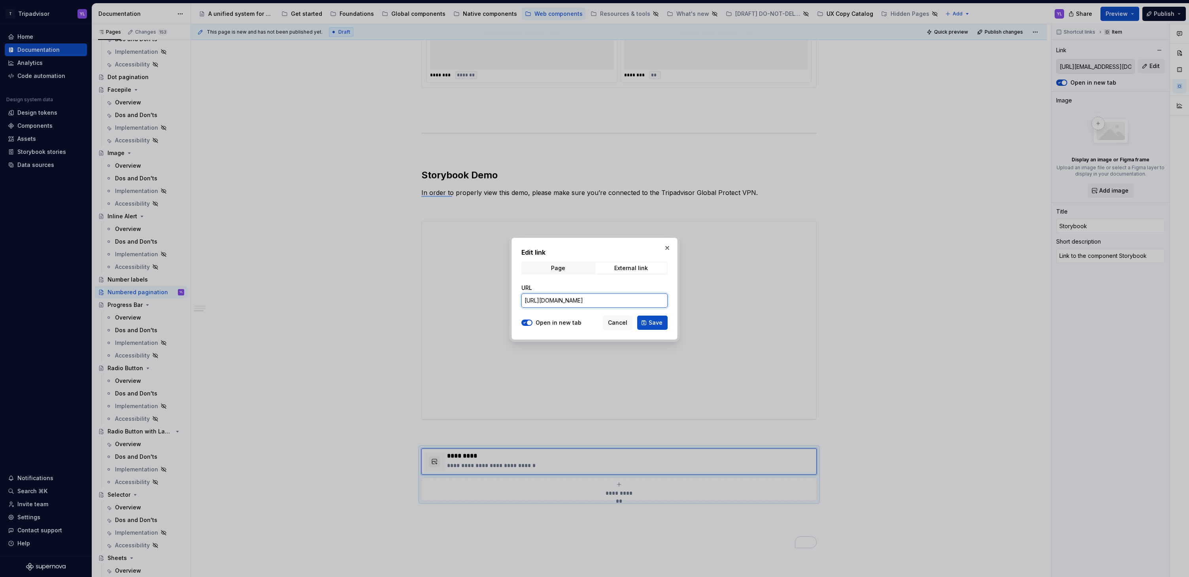
scroll to position [0, 245]
click at [655, 324] on span "Save" at bounding box center [656, 323] width 14 height 8
type textarea "*"
type input "[URL][DOMAIN_NAME]"
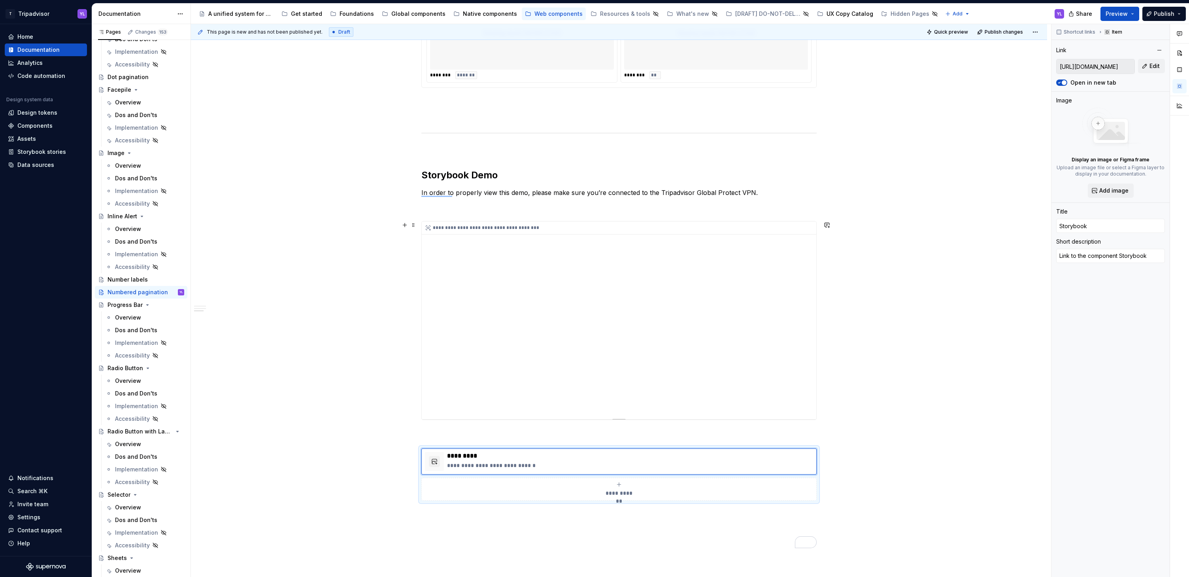
click at [639, 353] on div "**********" at bounding box center [619, 320] width 394 height 198
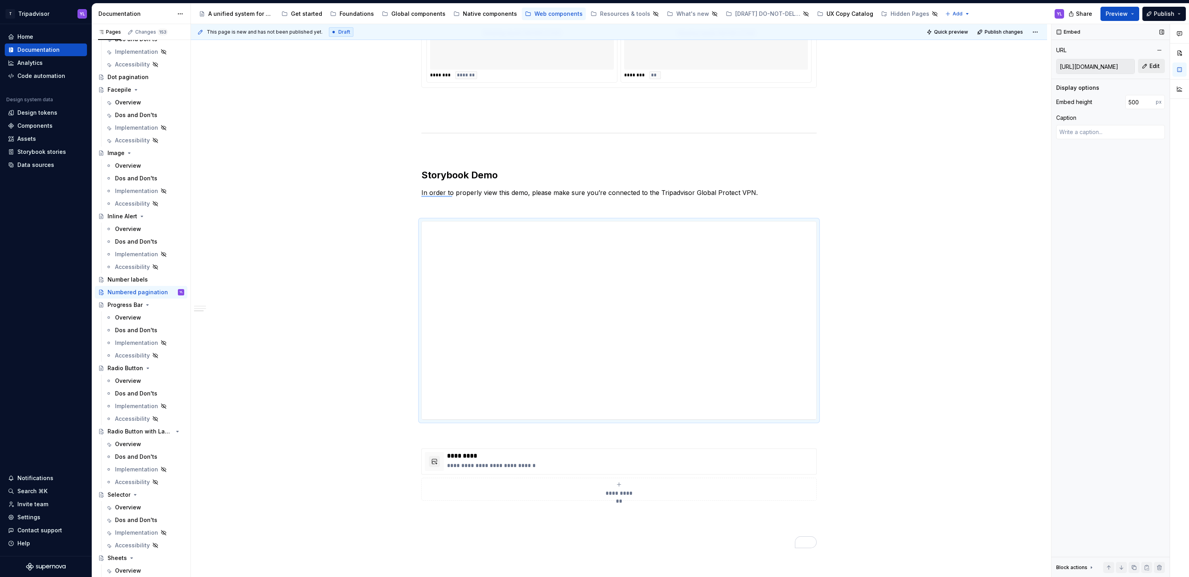
click at [1142, 62] on button "Edit" at bounding box center [1151, 66] width 27 height 14
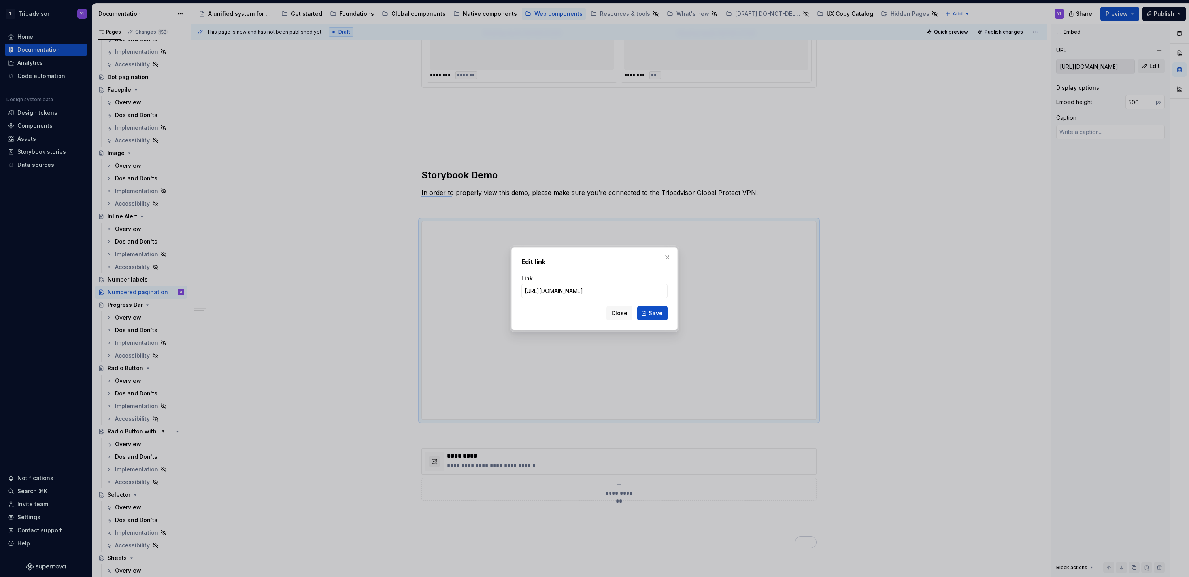
scroll to position [0, 232]
click at [657, 309] on span "Save" at bounding box center [656, 313] width 14 height 8
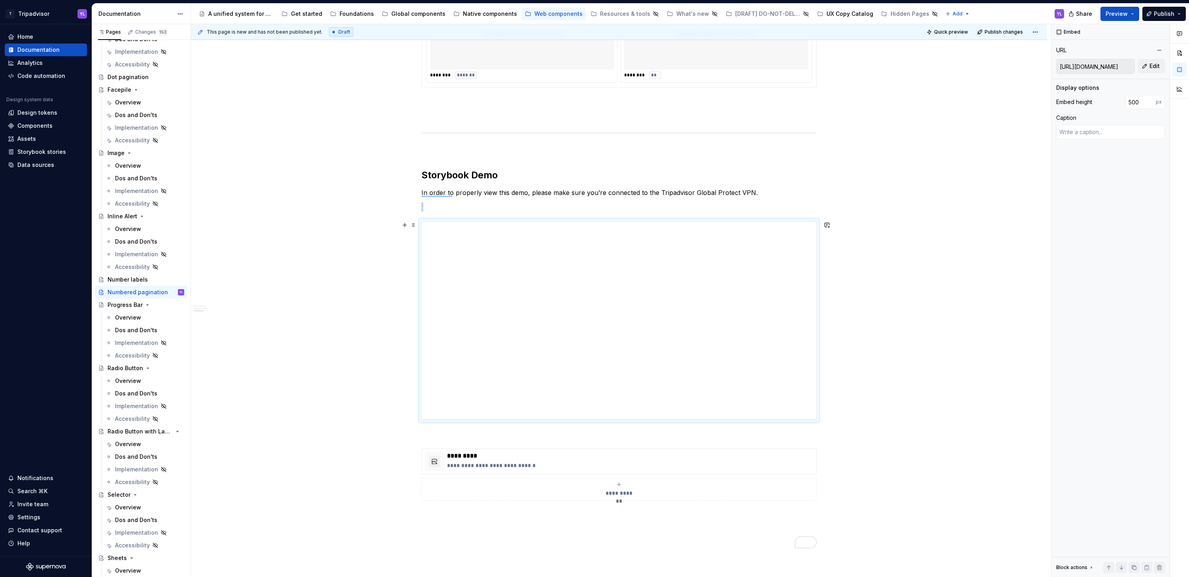
click at [337, 338] on div "**********" at bounding box center [619, 124] width 856 height 1212
click at [501, 353] on div "**********" at bounding box center [619, 320] width 394 height 198
click at [766, 259] on div "**********" at bounding box center [619, 320] width 394 height 198
click at [960, 34] on span "Quick preview" at bounding box center [951, 32] width 34 height 6
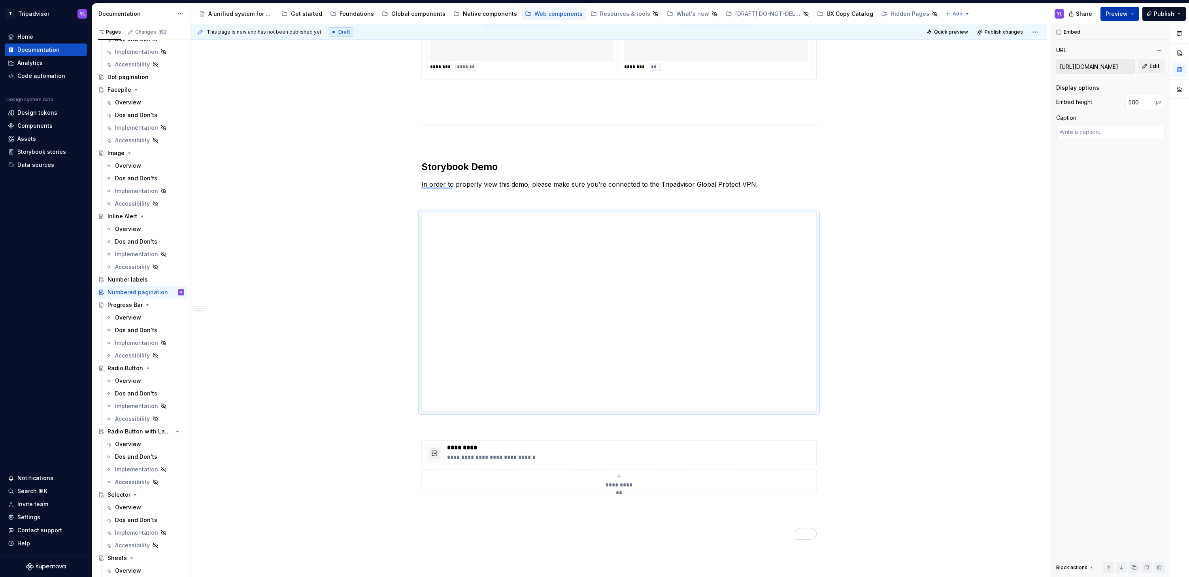
click at [1128, 15] on span "Preview" at bounding box center [1117, 14] width 22 height 8
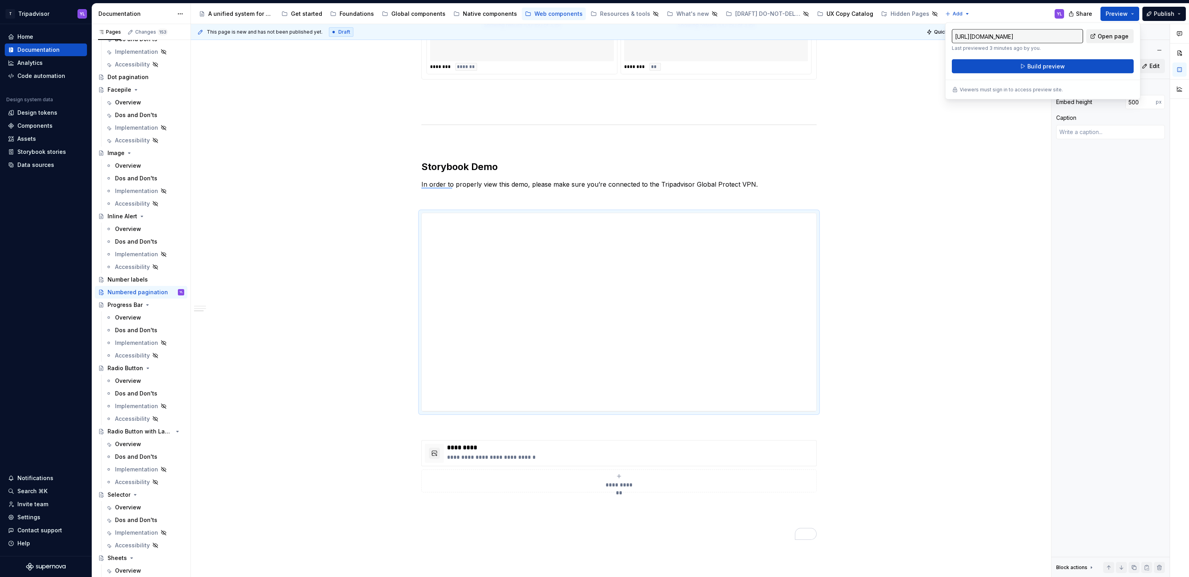
click at [1126, 35] on span "Open page" at bounding box center [1113, 36] width 31 height 8
click at [336, 338] on div "**********" at bounding box center [619, 116] width 856 height 1212
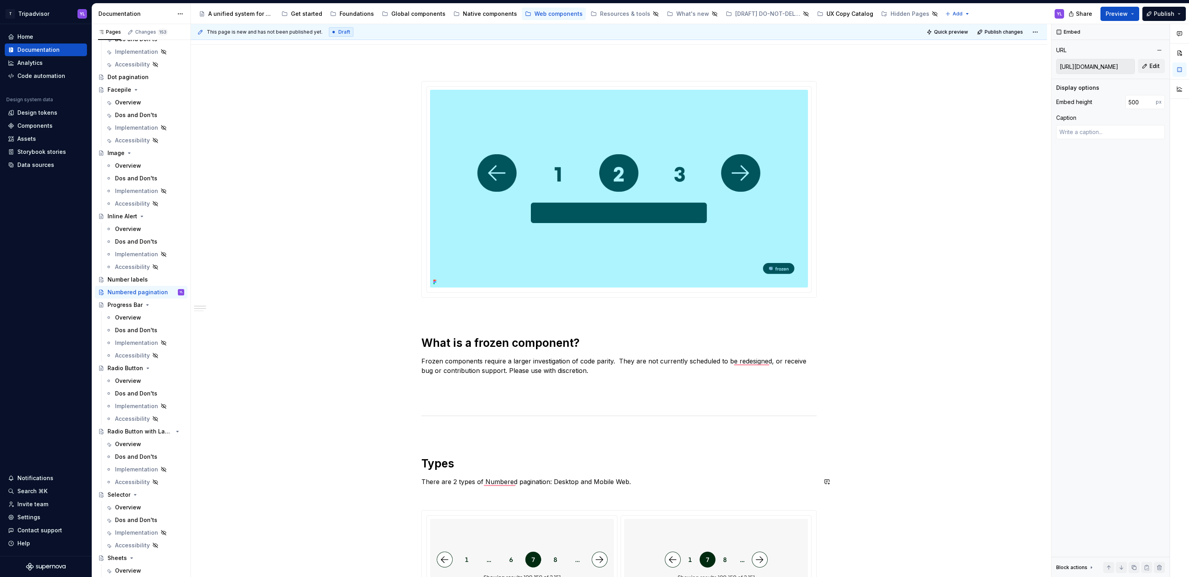
scroll to position [0, 0]
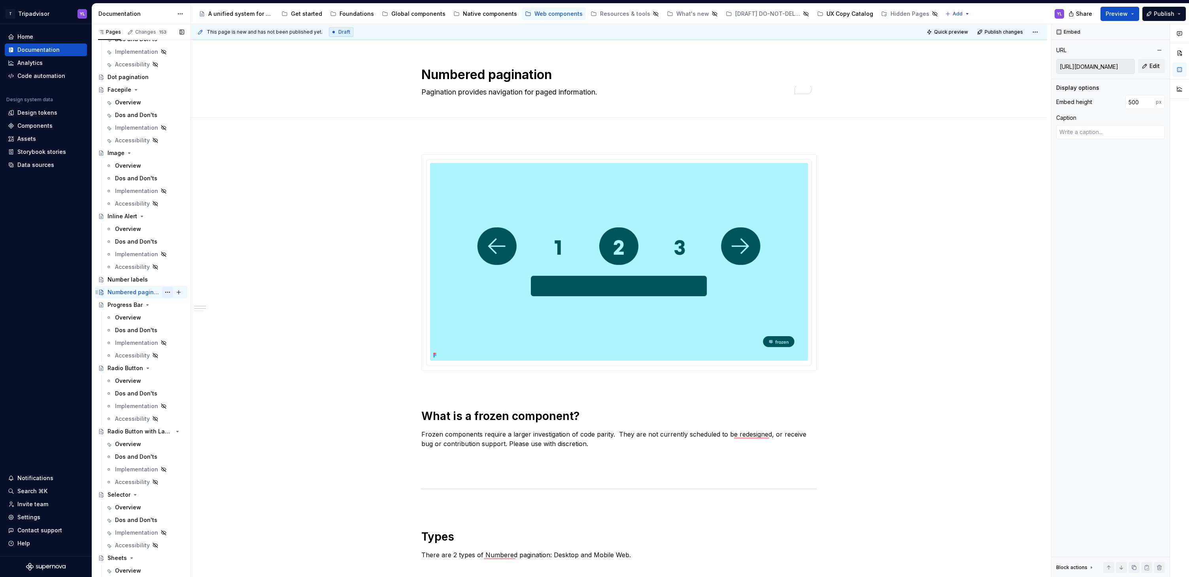
click at [164, 292] on button "Page tree" at bounding box center [167, 292] width 11 height 11
click at [135, 279] on div "Pages Changes 153 Add Accessibility guide for tree Page tree. Navigate the tree…" at bounding box center [141, 302] width 99 height 556
click at [163, 293] on button "Page tree" at bounding box center [167, 292] width 11 height 11
click at [195, 319] on div "Duplicate page" at bounding box center [210, 319] width 77 height 8
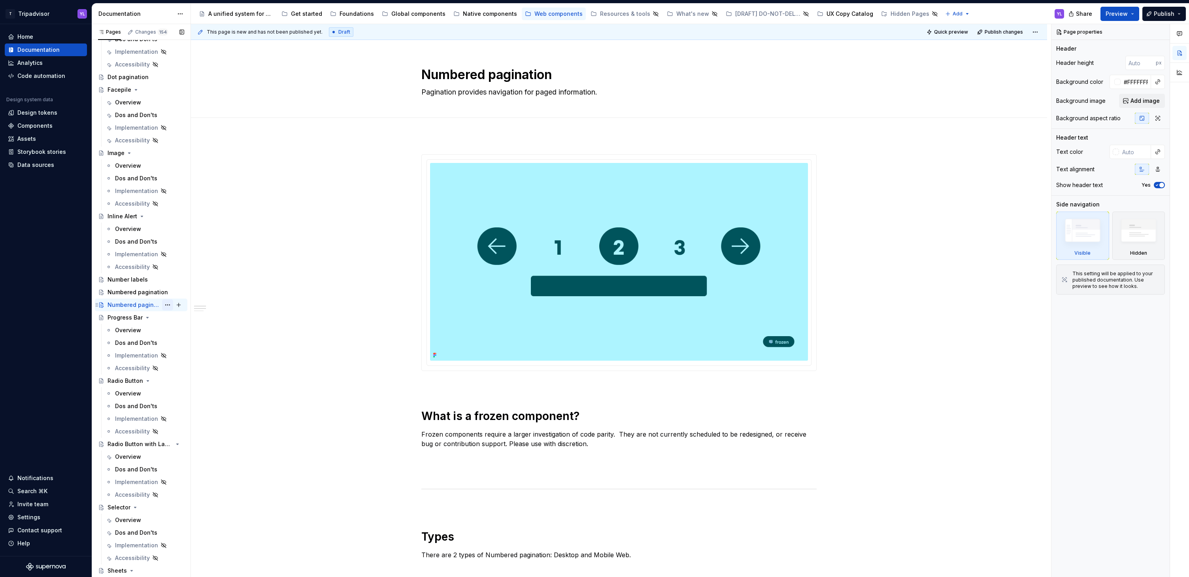
click at [164, 303] on button "Page tree" at bounding box center [167, 304] width 11 height 11
type textarea "*"
click at [191, 318] on div "Rename page" at bounding box center [210, 319] width 77 height 8
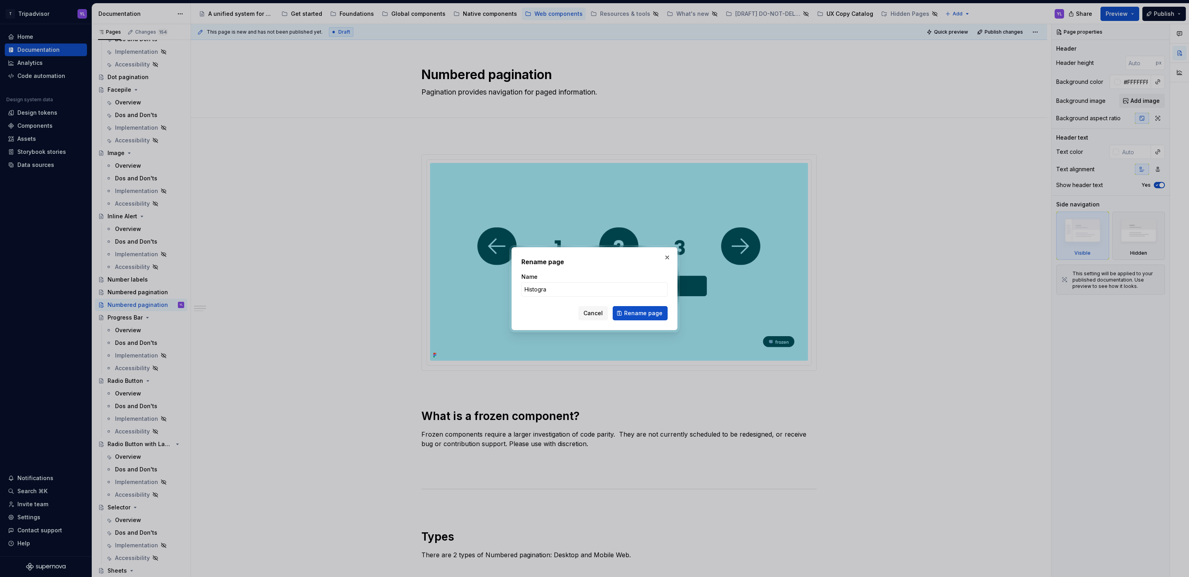
type input "Histogram"
click button "Rename page" at bounding box center [640, 313] width 55 height 14
type textarea "*"
type textarea "Histogram"
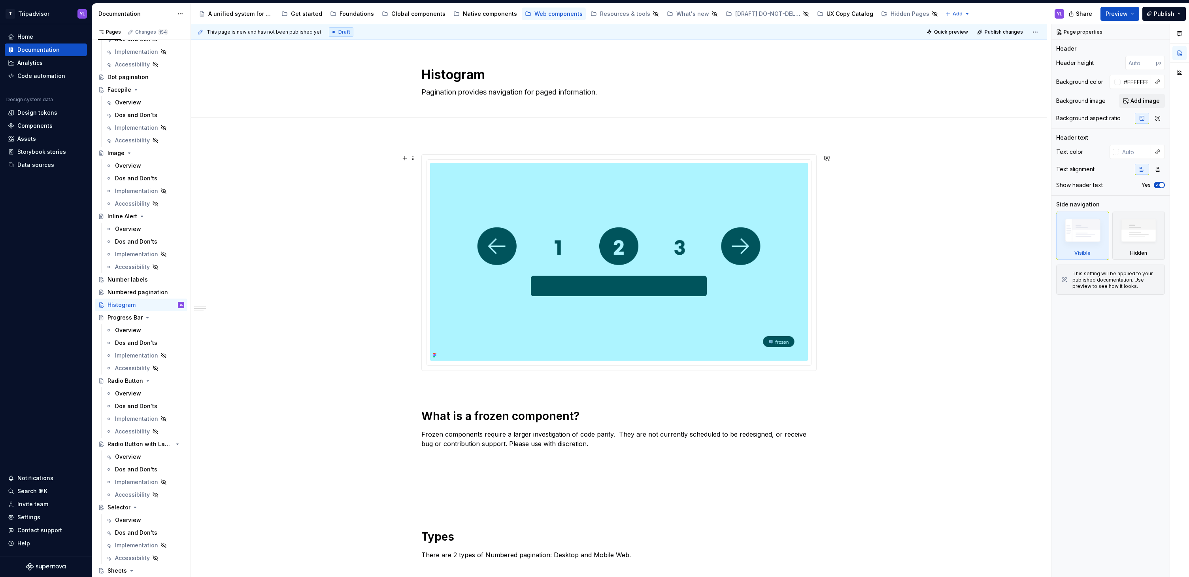
click at [499, 92] on textarea "Pagination provides navigation for paged information." at bounding box center [617, 92] width 395 height 13
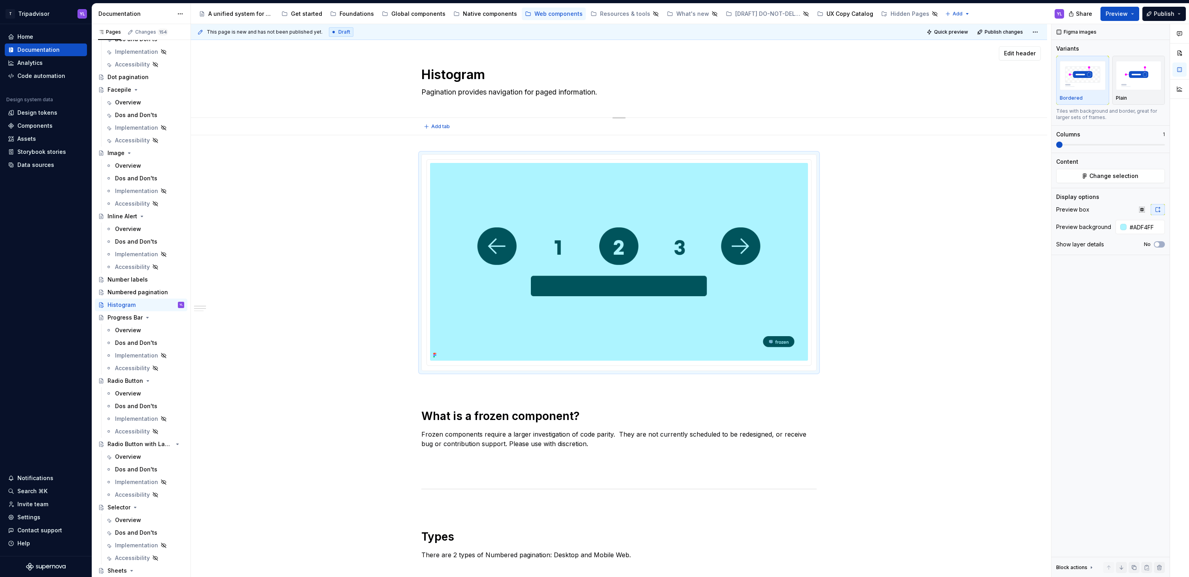
click at [499, 92] on textarea "Pagination provides navigation for paged information." at bounding box center [617, 92] width 395 height 13
click at [515, 90] on textarea "Pagination provides navigation for paged information." at bounding box center [617, 92] width 395 height 13
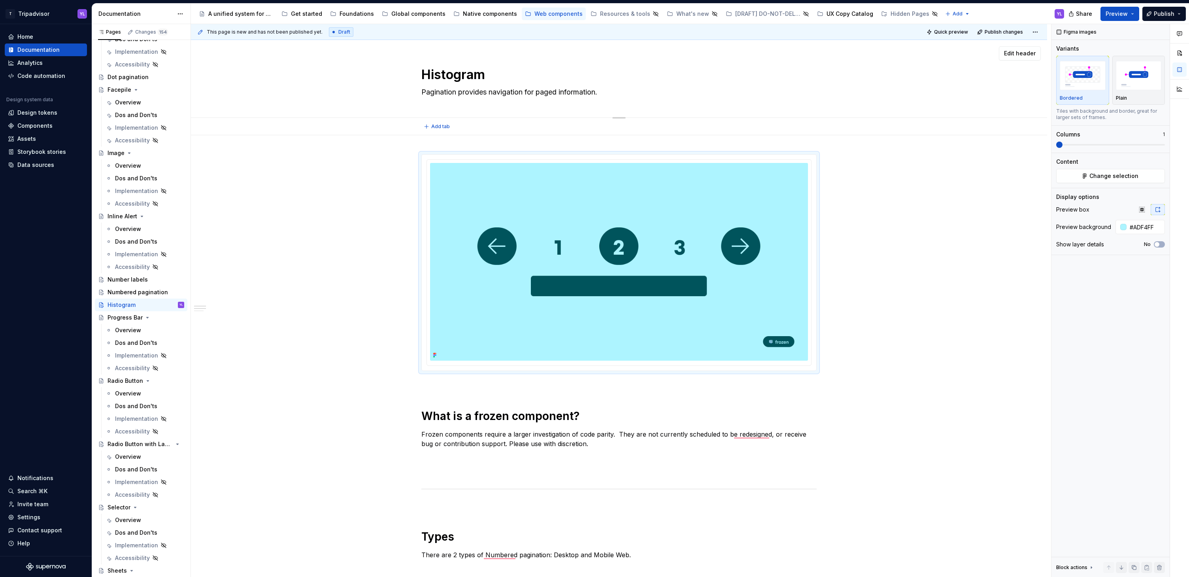
paste textarea "The histogram diagram is used to display different rating intervals that make u…"
type textarea "*"
type textarea "The histogram diagram is used to display different rating intervals that make u…"
type textarea "*"
type textarea "The histogram diagram is used to display different rating intervals that make u…"
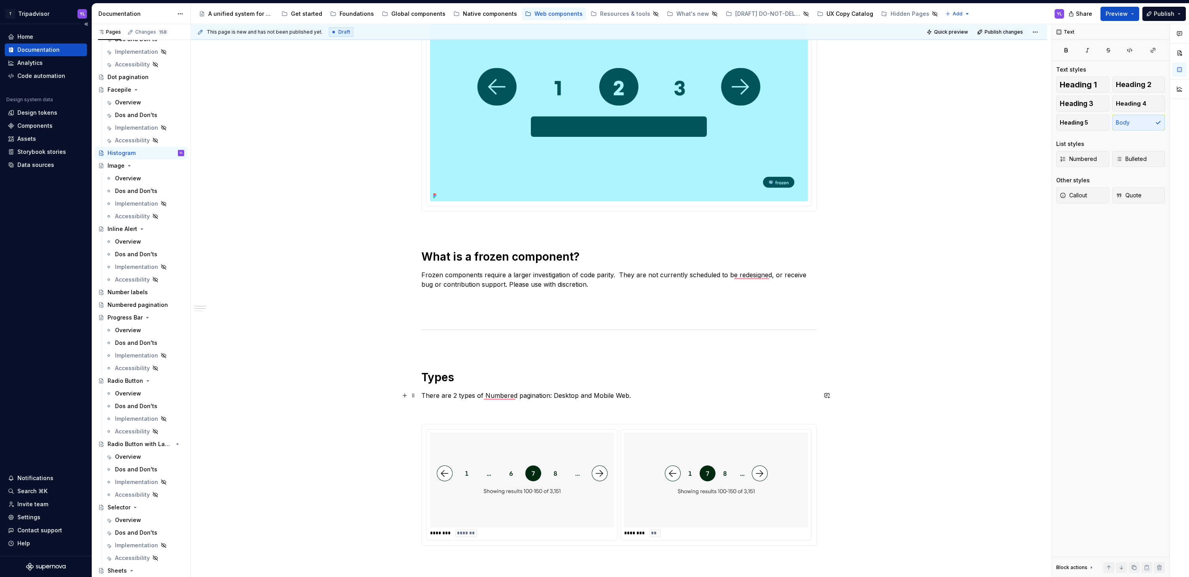
scroll to position [176, 0]
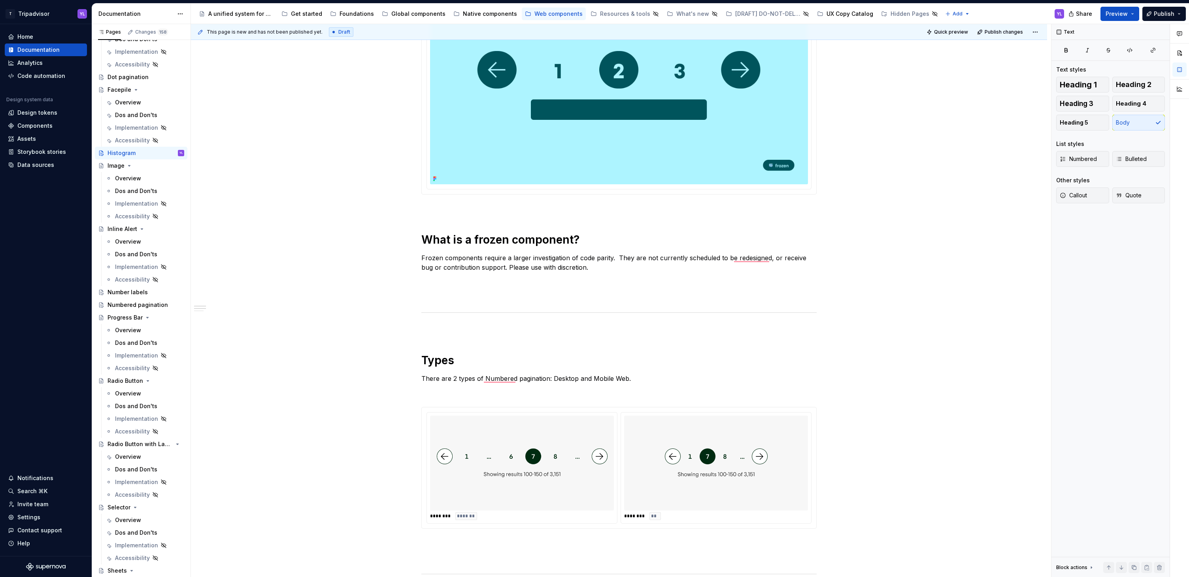
drag, startPoint x: 94, startPoint y: 304, endPoint x: 232, endPoint y: 4, distance: 330.6
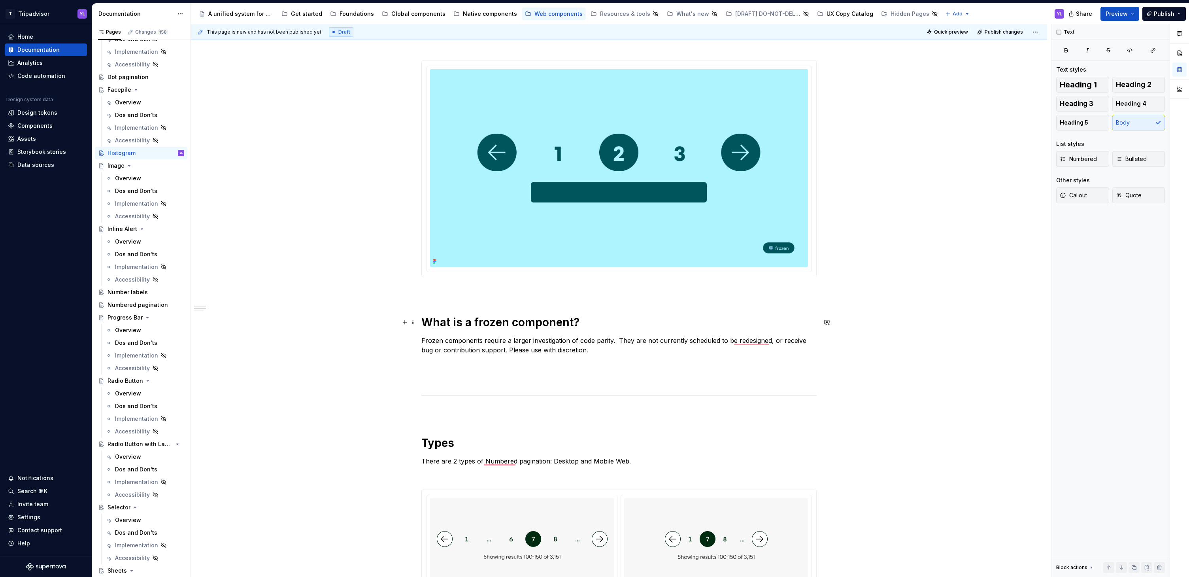
scroll to position [53, 0]
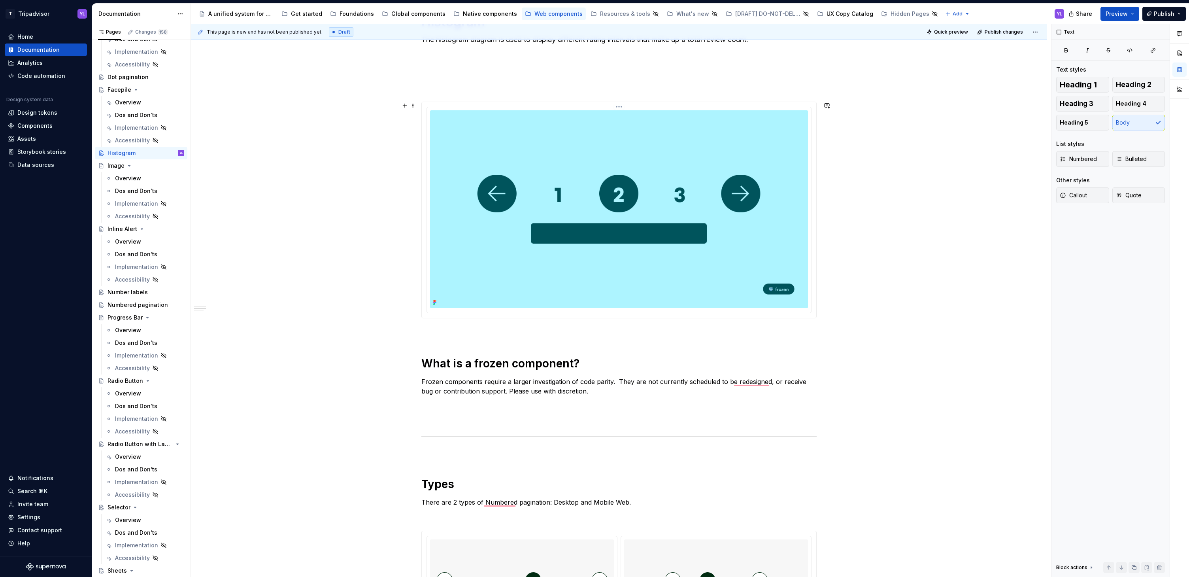
click at [681, 143] on img "To enrich screen reader interactions, please activate Accessibility in Grammarl…" at bounding box center [619, 209] width 378 height 198
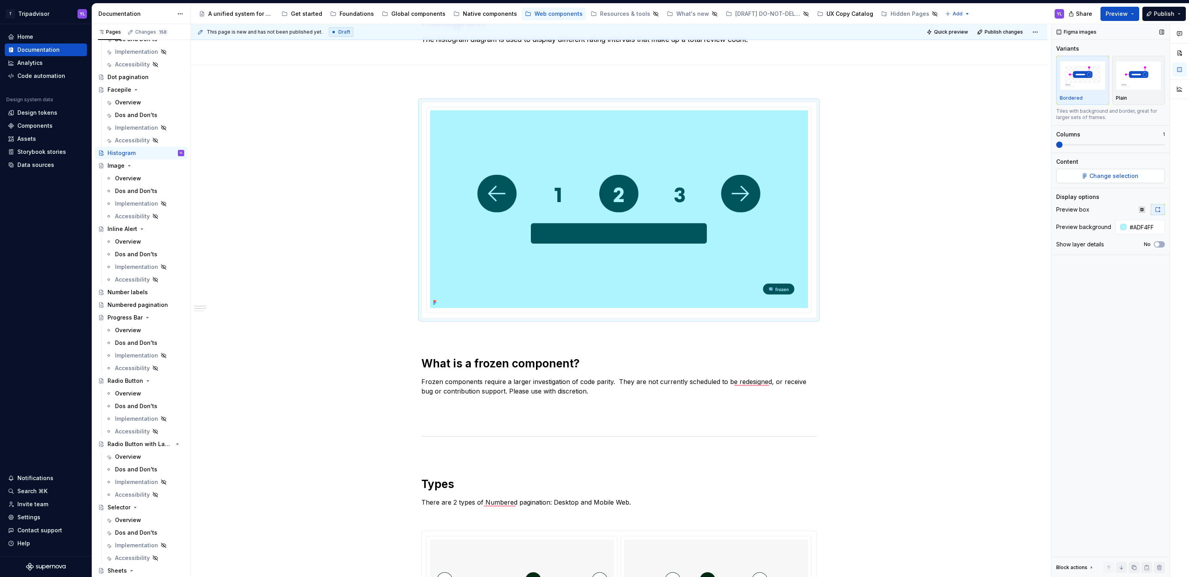
click at [1123, 175] on span "Change selection" at bounding box center [1113, 176] width 49 height 8
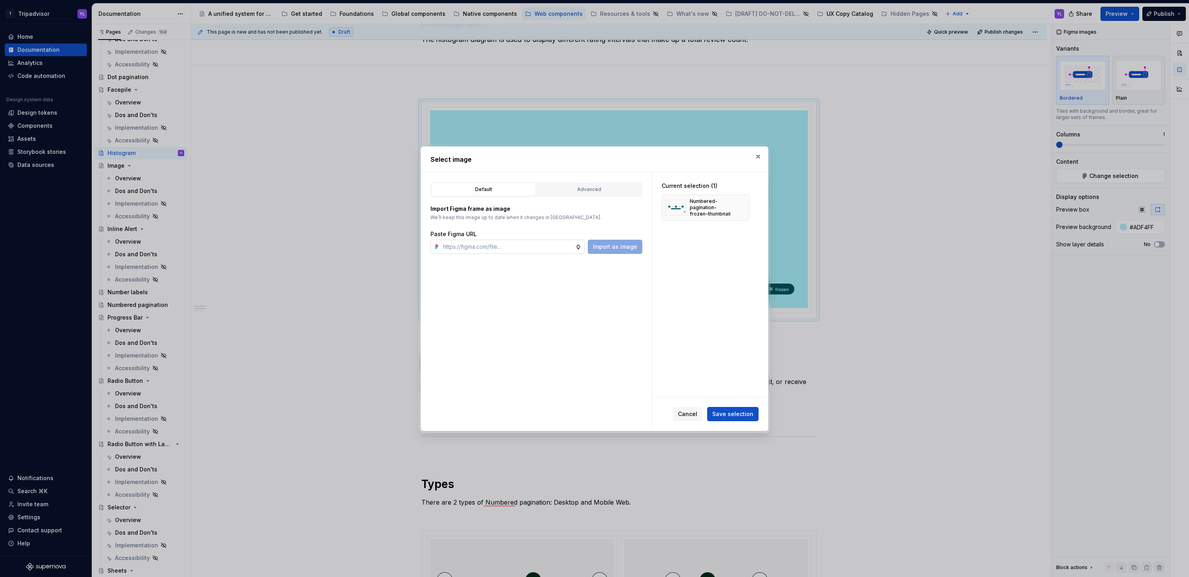
type textarea "*"
click at [503, 245] on input "text" at bounding box center [507, 247] width 135 height 14
type input "[URL][DOMAIN_NAME]"
click at [622, 248] on span "Import as image" at bounding box center [615, 247] width 44 height 8
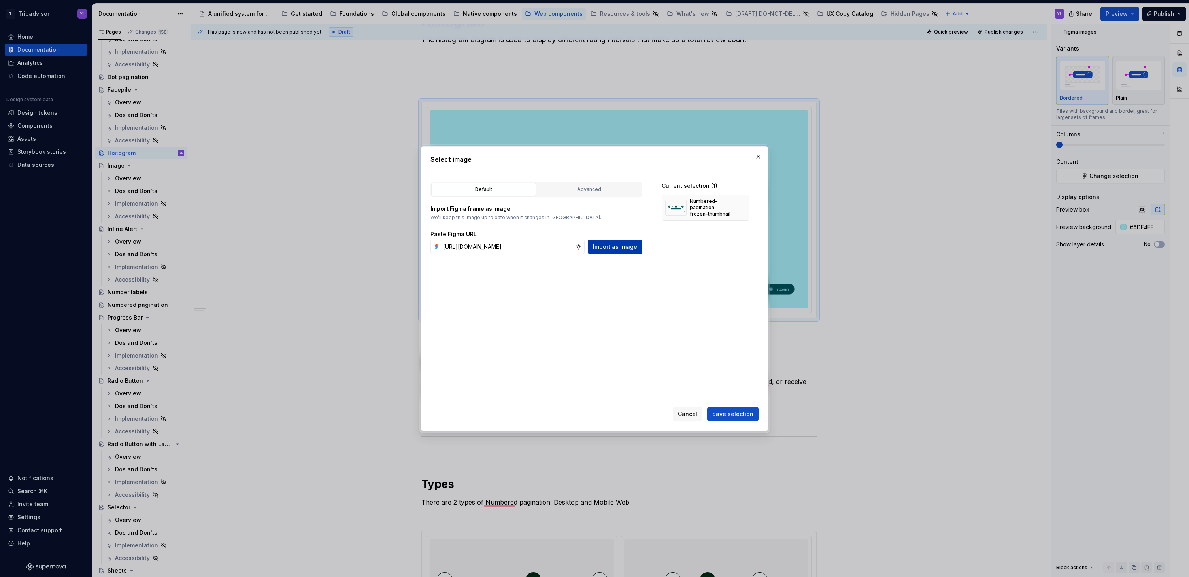
scroll to position [0, 0]
click at [741, 208] on button "button" at bounding box center [740, 207] width 11 height 11
click at [734, 413] on span "Save selection" at bounding box center [732, 414] width 41 height 8
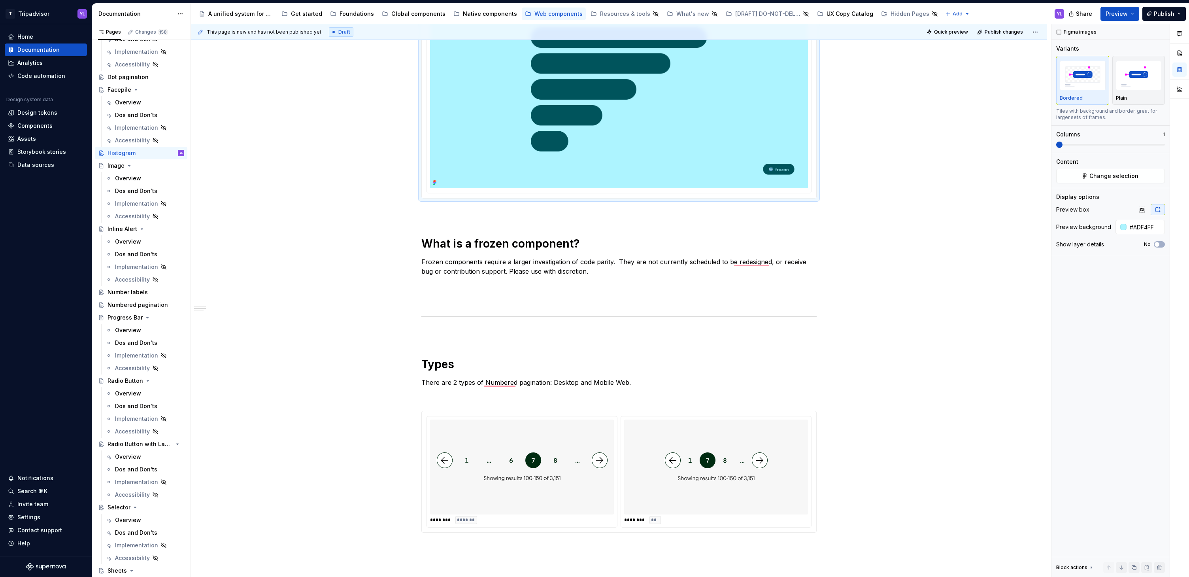
scroll to position [186, 0]
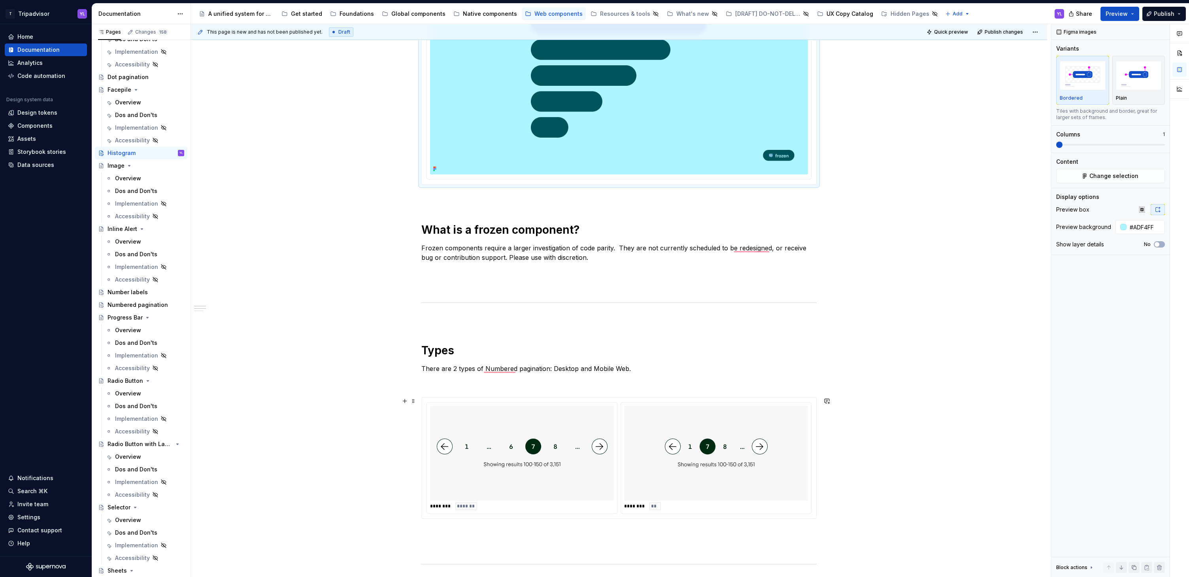
click at [573, 444] on img "To enrich screen reader interactions, please activate Accessibility in Grammarl…" at bounding box center [522, 453] width 171 height 89
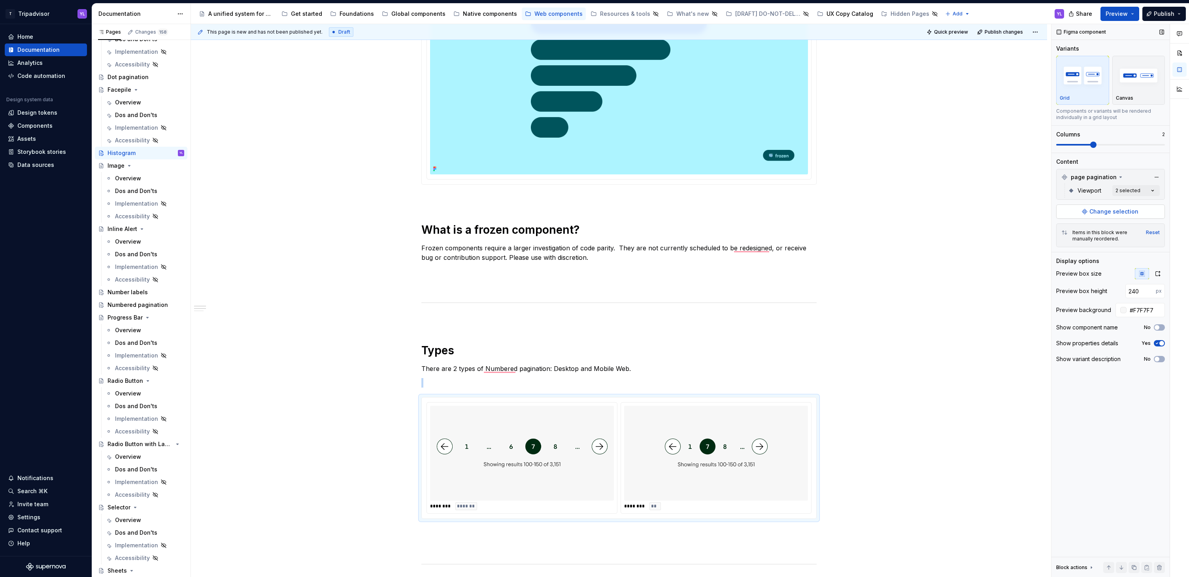
click at [1117, 213] on span "Change selection" at bounding box center [1113, 212] width 49 height 8
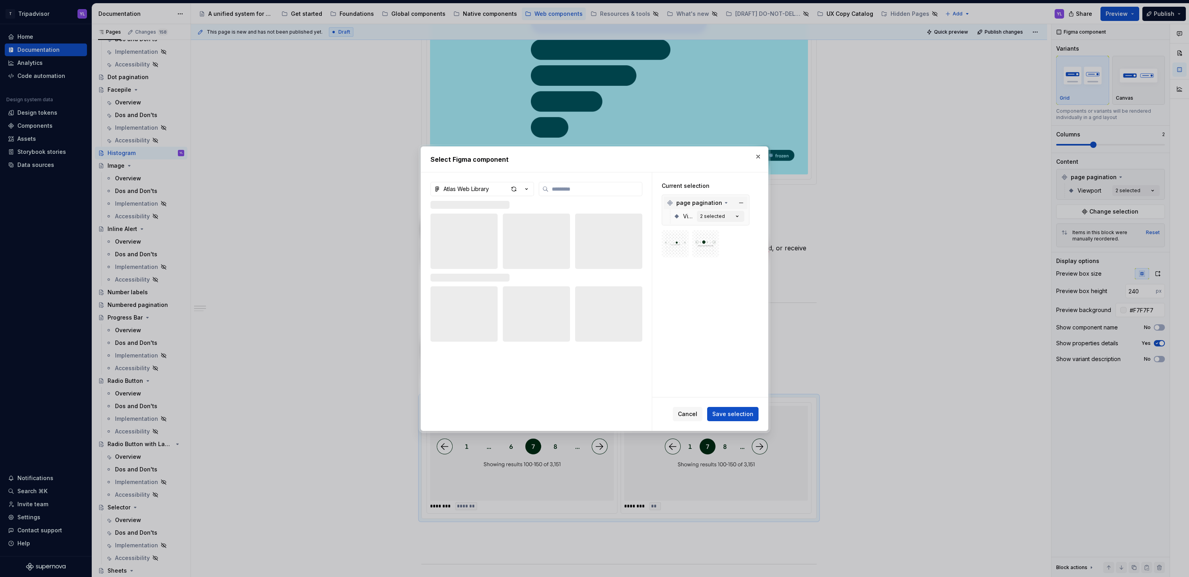
type textarea "*"
click at [574, 186] on input "search" at bounding box center [595, 189] width 93 height 8
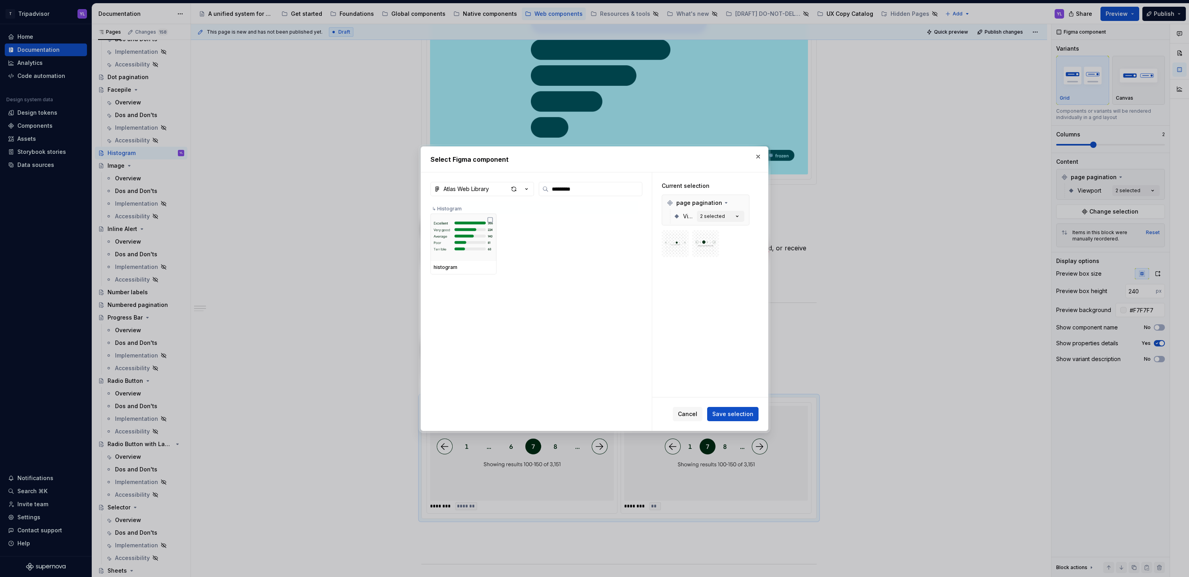
type input "*********"
click at [567, 288] on div "histogram" at bounding box center [534, 315] width 209 height 228
click at [489, 220] on icon at bounding box center [490, 220] width 6 height 6
click at [744, 200] on button "button" at bounding box center [741, 202] width 11 height 11
click at [747, 418] on button "Save selection" at bounding box center [732, 414] width 51 height 14
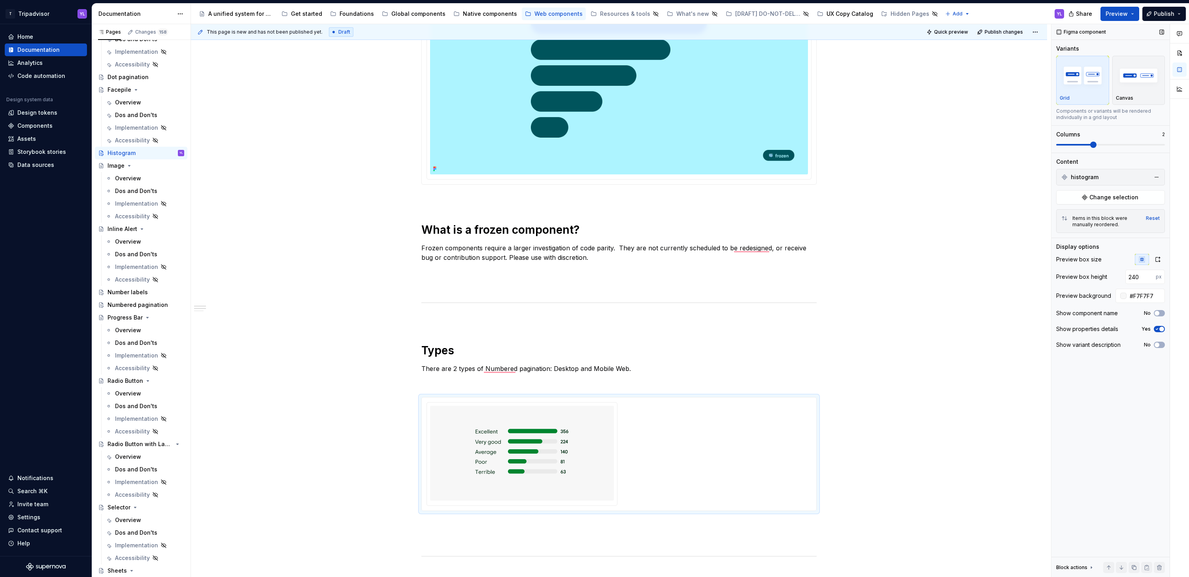
click at [1062, 144] on span at bounding box center [1074, 145] width 36 height 2
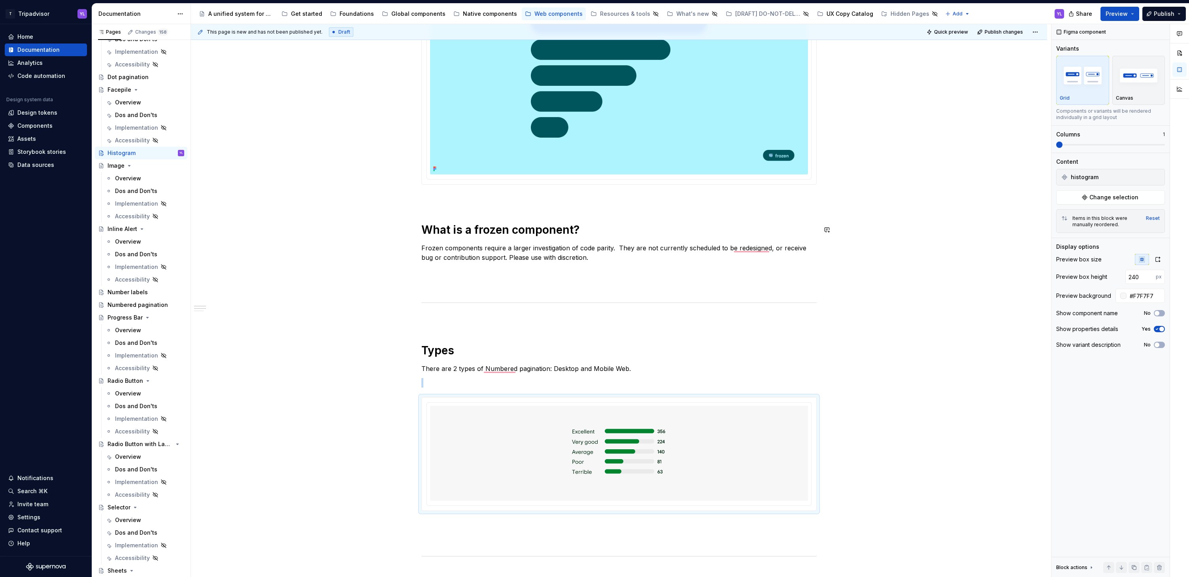
click at [892, 240] on div "**********" at bounding box center [619, 551] width 856 height 1204
click at [448, 368] on p "There are 2 types of Numbered pagination: Desktop and Mobile Web." at bounding box center [618, 368] width 395 height 9
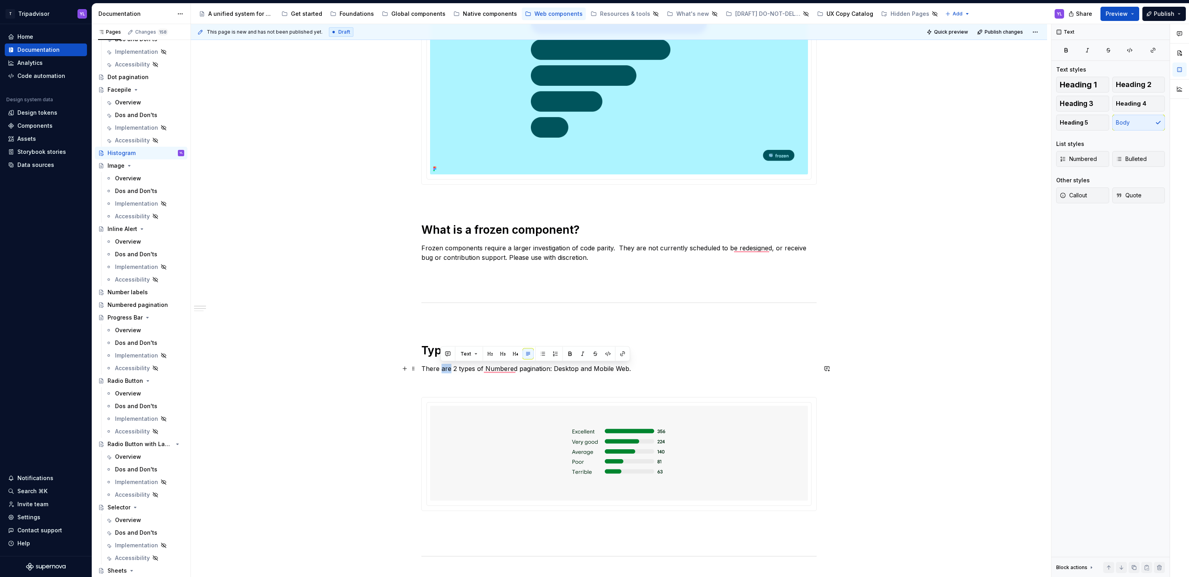
drag, startPoint x: 440, startPoint y: 369, endPoint x: 449, endPoint y: 370, distance: 9.1
click at [449, 370] on p "There are 2 types of Numbered pagination: Desktop and Mobile Web." at bounding box center [618, 368] width 395 height 9
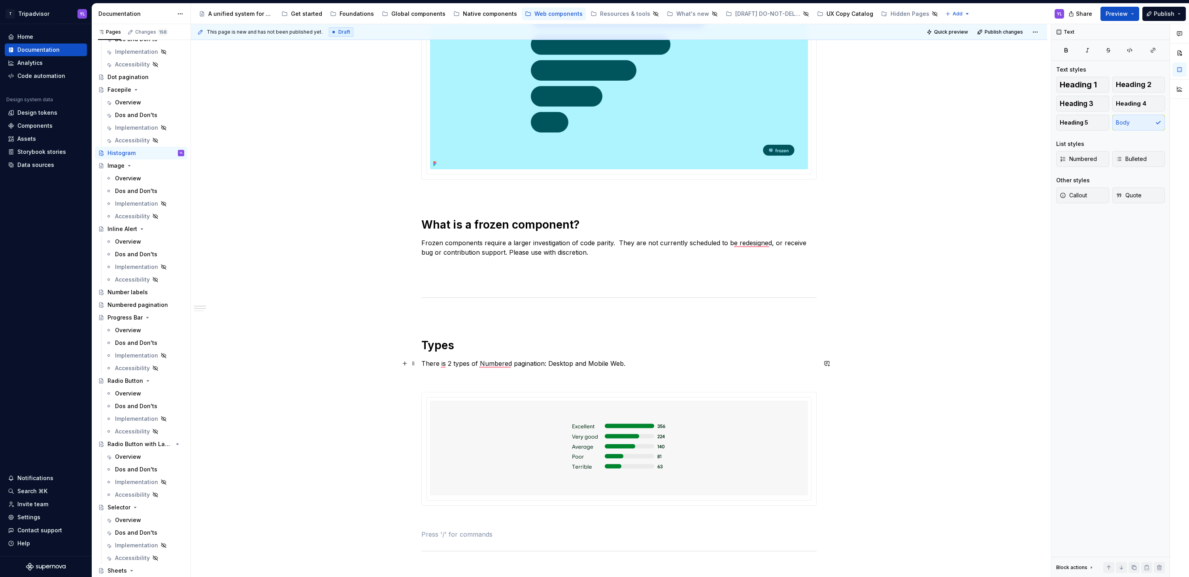
click at [450, 362] on p "There is 2 types of Numbered pagination: Desktop and Mobile Web." at bounding box center [618, 363] width 395 height 9
click at [468, 363] on p "There is 1 types of Numbered pagination: Desktop and Mobile Web." at bounding box center [618, 363] width 395 height 9
drag, startPoint x: 477, startPoint y: 362, endPoint x: 620, endPoint y: 365, distance: 142.7
click at [620, 365] on p "There is 1 type1 of Numbered pagination: Desktop and Mobile Web." at bounding box center [618, 363] width 395 height 9
click at [468, 364] on p "There is 1 type1 of Hostogram." at bounding box center [618, 363] width 395 height 9
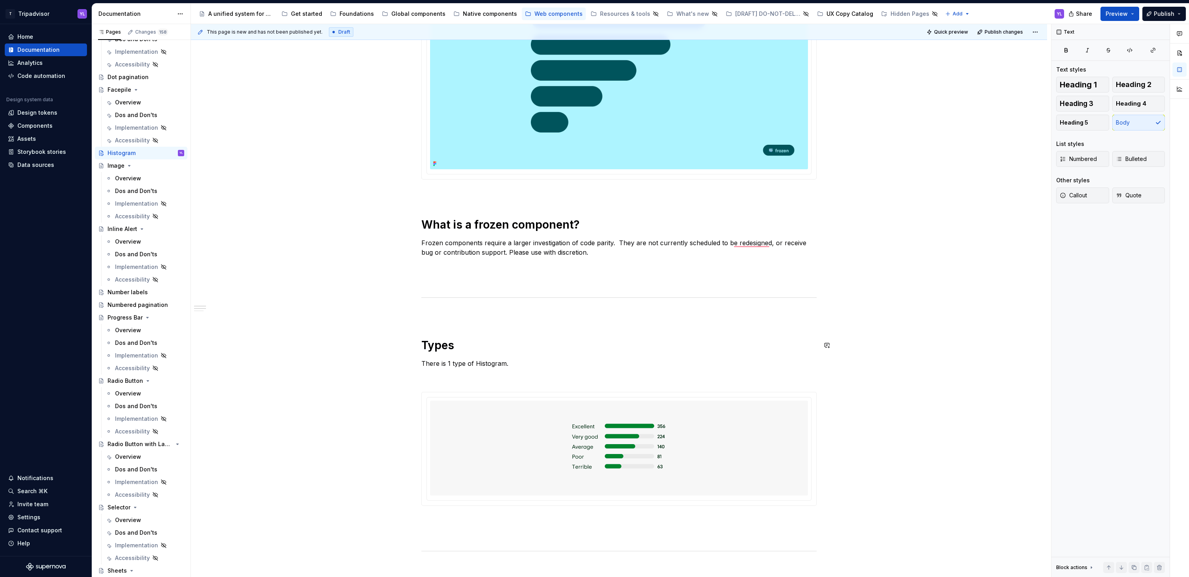
click at [922, 349] on div "**********" at bounding box center [621, 300] width 860 height 553
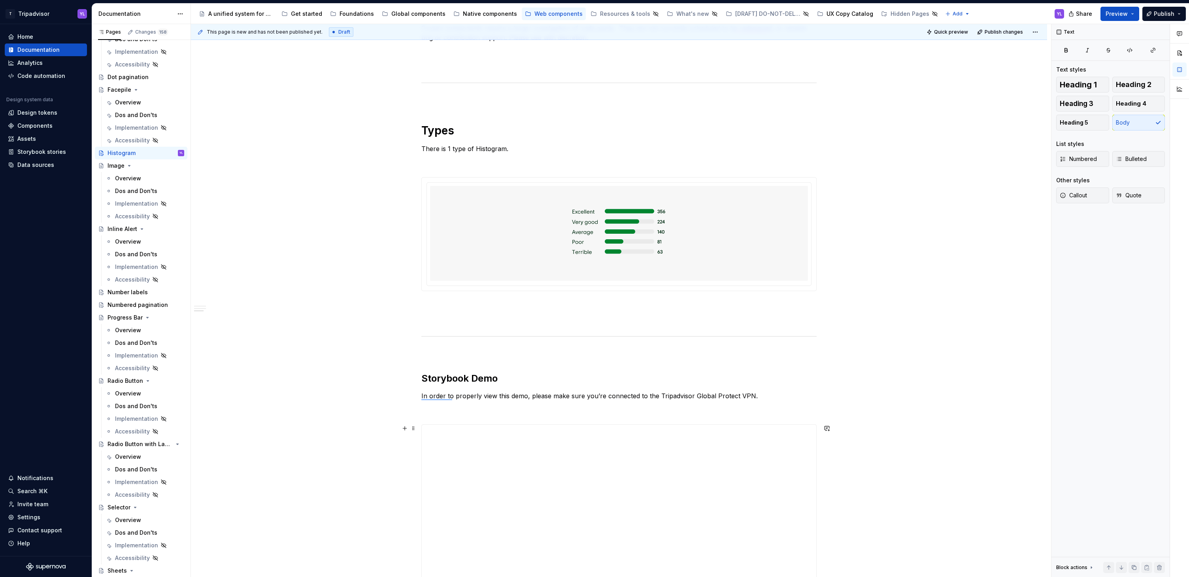
scroll to position [552, 0]
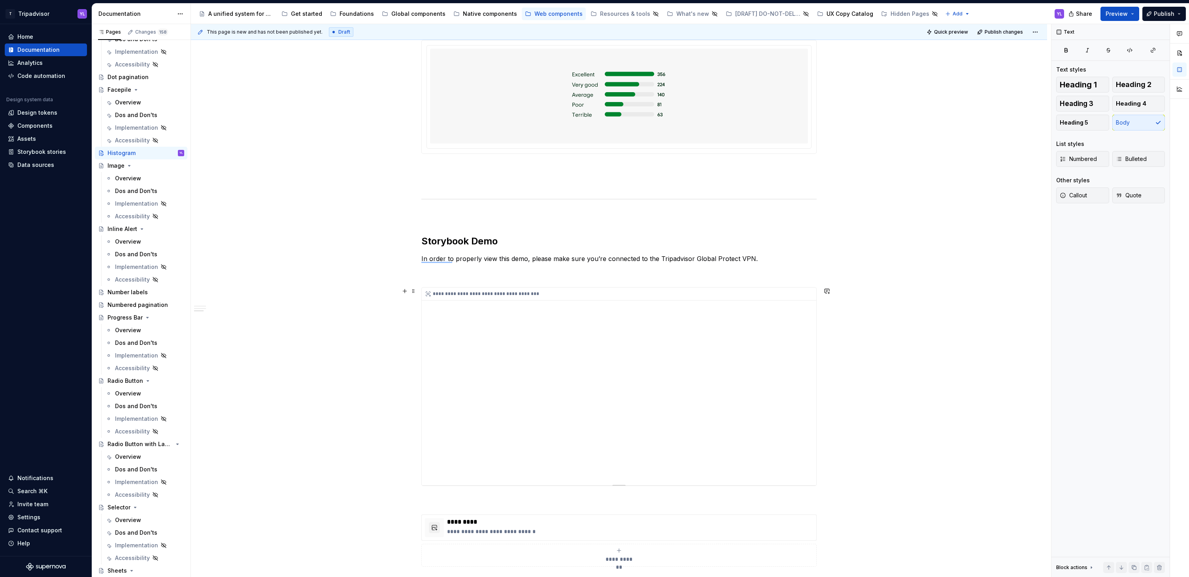
click at [776, 336] on div "**********" at bounding box center [619, 386] width 394 height 198
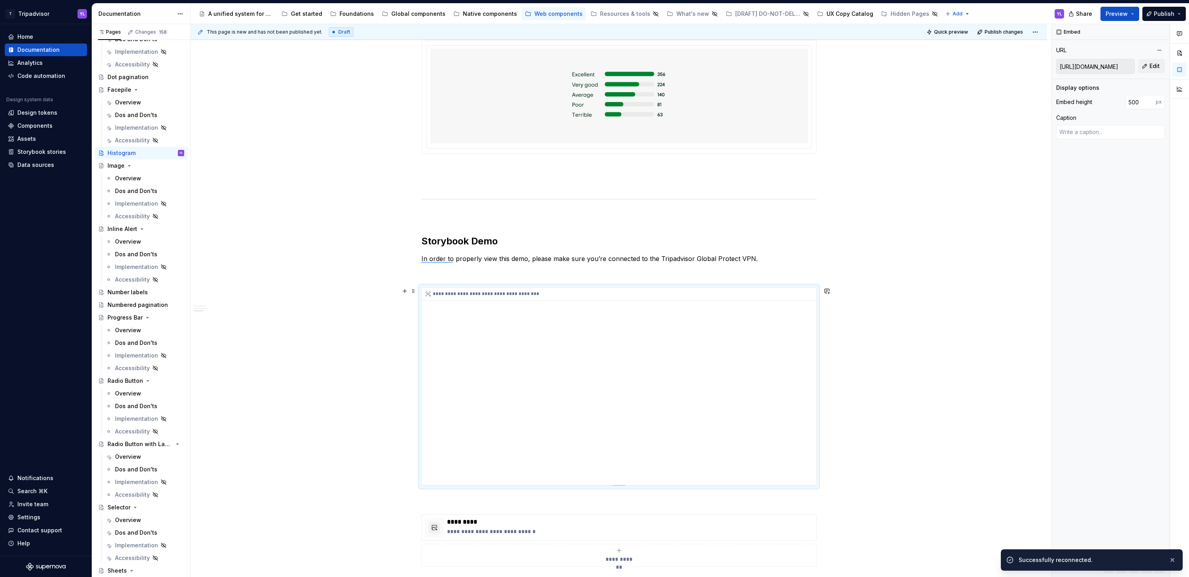
click at [747, 389] on div "**********" at bounding box center [619, 386] width 394 height 198
click at [747, 392] on div "**********" at bounding box center [619, 386] width 394 height 198
click at [1157, 65] on span "Edit" at bounding box center [1154, 66] width 10 height 8
type textarea "*"
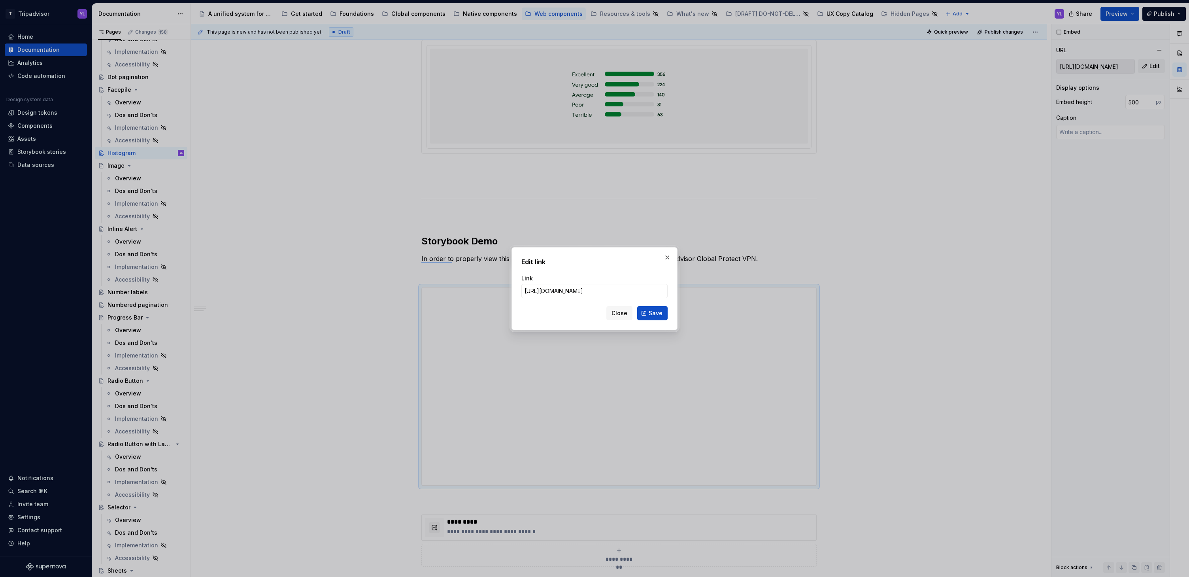
scroll to position [0, 249]
type input "[URL][DOMAIN_NAME]"
click at [660, 309] on span "Save" at bounding box center [656, 313] width 14 height 8
type textarea "*"
type input "[URL][DOMAIN_NAME]"
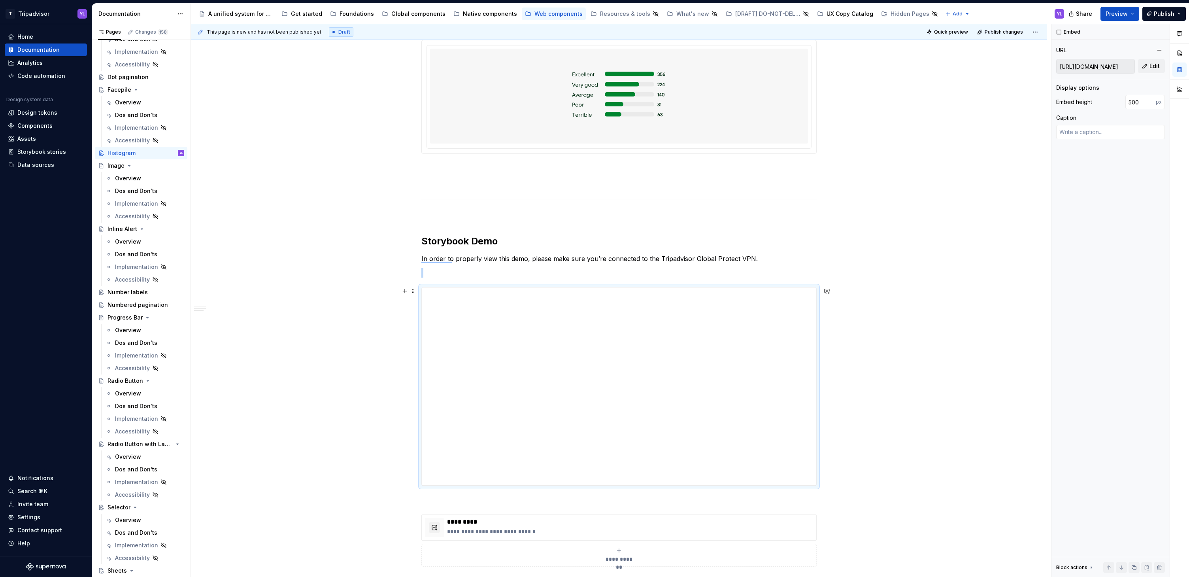
scroll to position [654, 0]
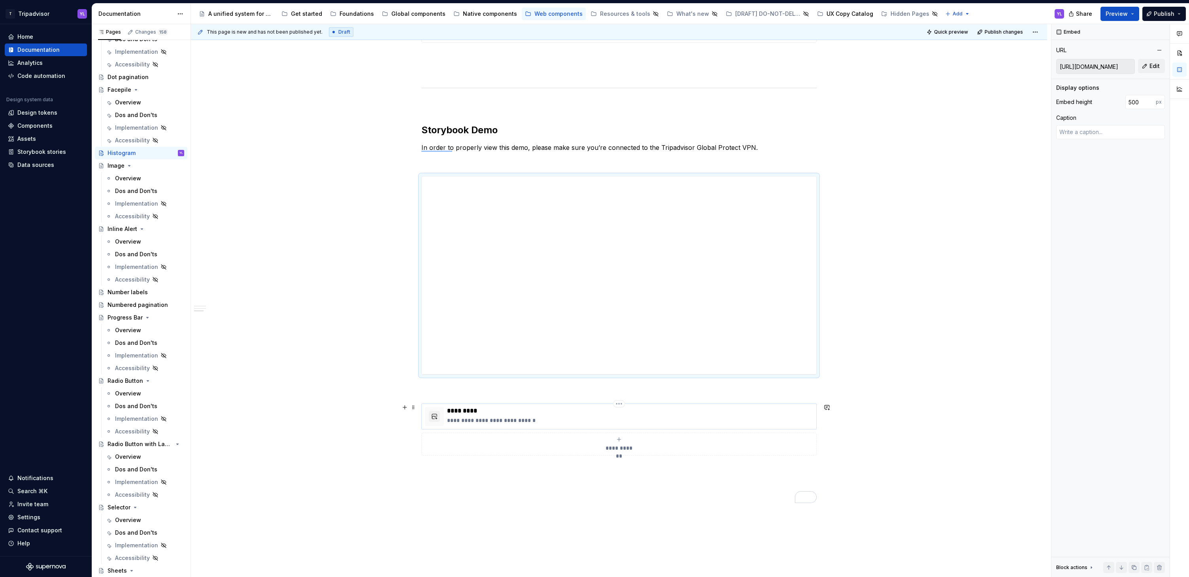
click at [634, 421] on p "**********" at bounding box center [630, 420] width 366 height 8
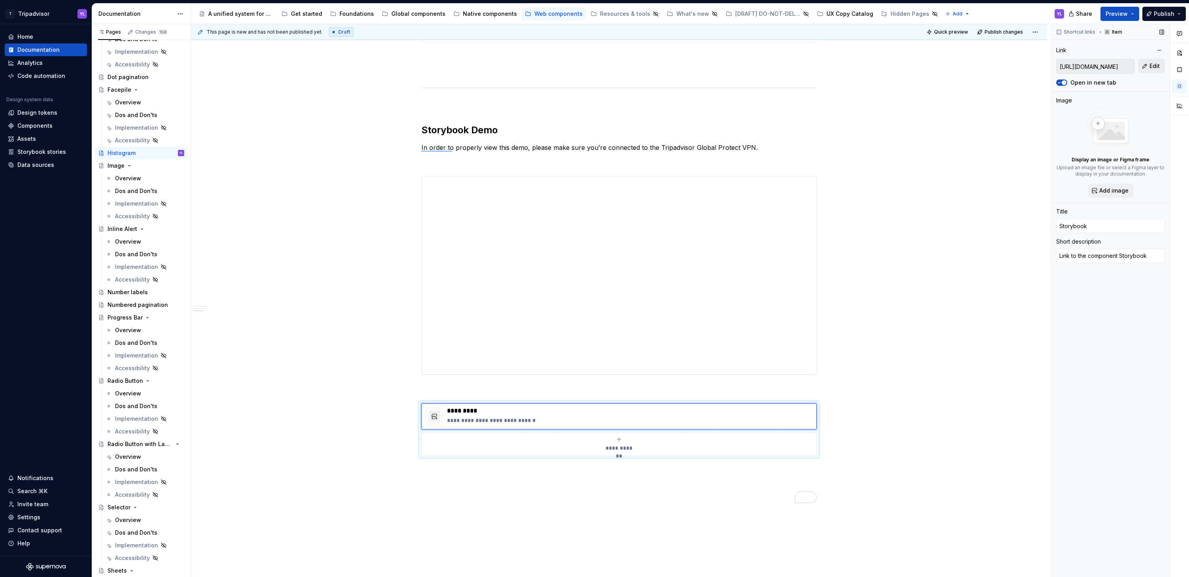
click at [1157, 68] on span "Edit" at bounding box center [1154, 66] width 10 height 8
type textarea "*"
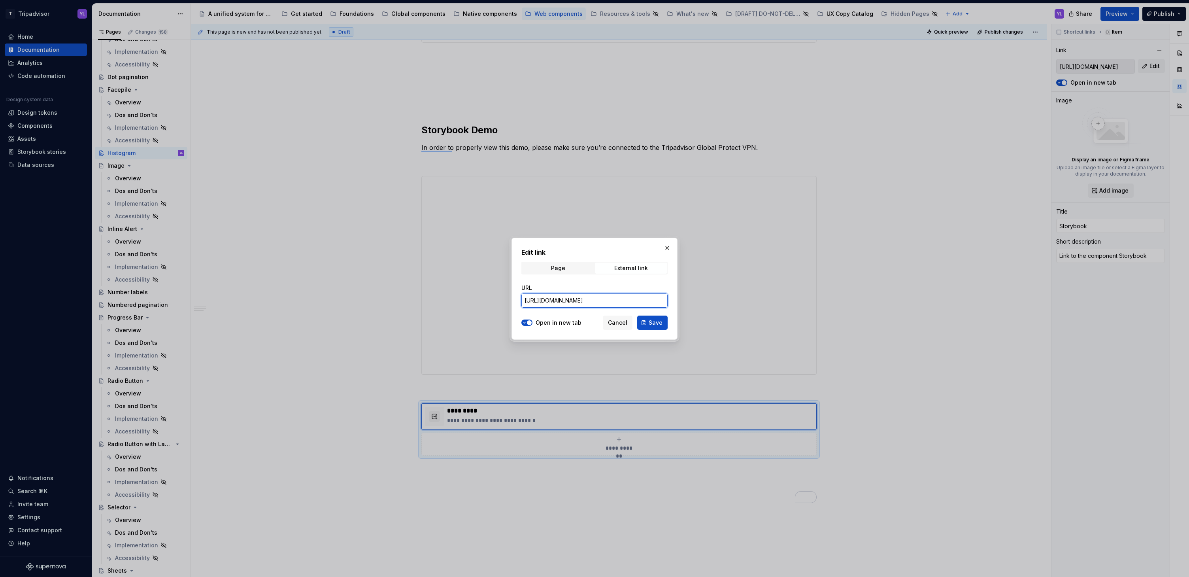
click at [641, 303] on input "[URL][DOMAIN_NAME]" at bounding box center [594, 300] width 146 height 14
paste input "[URL][DOMAIN_NAME]"
type input "[URL][DOMAIN_NAME]"
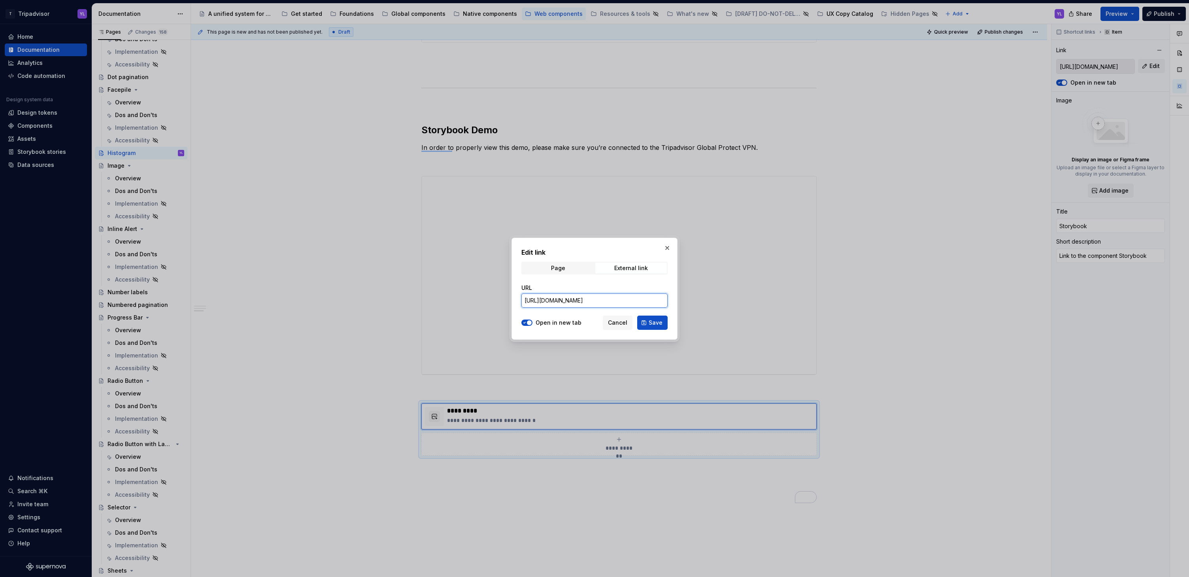
scroll to position [0, 262]
click at [654, 326] on span "Save" at bounding box center [656, 323] width 14 height 8
type textarea "*"
type input "[URL][DOMAIN_NAME]"
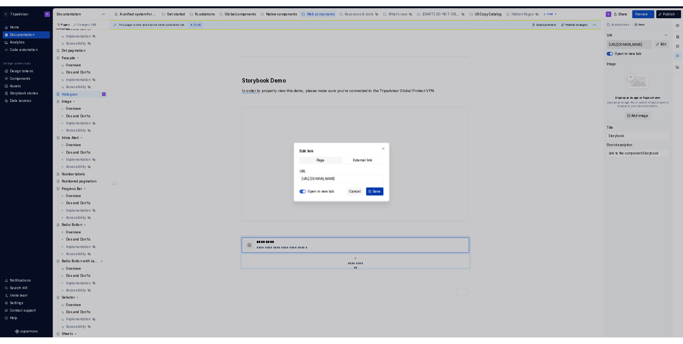
scroll to position [0, 0]
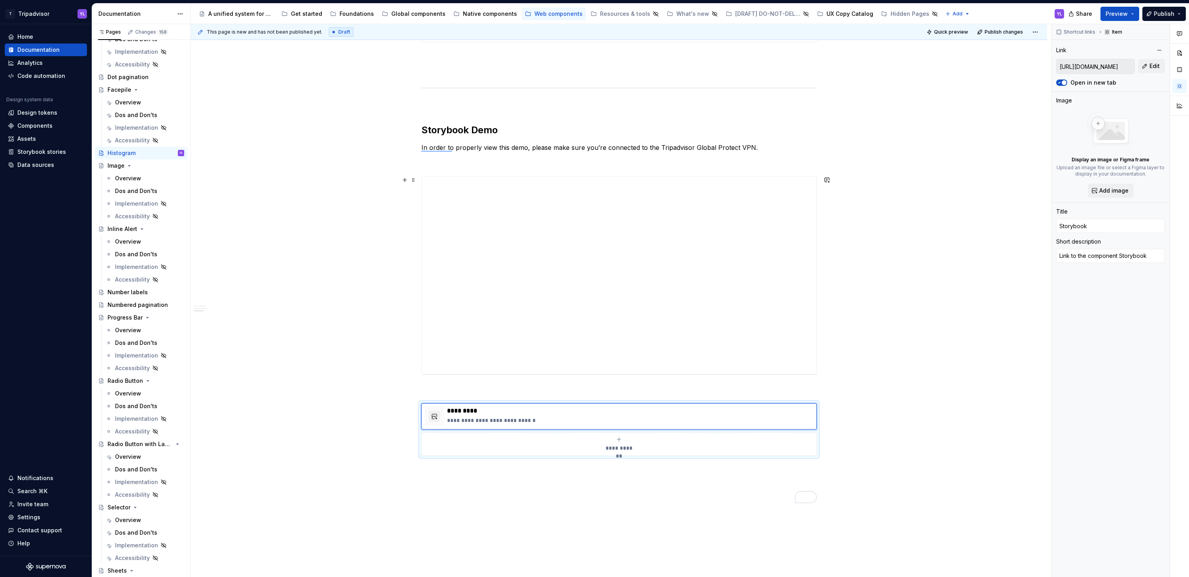
click at [922, 375] on div "**********" at bounding box center [619, 83] width 856 height 1204
click at [948, 29] on span "Quick preview" at bounding box center [951, 32] width 34 height 6
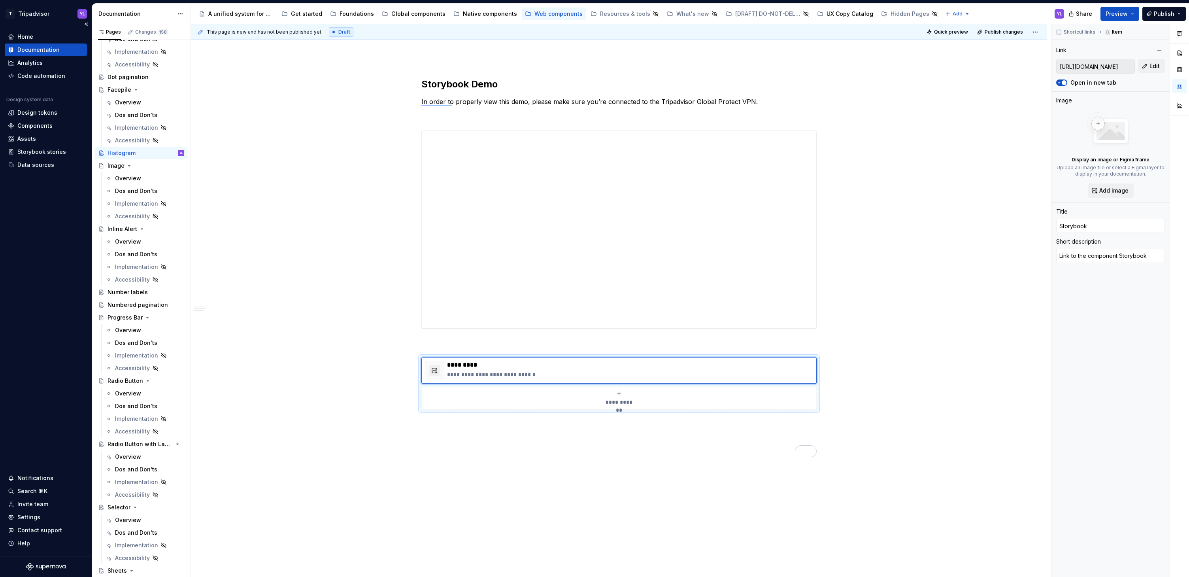
scroll to position [691, 0]
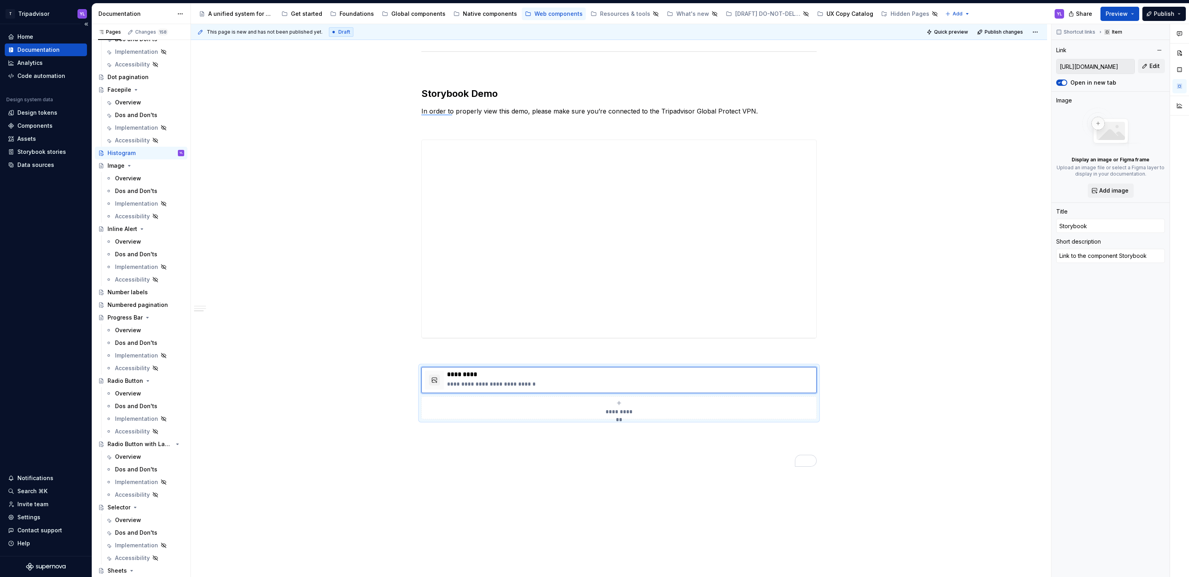
type textarea "*"
